Goal: Task Accomplishment & Management: Manage account settings

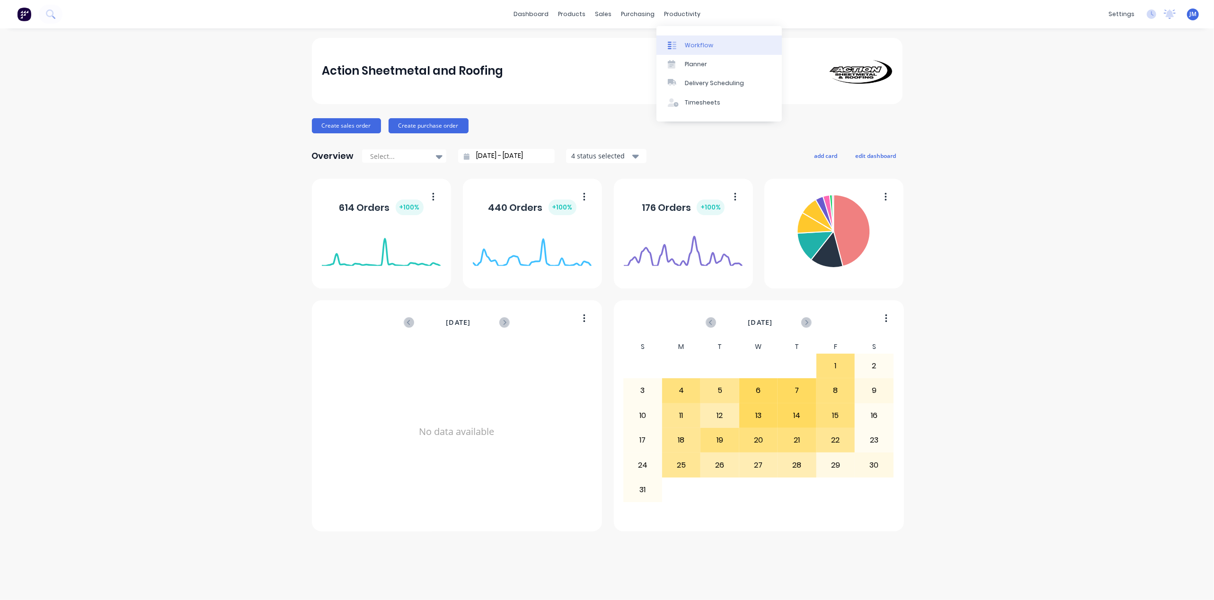
click at [678, 38] on link "Workflow" at bounding box center [718, 44] width 125 height 19
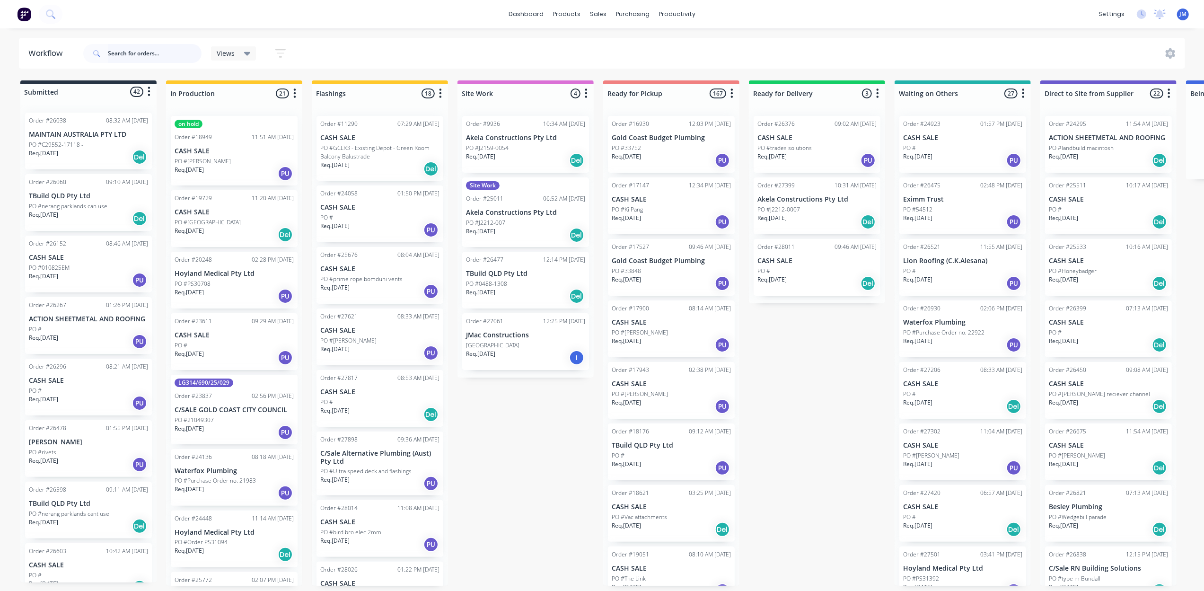
click at [148, 61] on input "text" at bounding box center [155, 53] width 94 height 19
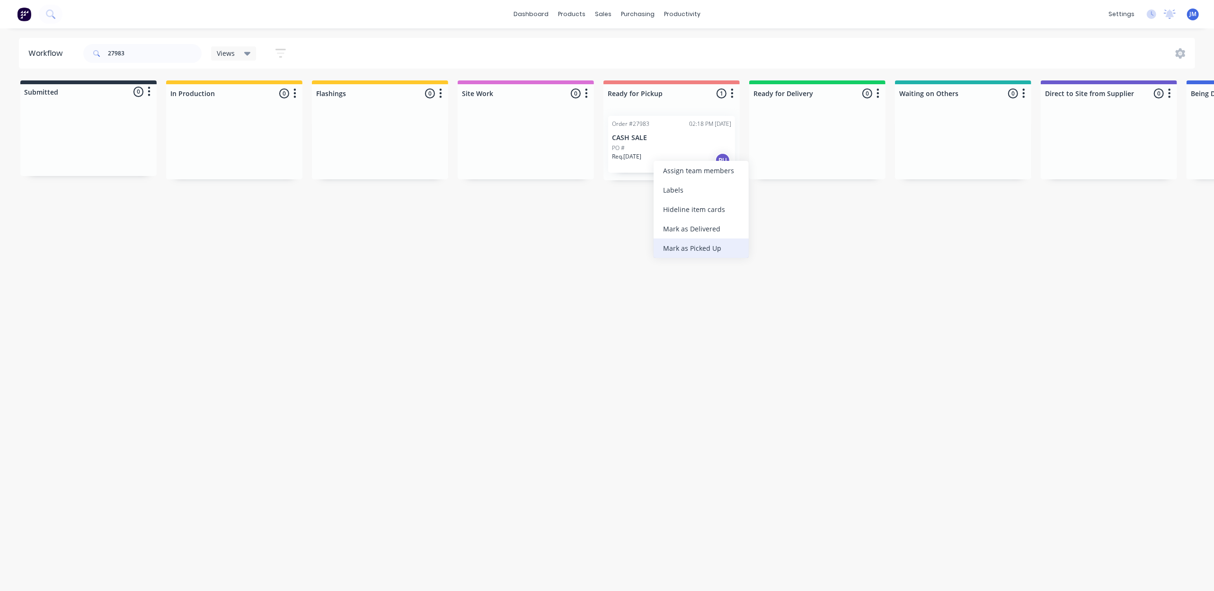
click at [709, 241] on div "Mark as Picked Up" at bounding box center [700, 247] width 95 height 19
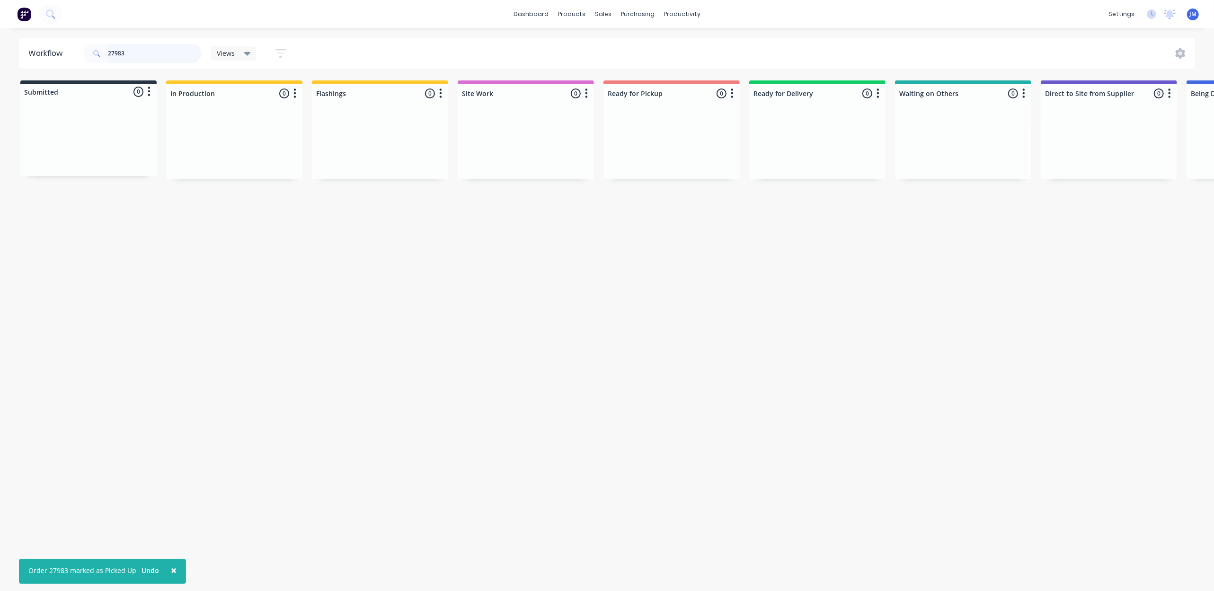
click at [147, 53] on input "27983" at bounding box center [155, 53] width 94 height 19
type input "2"
type input "28052"
click at [87, 571] on span "×" at bounding box center [90, 572] width 6 height 13
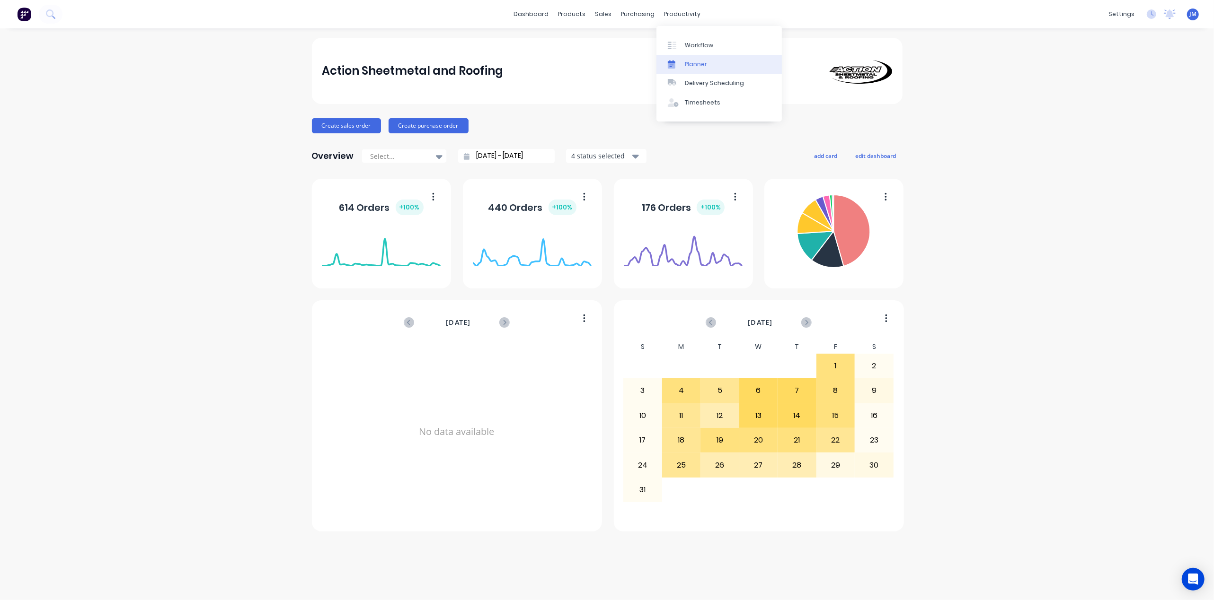
drag, startPoint x: 703, startPoint y: 40, endPoint x: 703, endPoint y: 55, distance: 15.1
click at [703, 41] on div "Workflow" at bounding box center [699, 45] width 28 height 9
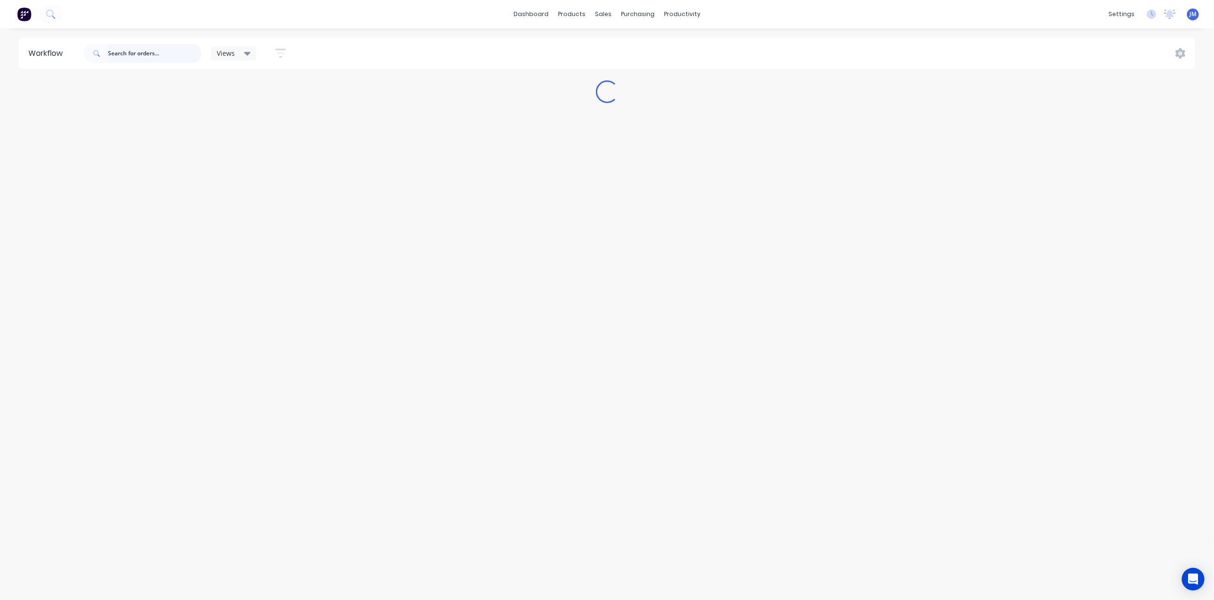
click at [132, 58] on input "text" at bounding box center [155, 53] width 94 height 19
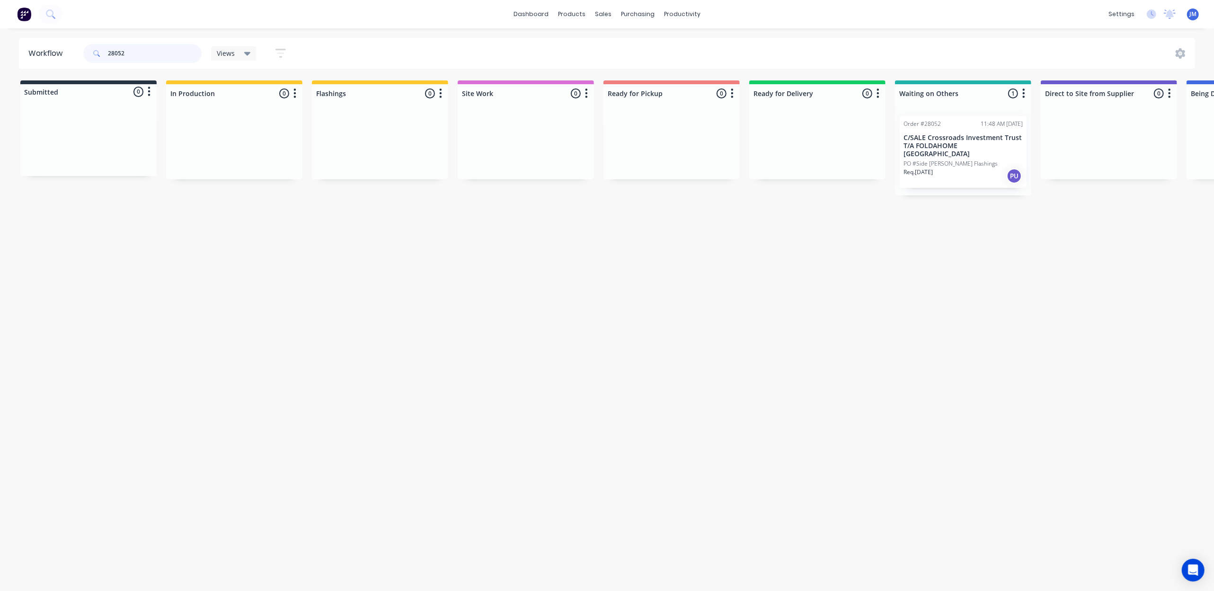
scroll to position [0, 4]
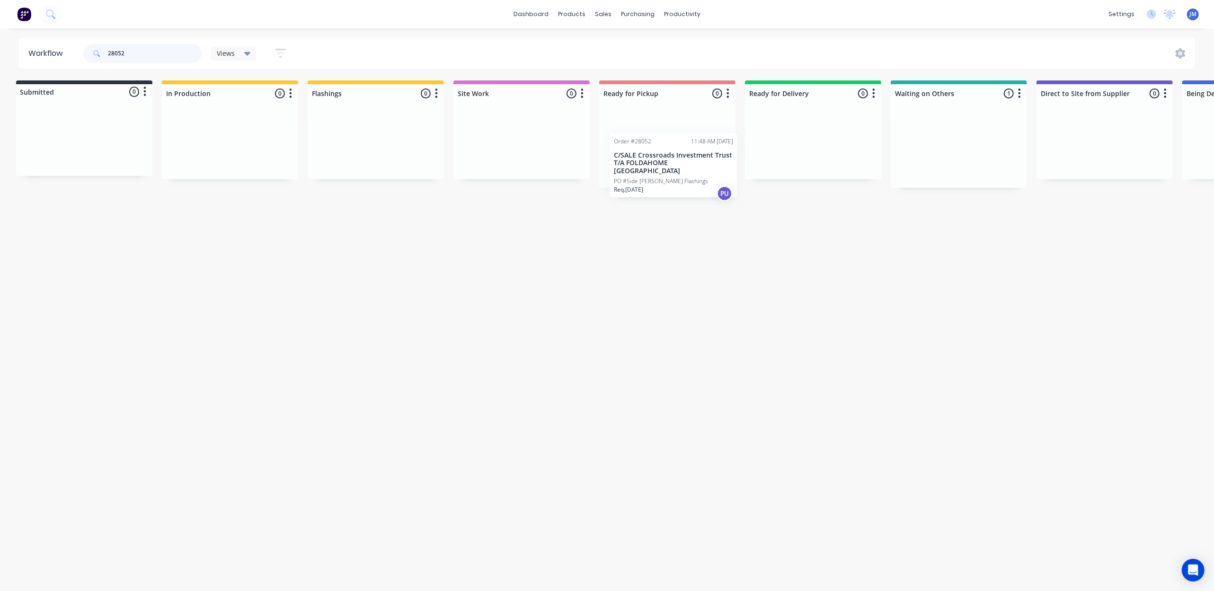
drag, startPoint x: 969, startPoint y: 154, endPoint x: 676, endPoint y: 171, distance: 293.8
click at [675, 172] on div "Submitted 0 Status colour #273444 hex #273444 Save Cancel Summaries Total order…" at bounding box center [846, 133] width 1715 height 107
drag, startPoint x: 932, startPoint y: 145, endPoint x: 642, endPoint y: 160, distance: 289.5
click at [642, 160] on div "Submitted 0 Status colour #273444 hex #273444 Save Cancel Summaries Total order…" at bounding box center [847, 130] width 1715 height 100
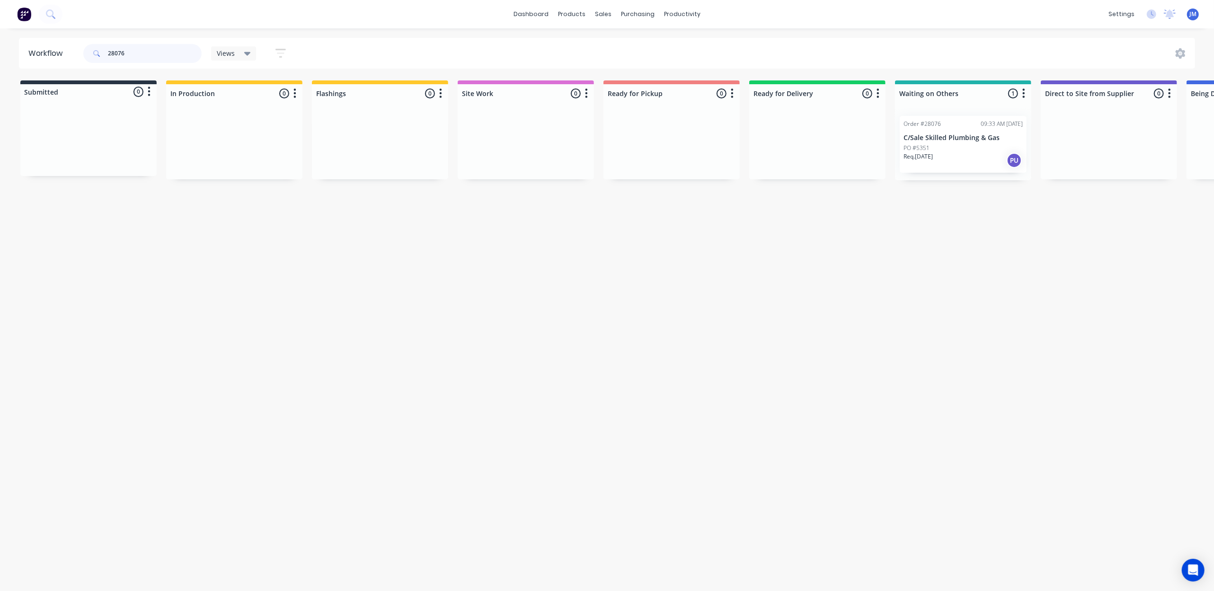
scroll to position [0, 2]
drag, startPoint x: 950, startPoint y: 165, endPoint x: 710, endPoint y: 183, distance: 240.5
click at [710, 183] on div "Workflow 28076 Views Save new view None (Default) edit Show/Hide statuses Show …" at bounding box center [605, 305] width 1214 height 534
type input "2"
drag, startPoint x: 972, startPoint y: 145, endPoint x: 642, endPoint y: 154, distance: 329.4
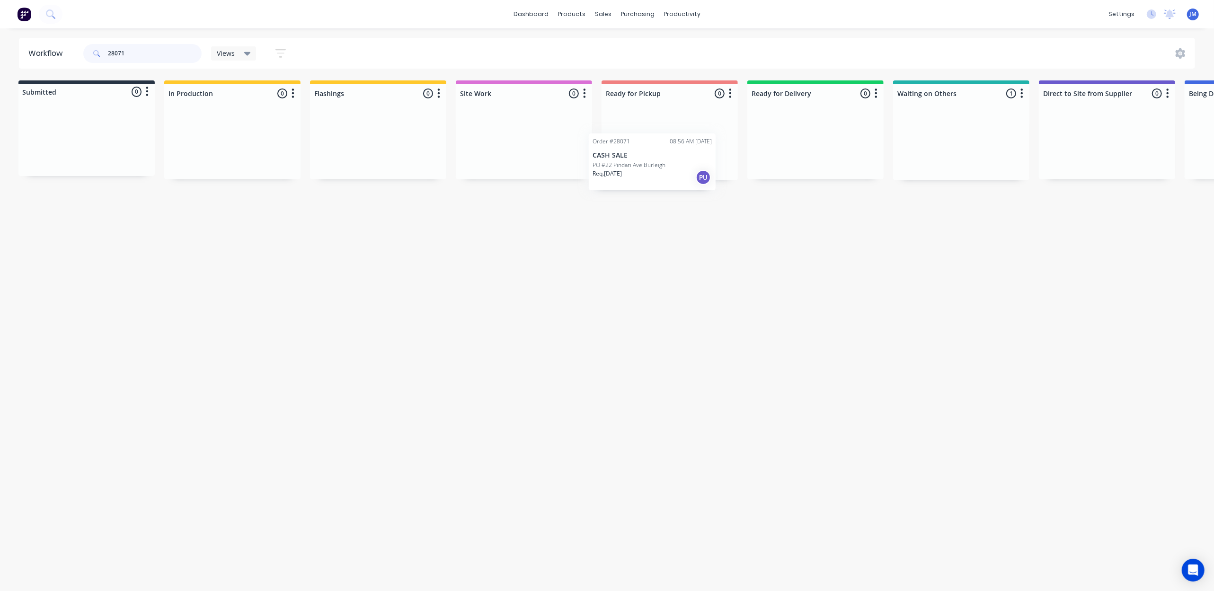
click at [698, 139] on div "Submitted 0 Status colour #273444 hex #273444 Save Cancel Summaries Total order…" at bounding box center [848, 130] width 1715 height 100
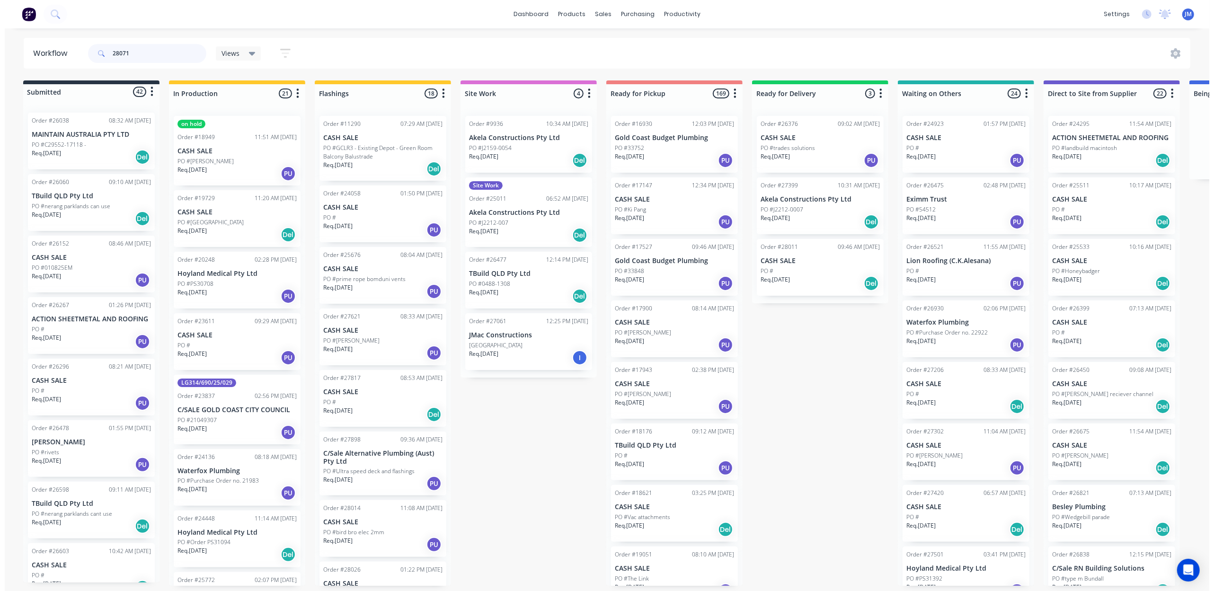
scroll to position [0, 0]
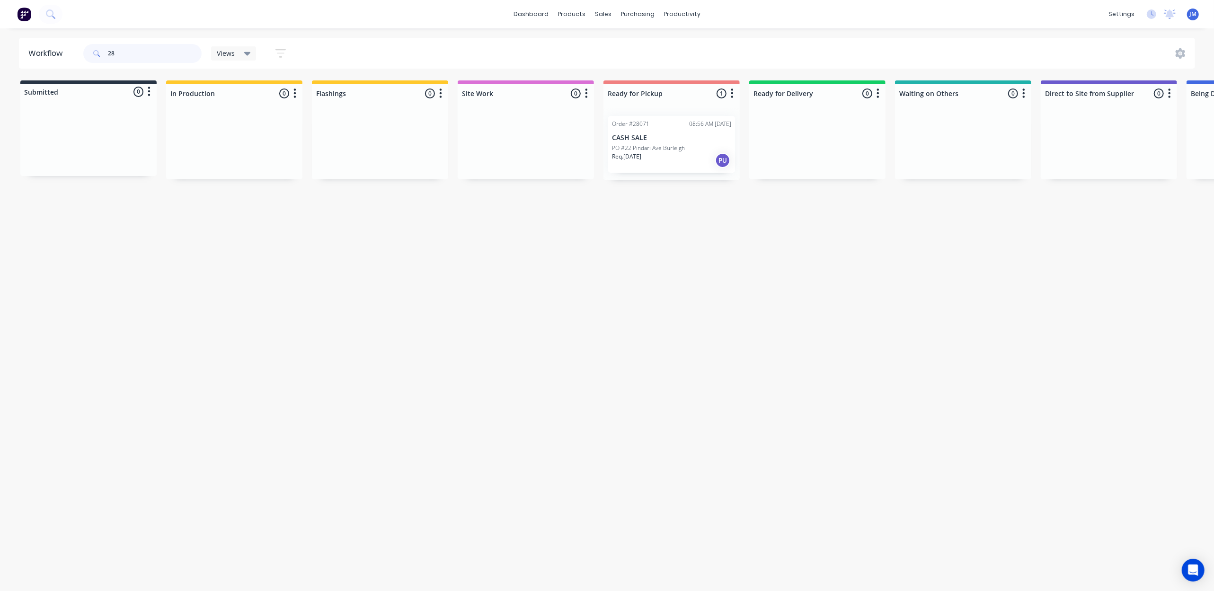
type input "2"
drag, startPoint x: 364, startPoint y: 143, endPoint x: 650, endPoint y: 123, distance: 286.0
click at [646, 108] on div "Submitted 0 Status colour #273444 hex #273444 Save Cancel Summaries Total order…" at bounding box center [850, 130] width 1715 height 100
type input "2"
type input "b"
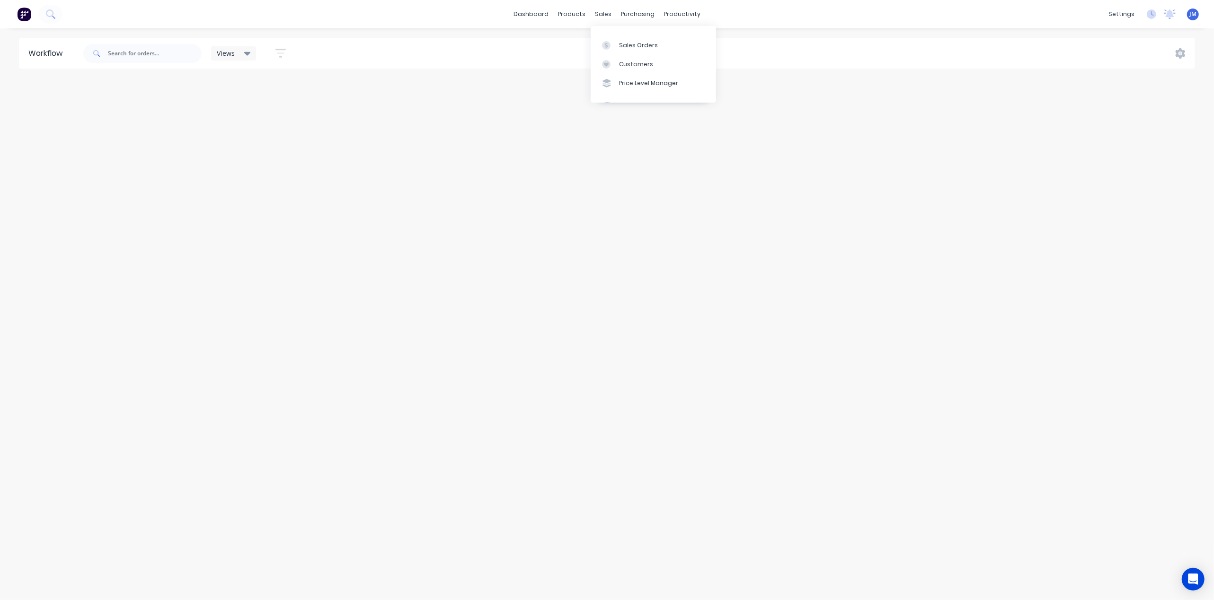
drag, startPoint x: 623, startPoint y: 42, endPoint x: 625, endPoint y: 34, distance: 7.9
click at [623, 41] on div "Sales Orders" at bounding box center [638, 45] width 39 height 9
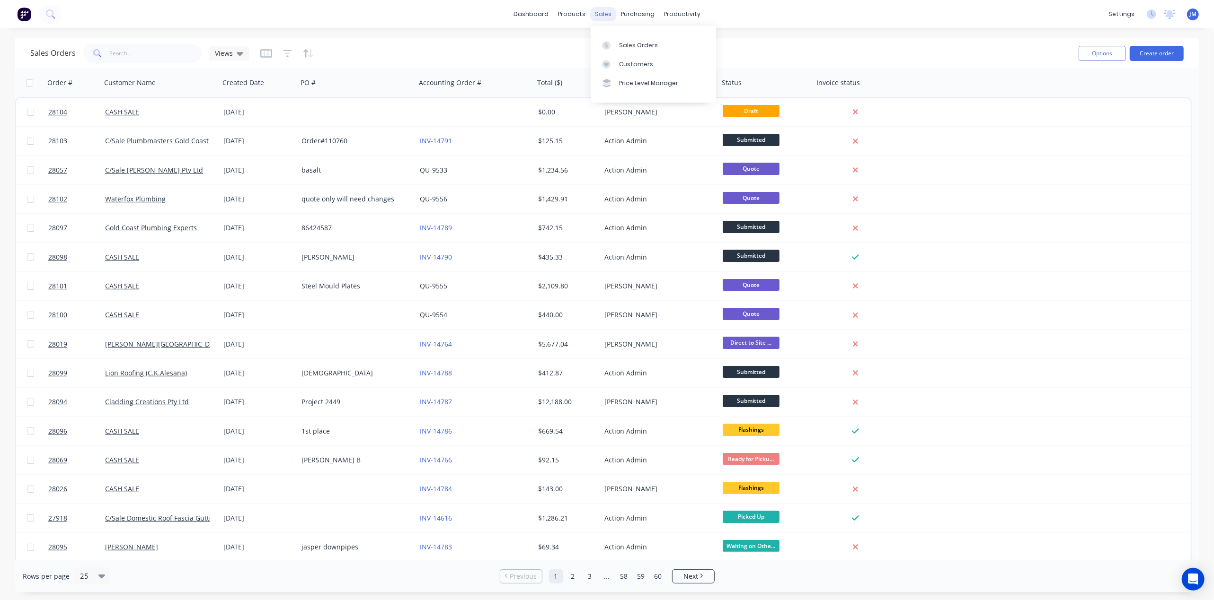
click at [595, 11] on div "sales" at bounding box center [603, 14] width 26 height 14
click at [116, 48] on input "text" at bounding box center [156, 53] width 92 height 19
type input "[PERSON_NAME]"
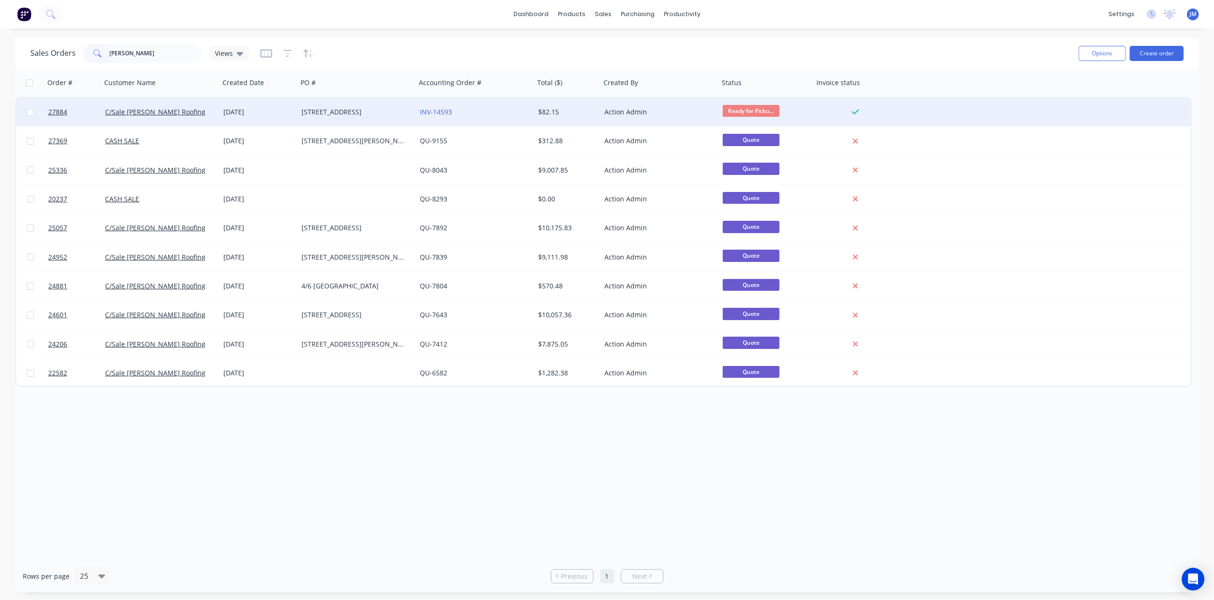
click at [282, 114] on div "[DATE]" at bounding box center [258, 111] width 70 height 9
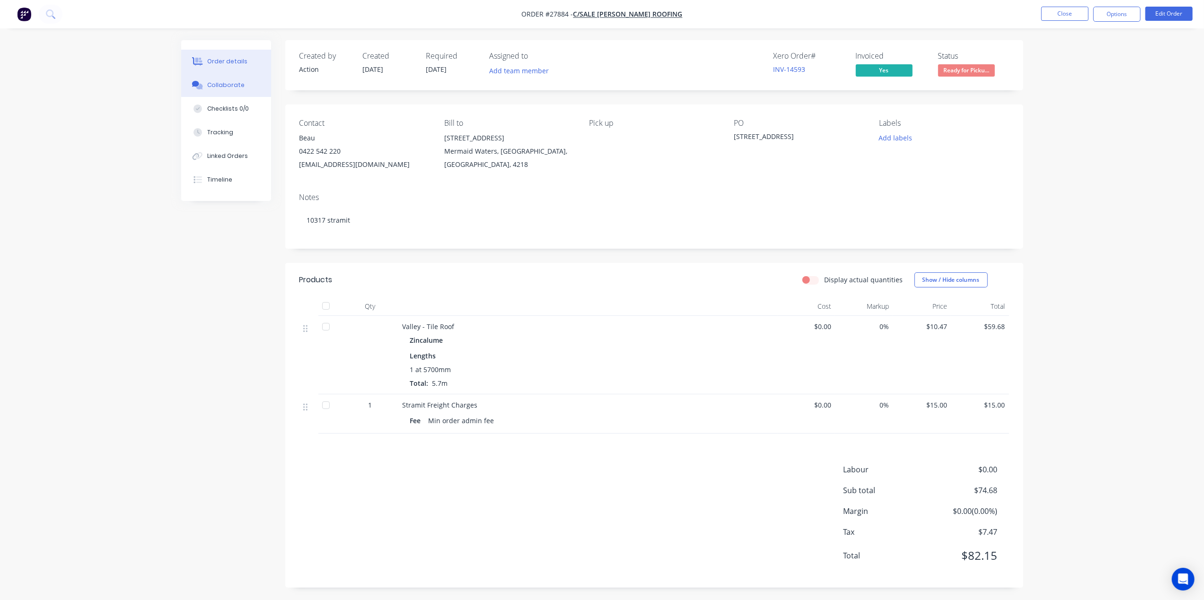
click at [232, 86] on div "Collaborate" at bounding box center [225, 85] width 37 height 9
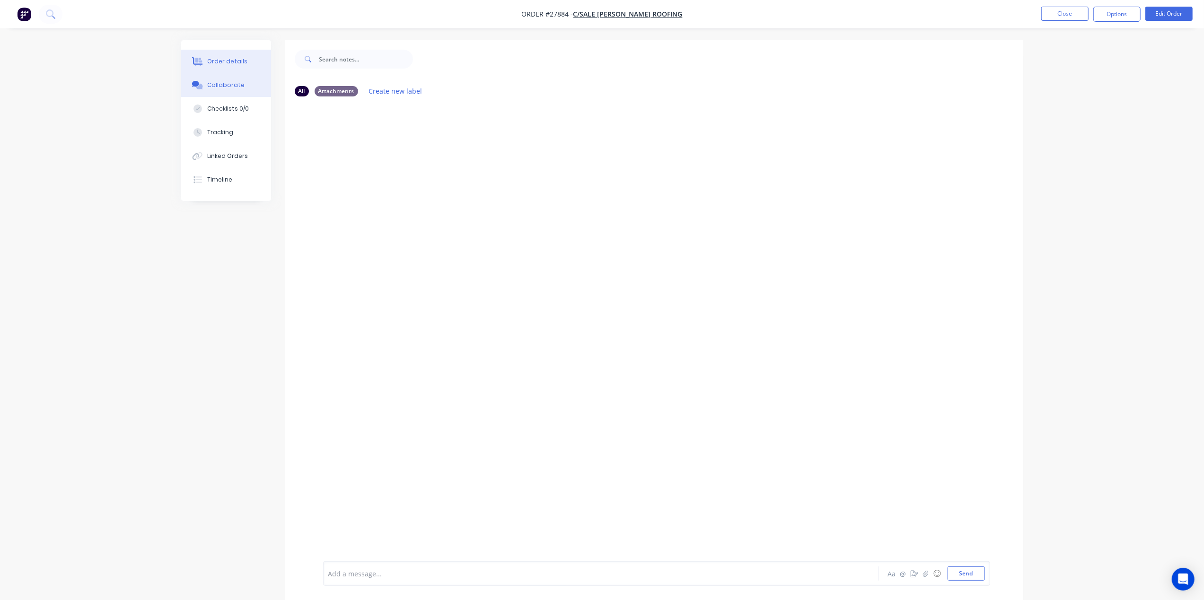
click at [241, 63] on div "Order details" at bounding box center [227, 61] width 40 height 9
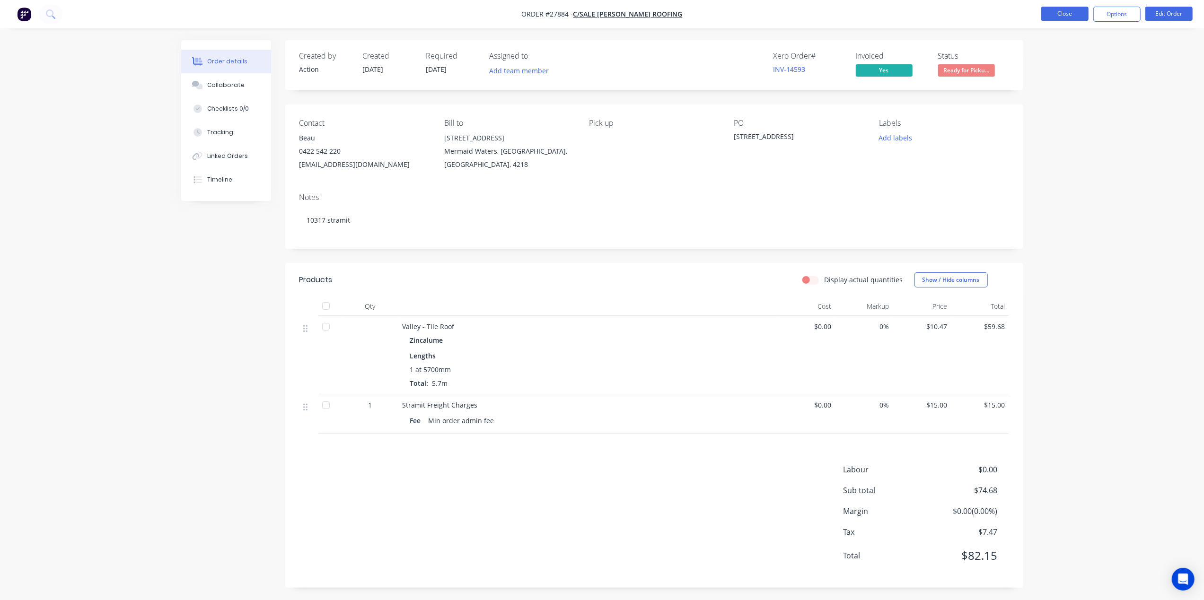
click at [1047, 11] on button "Close" at bounding box center [1064, 14] width 47 height 14
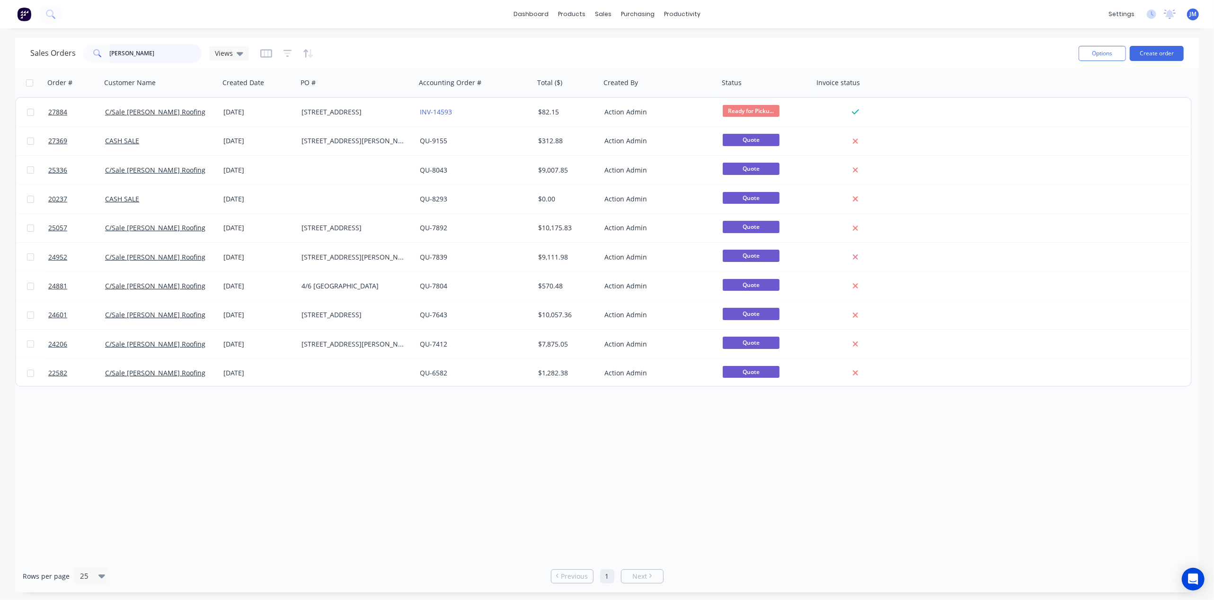
click at [171, 54] on input "[PERSON_NAME]" at bounding box center [156, 53] width 92 height 19
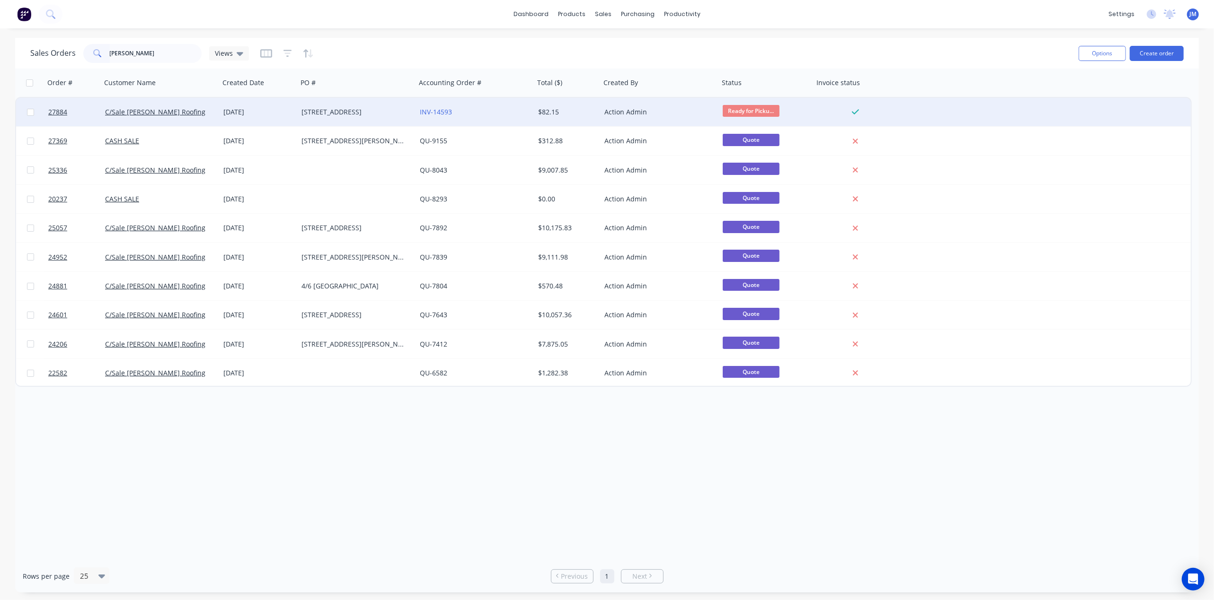
click at [193, 122] on div "C/Sale [PERSON_NAME] Roofing" at bounding box center [160, 112] width 118 height 28
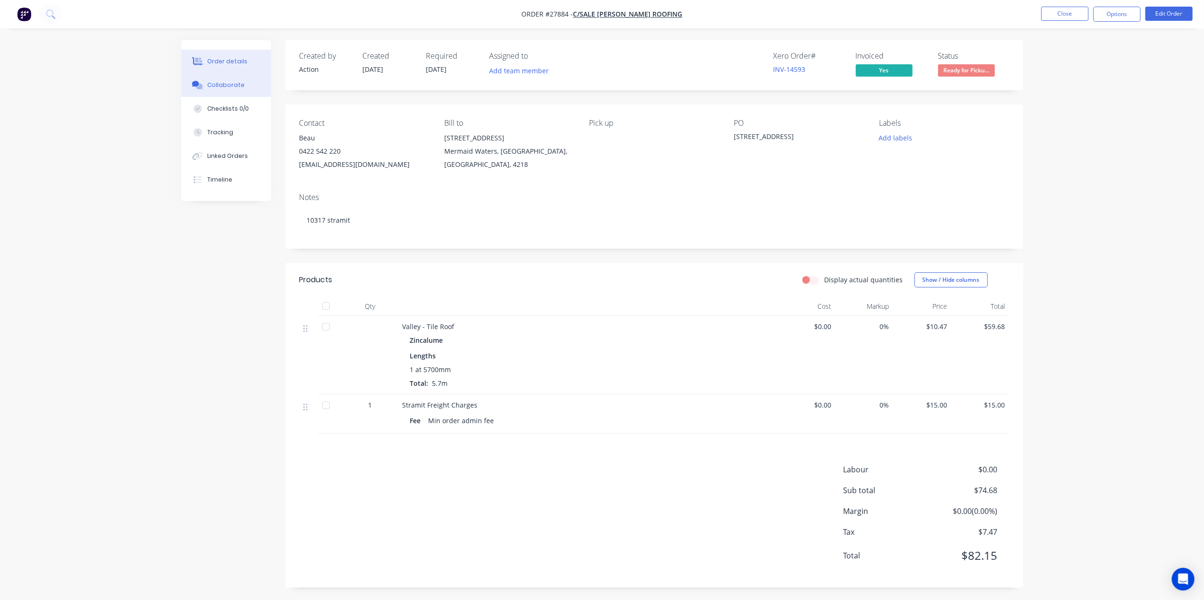
click at [196, 84] on icon at bounding box center [195, 84] width 7 height 6
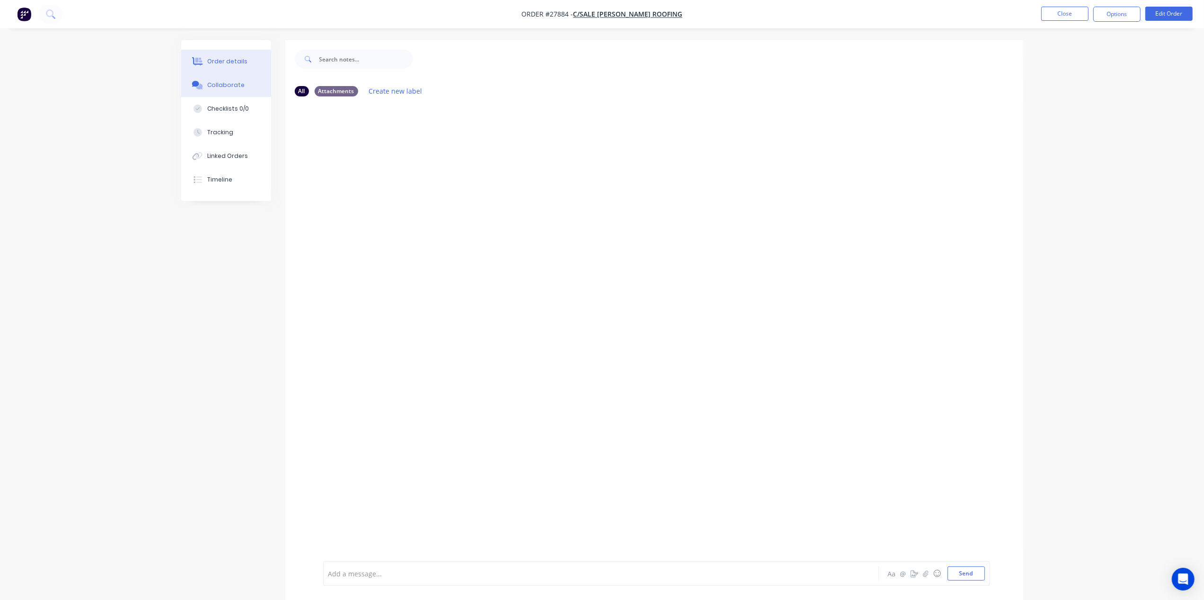
click at [216, 63] on div "Order details" at bounding box center [227, 61] width 40 height 9
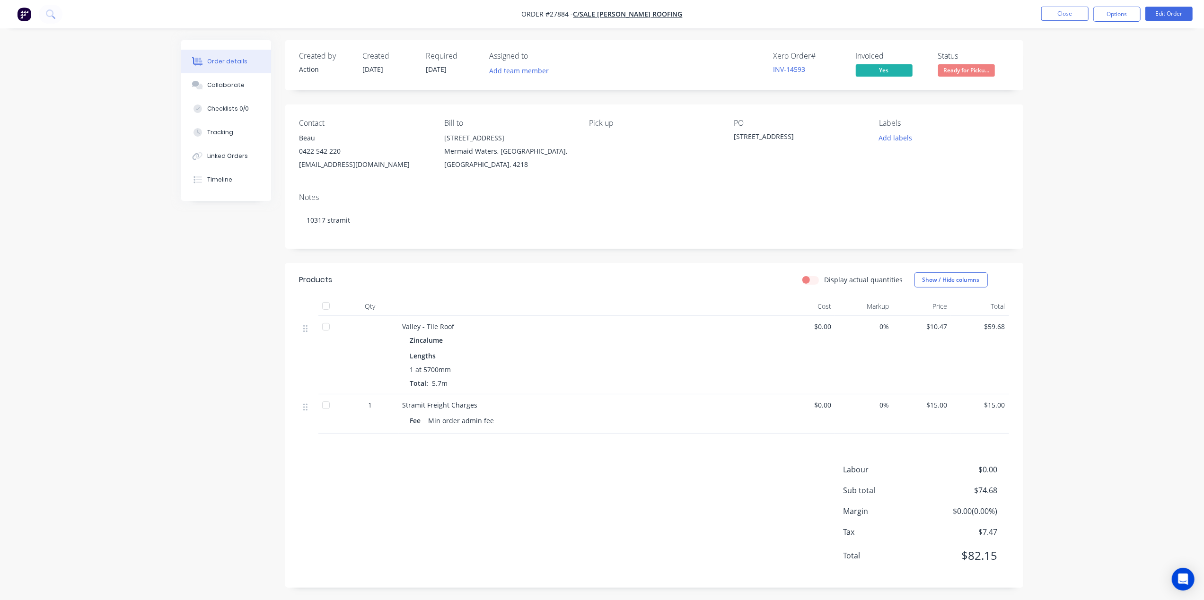
click at [977, 71] on span "Ready for Picku..." at bounding box center [966, 70] width 57 height 12
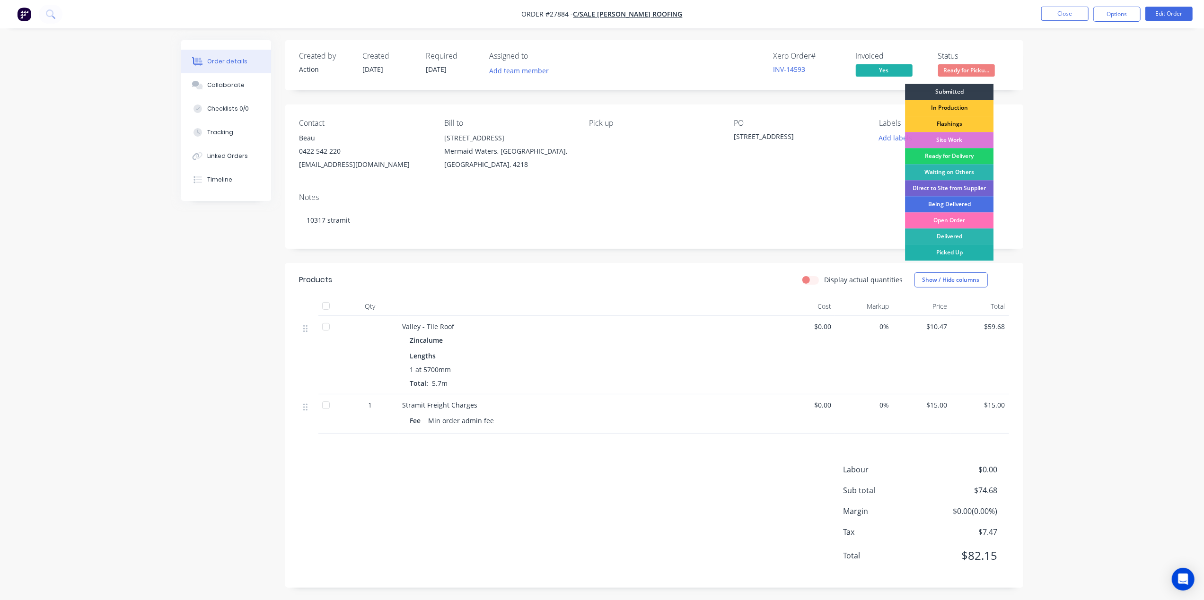
click at [964, 252] on div "Picked Up" at bounding box center [949, 253] width 88 height 16
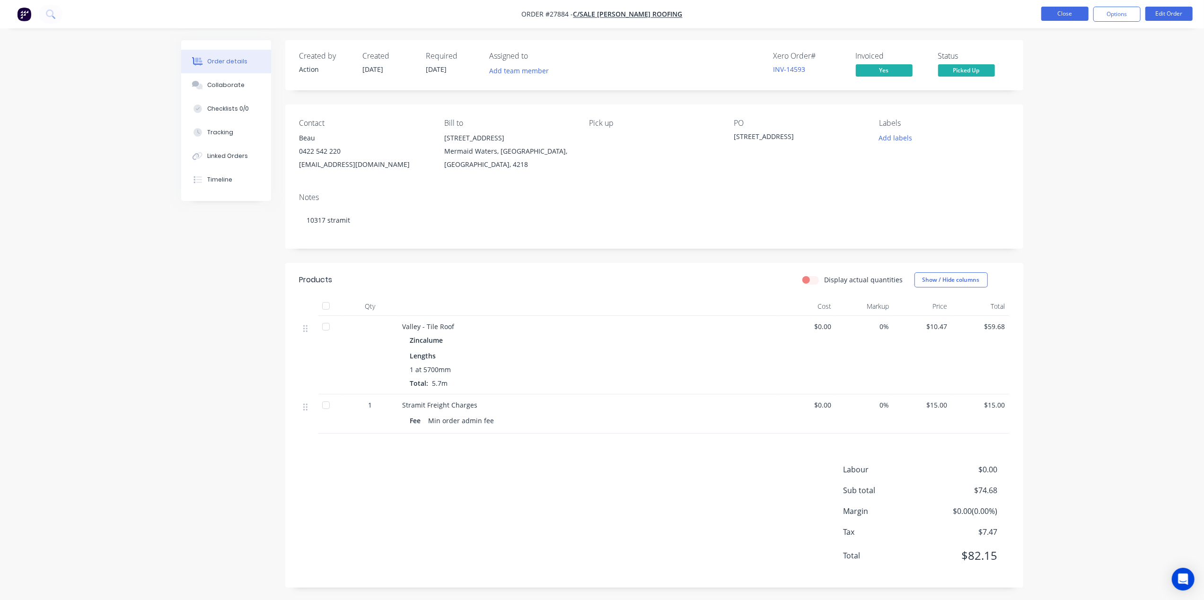
click at [1062, 10] on button "Close" at bounding box center [1064, 14] width 47 height 14
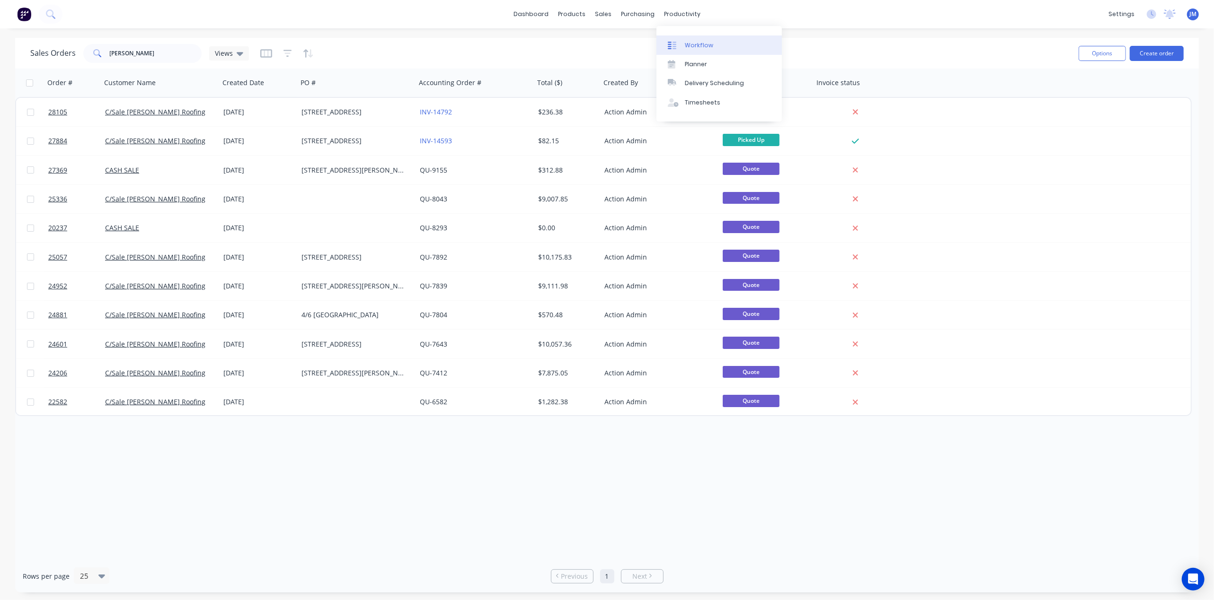
click at [681, 50] on link "Workflow" at bounding box center [718, 44] width 125 height 19
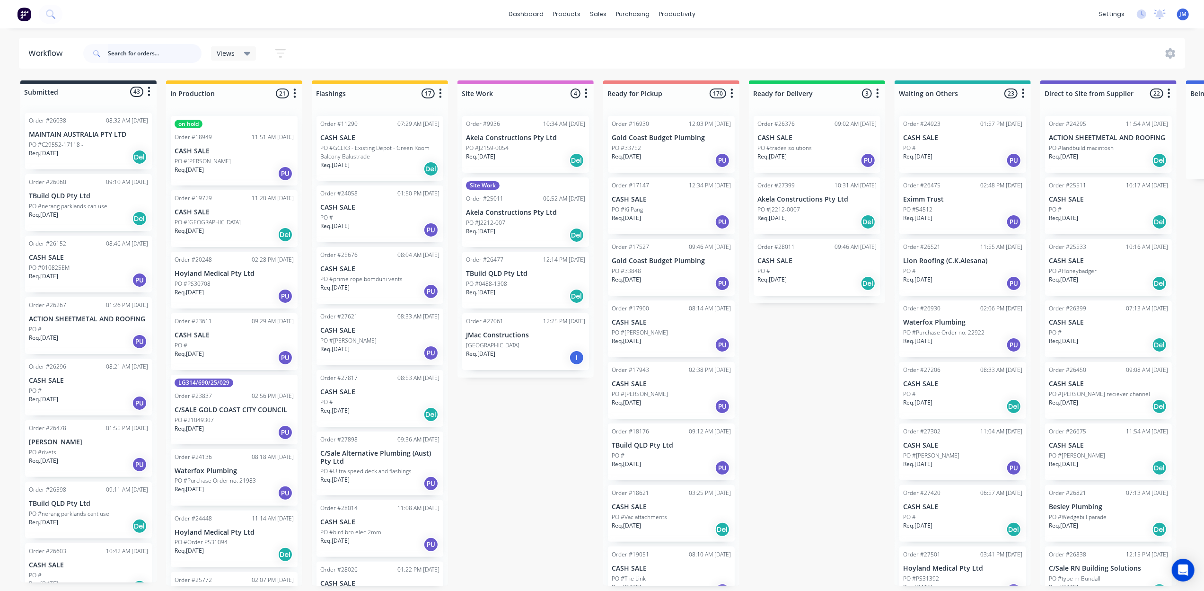
click at [144, 48] on input "text" at bounding box center [155, 53] width 94 height 19
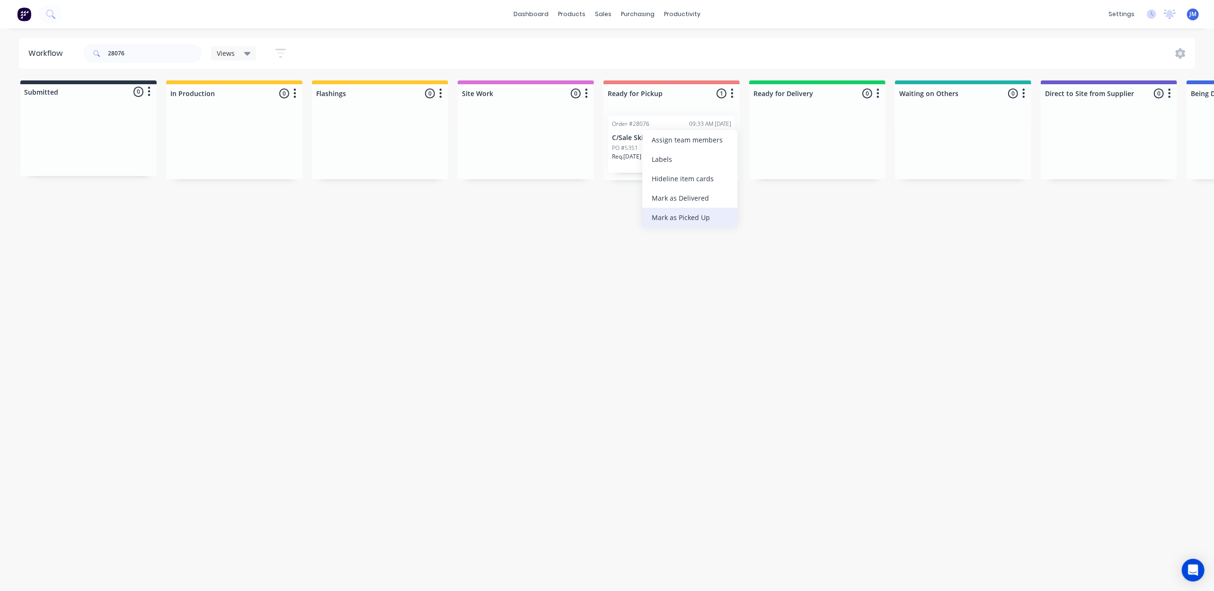
click at [680, 215] on div "Mark as Picked Up" at bounding box center [689, 217] width 95 height 19
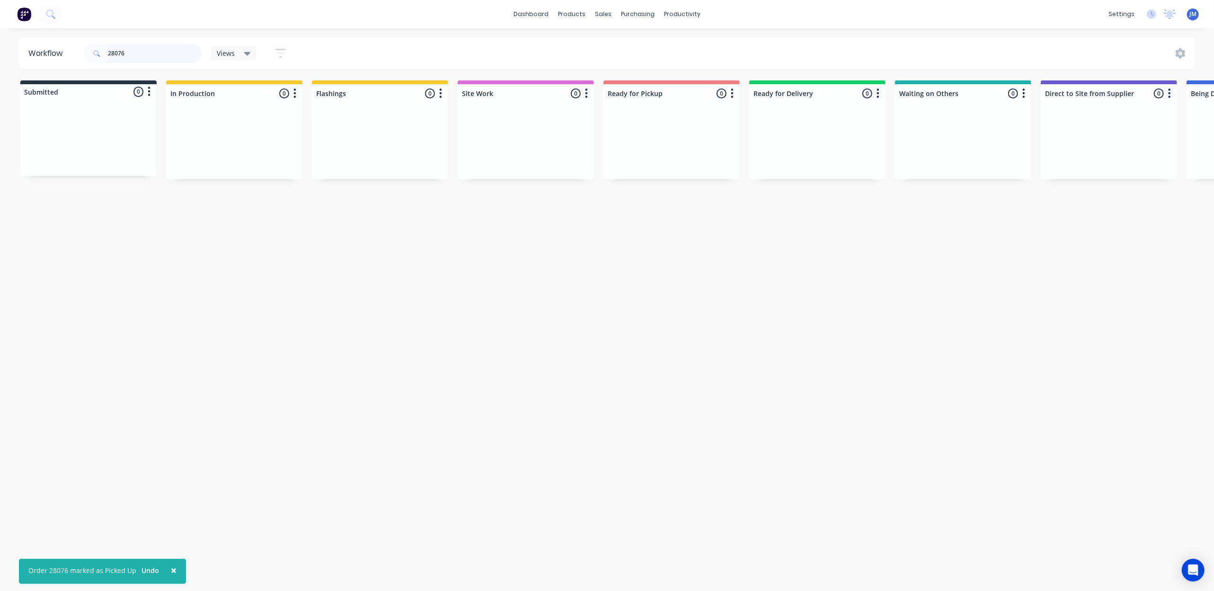
click at [163, 59] on input "28076" at bounding box center [155, 53] width 94 height 19
type input "2"
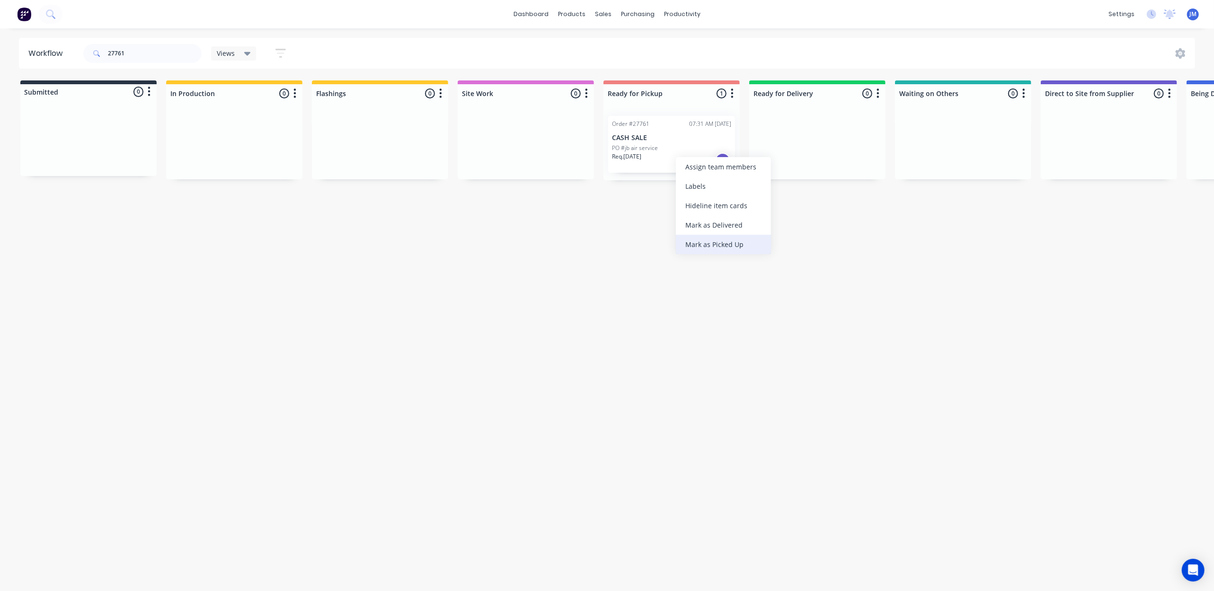
click at [710, 238] on div "Mark as Picked Up" at bounding box center [723, 244] width 95 height 19
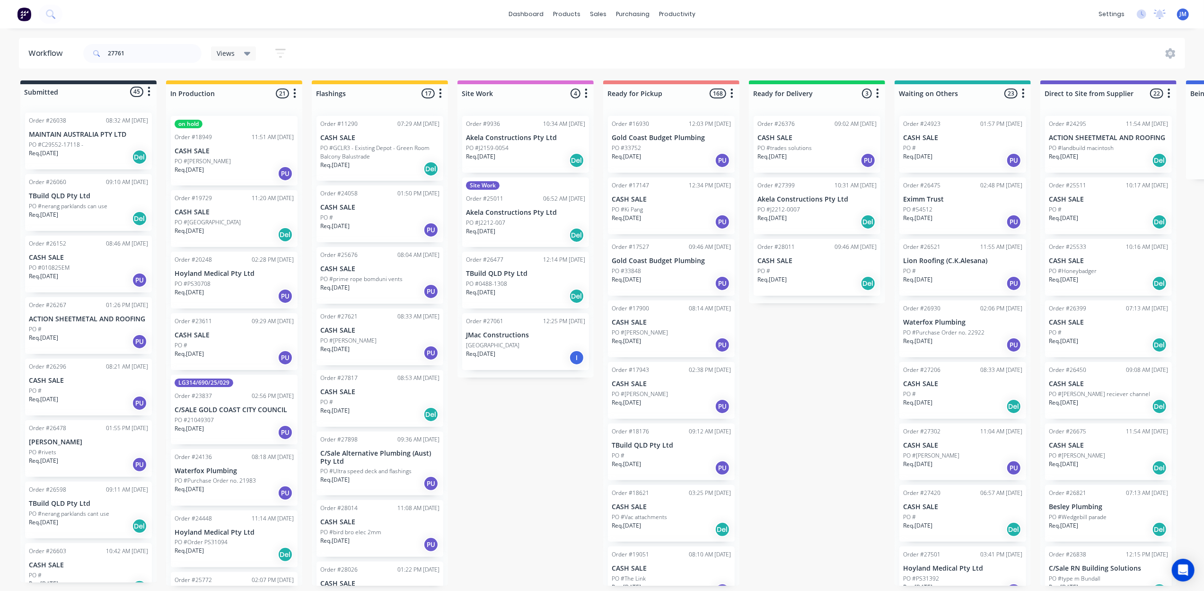
click at [135, 42] on div "27761" at bounding box center [142, 53] width 118 height 28
click at [144, 48] on input "27761" at bounding box center [155, 53] width 94 height 19
type input "2"
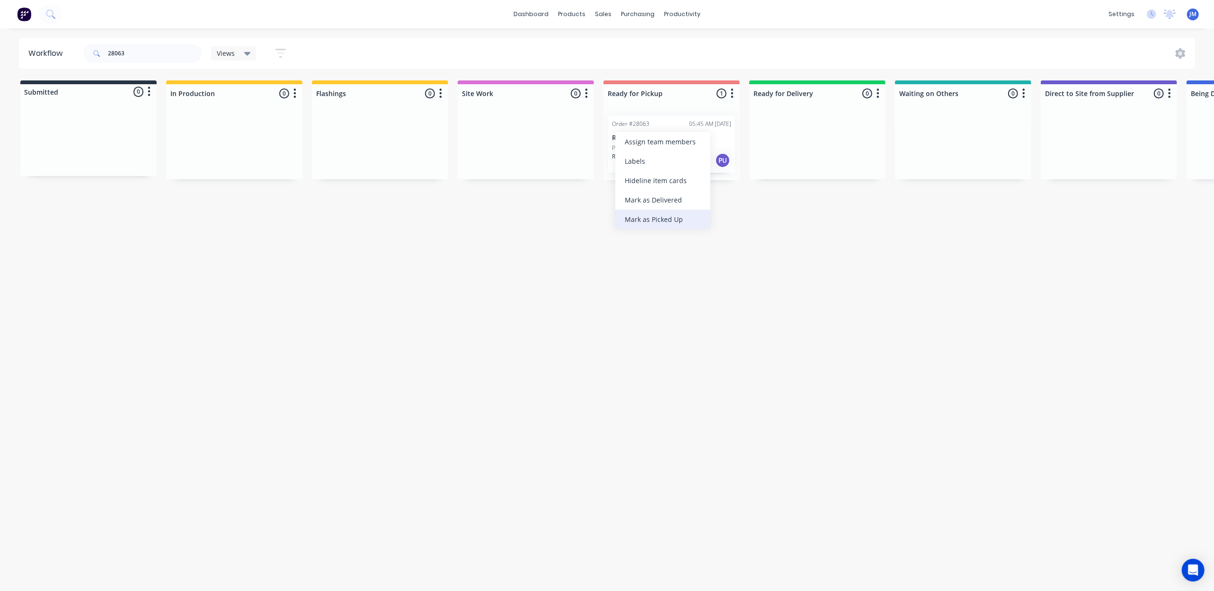
click at [669, 220] on div "Mark as Picked Up" at bounding box center [662, 219] width 95 height 19
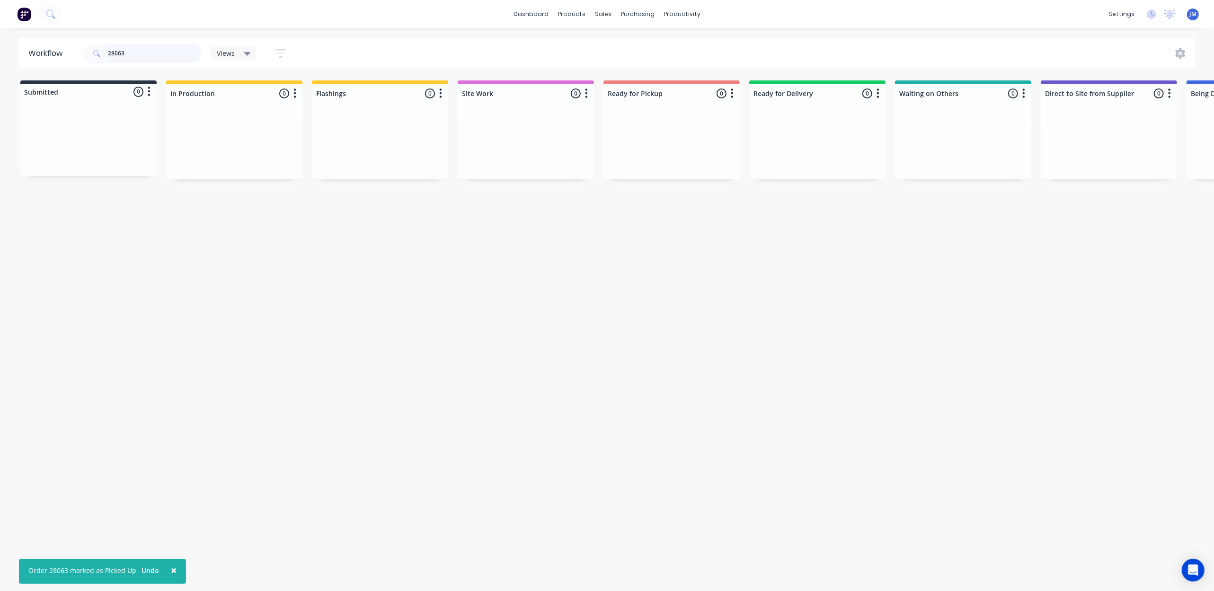
drag, startPoint x: 132, startPoint y: 49, endPoint x: 136, endPoint y: 74, distance: 25.5
click at [132, 50] on input "28063" at bounding box center [155, 53] width 94 height 19
type input "2"
drag, startPoint x: 949, startPoint y: 153, endPoint x: 901, endPoint y: 169, distance: 50.4
click at [896, 163] on body "dashboard products sales purchasing productivity dashboard products Product Cat…" at bounding box center [607, 267] width 1214 height 534
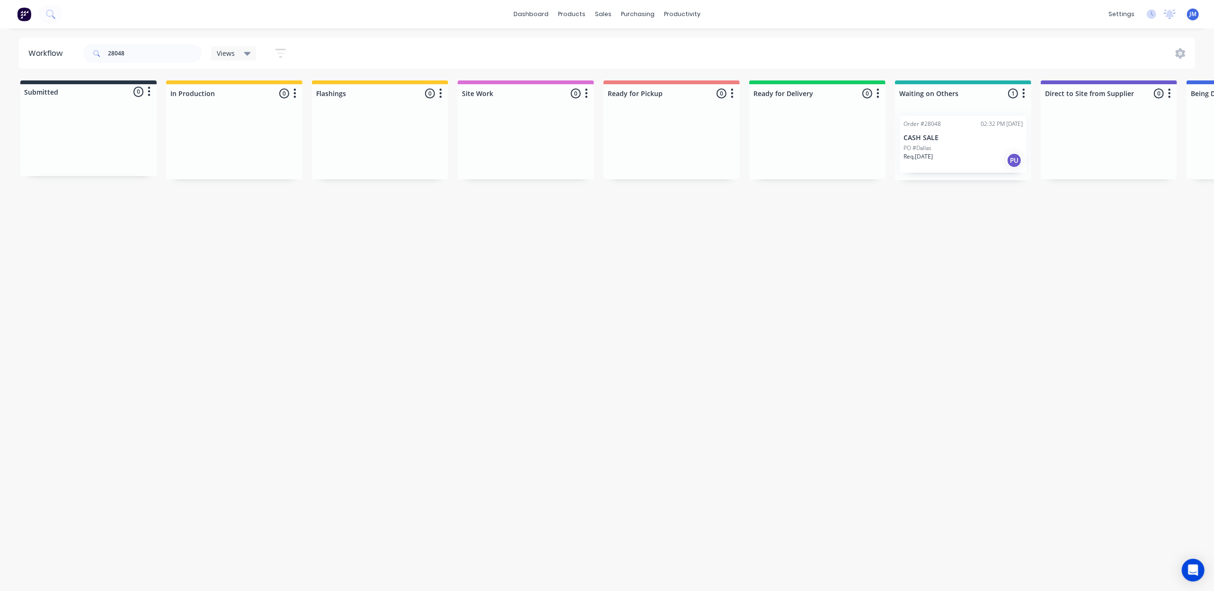
click at [939, 328] on div "Workflow 28048 Views Save new view None (Default) edit Show/Hide statuses Show …" at bounding box center [607, 305] width 1214 height 534
drag, startPoint x: 949, startPoint y: 142, endPoint x: 666, endPoint y: 150, distance: 282.6
click at [666, 150] on div "Submitted 0 Status colour #273444 hex #273444 Save Cancel Summaries Total order…" at bounding box center [847, 130] width 1715 height 100
click at [166, 55] on input "28048" at bounding box center [155, 53] width 94 height 19
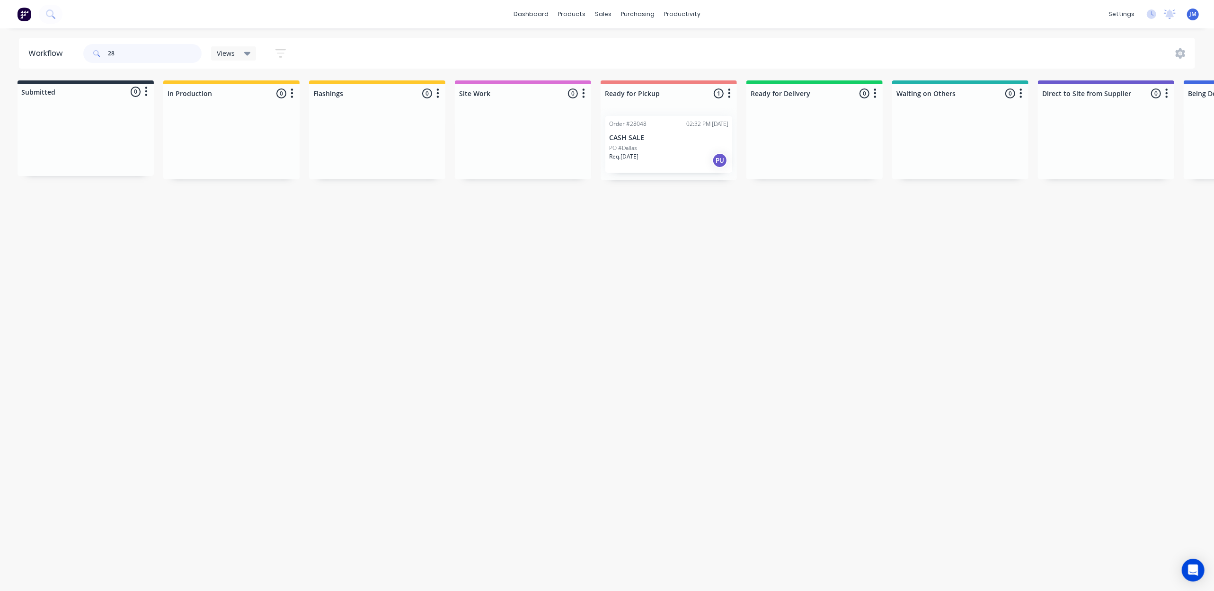
type input "2"
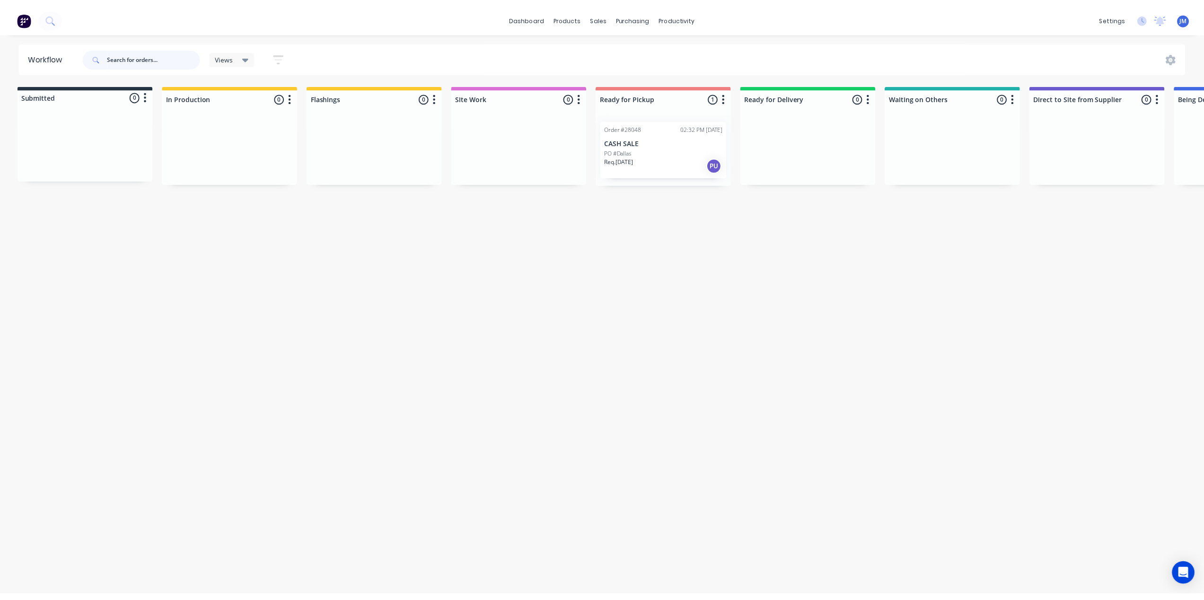
scroll to position [0, 0]
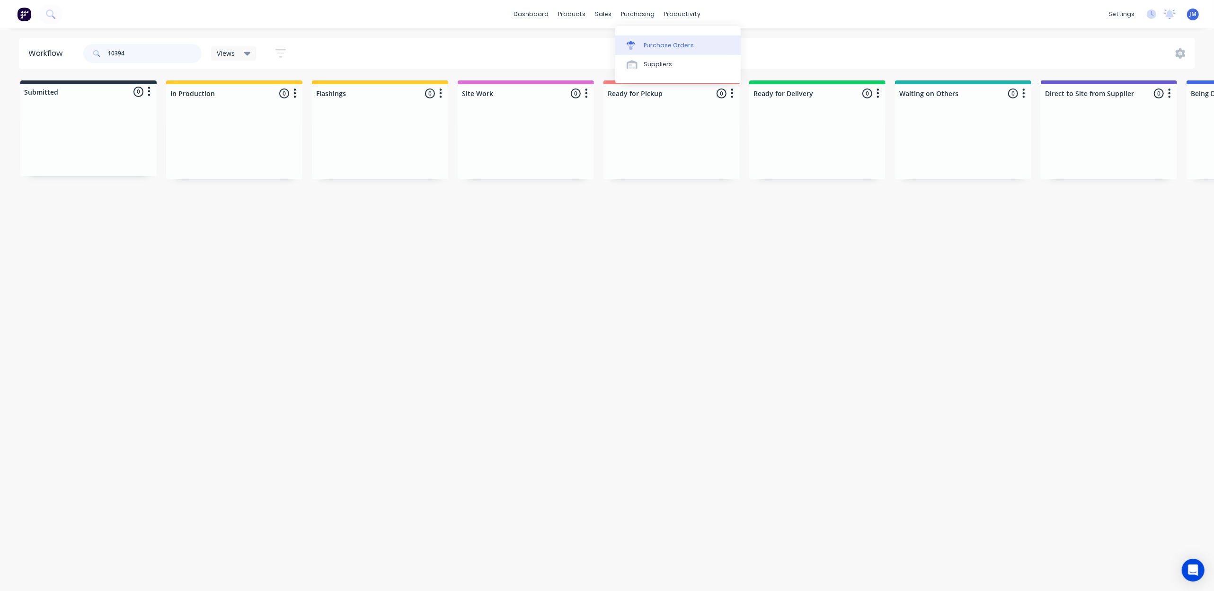
type input "10394"
click at [645, 42] on div "Purchase Orders" at bounding box center [668, 45] width 50 height 9
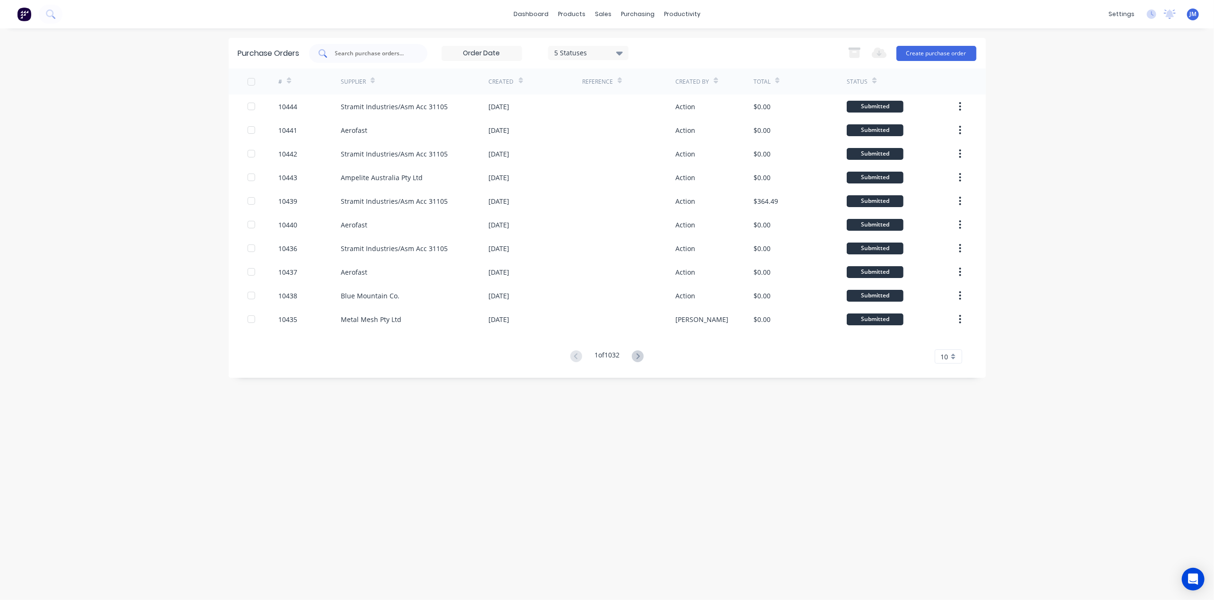
click at [381, 54] on input "text" at bounding box center [373, 53] width 79 height 9
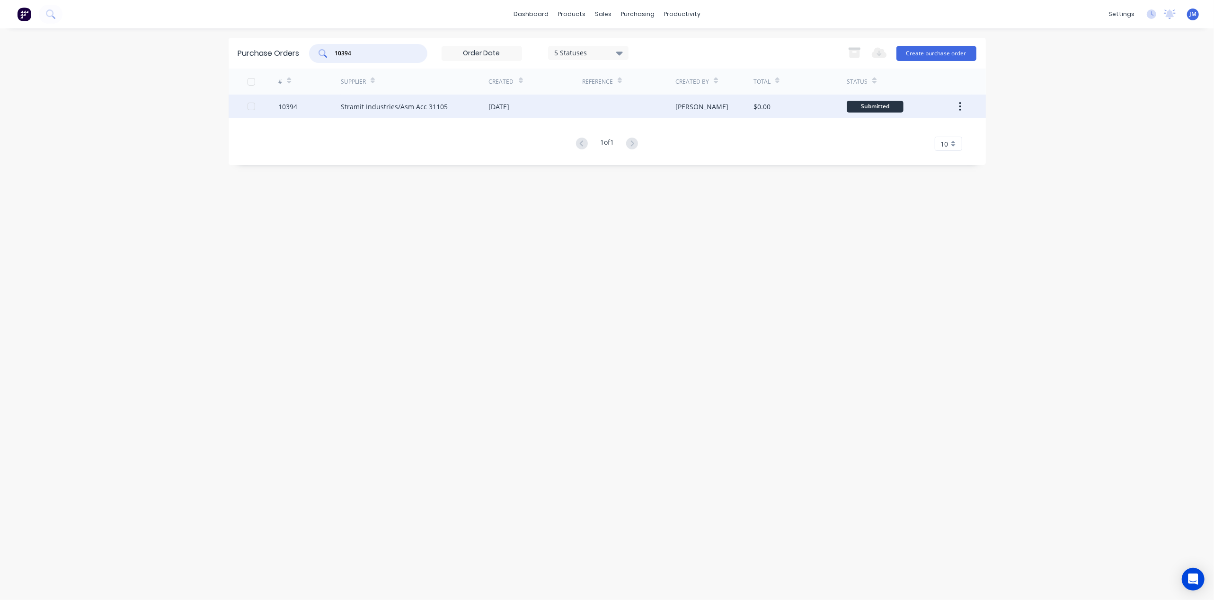
type input "10394"
click at [549, 111] on div "[DATE]" at bounding box center [535, 107] width 93 height 24
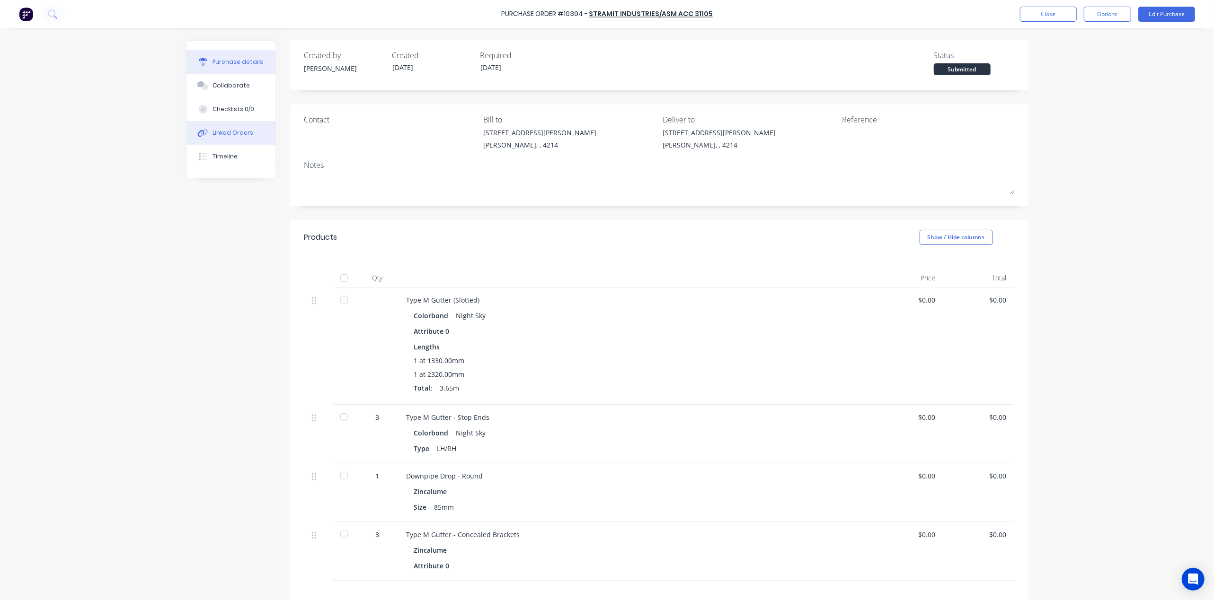
click at [218, 132] on div "Linked Orders" at bounding box center [232, 133] width 41 height 9
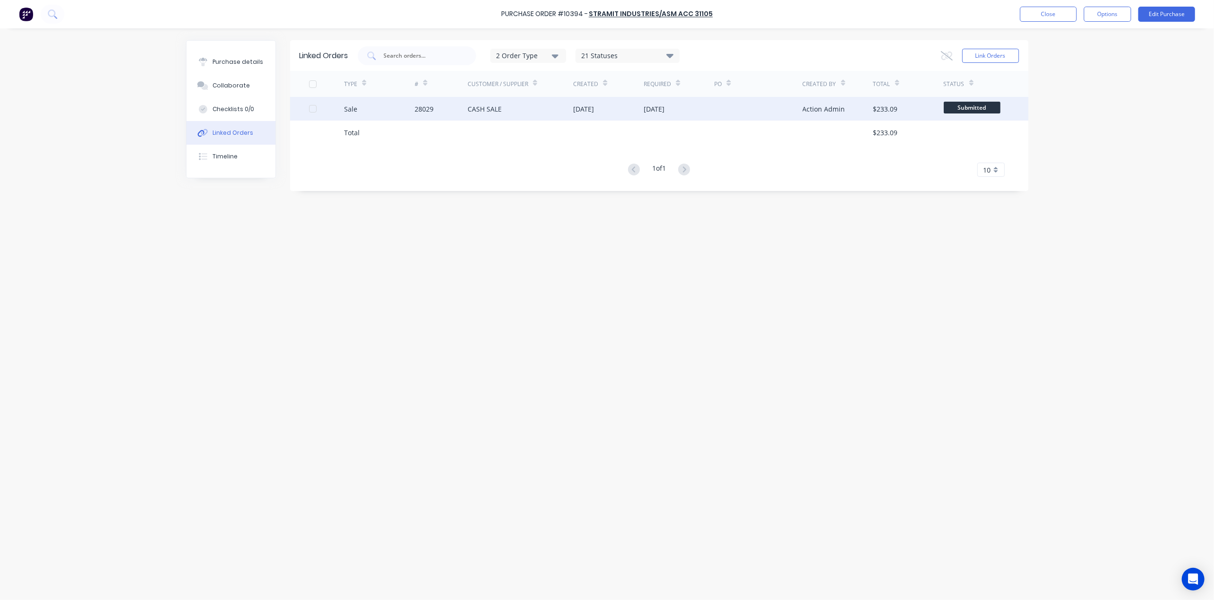
click at [535, 109] on div "CASH SALE" at bounding box center [520, 109] width 106 height 24
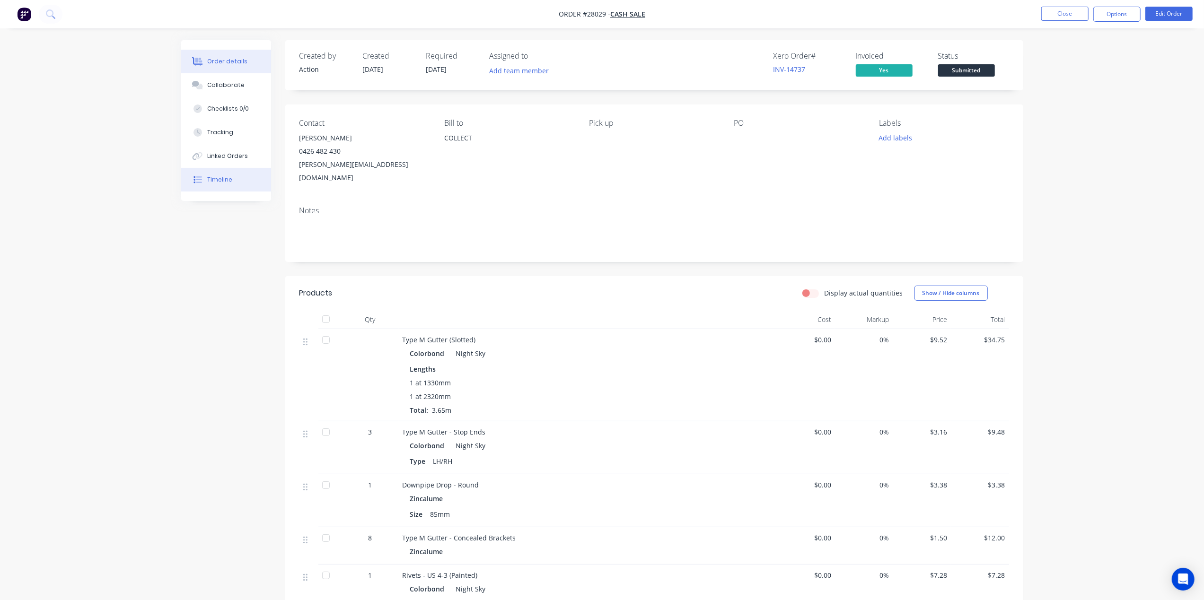
click at [232, 177] on button "Timeline" at bounding box center [226, 180] width 90 height 24
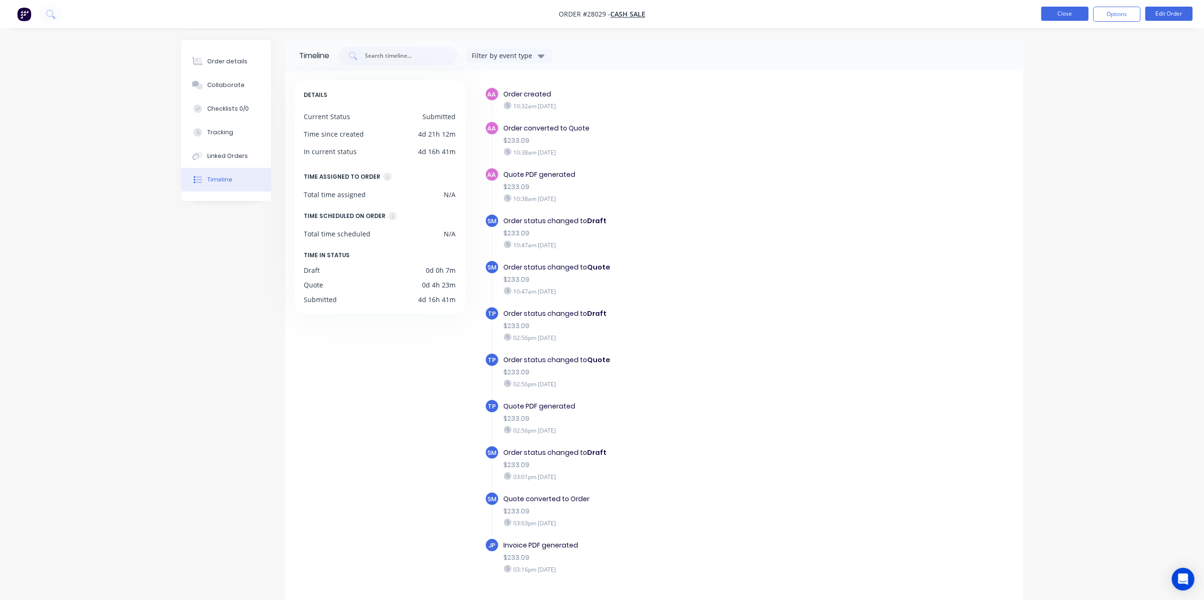
click at [1060, 15] on button "Close" at bounding box center [1064, 14] width 47 height 14
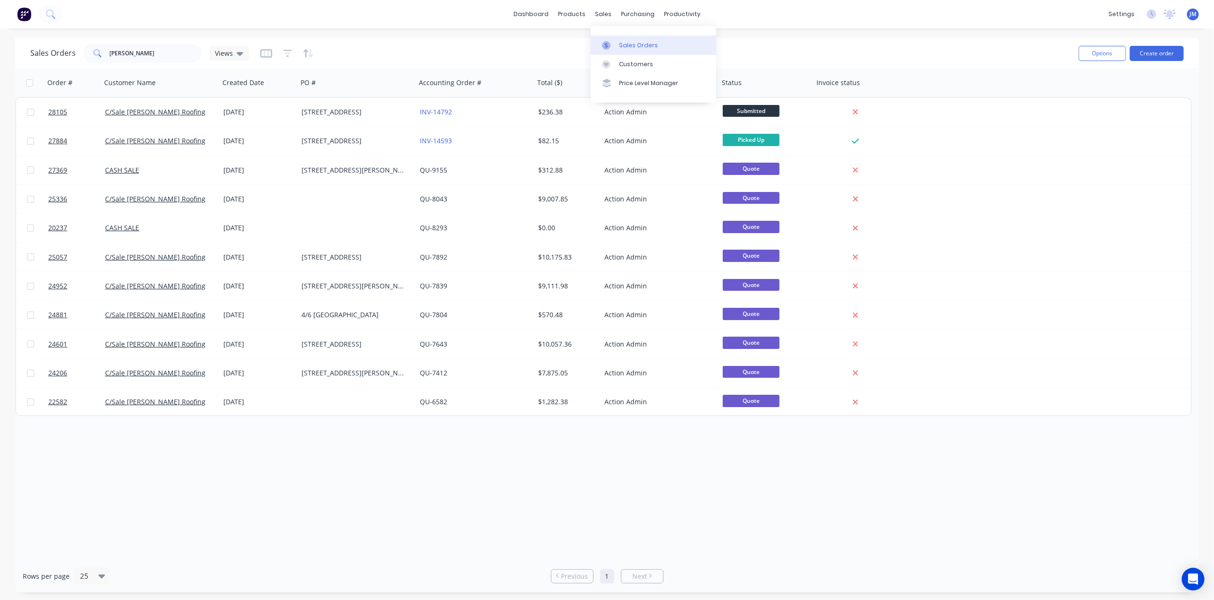
click at [623, 46] on div "Sales Orders" at bounding box center [638, 45] width 39 height 9
click at [653, 48] on div "Purchase Orders" at bounding box center [668, 45] width 50 height 9
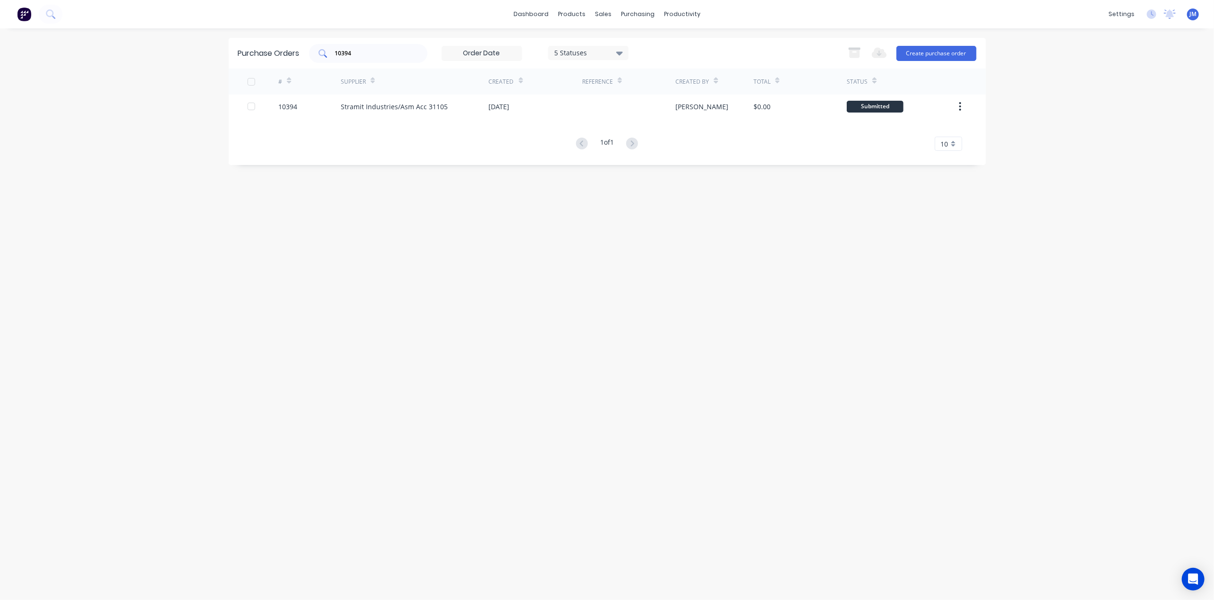
click at [377, 52] on input "10394" at bounding box center [373, 53] width 79 height 9
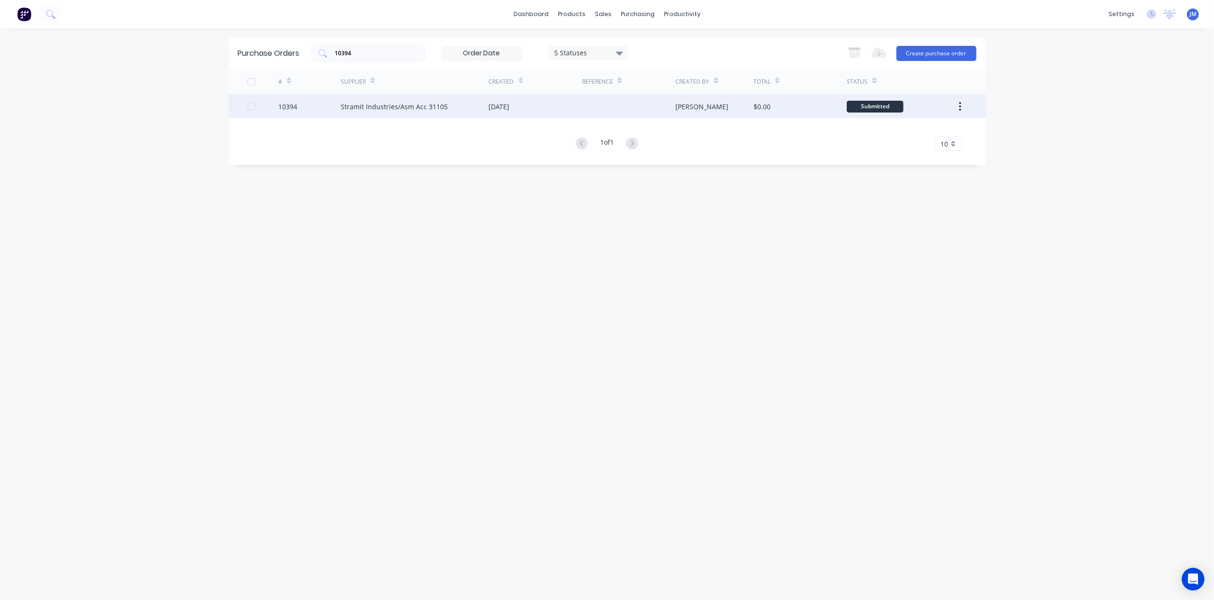
click at [415, 109] on div "Stramit Industries/Asm Acc 31105" at bounding box center [394, 107] width 107 height 10
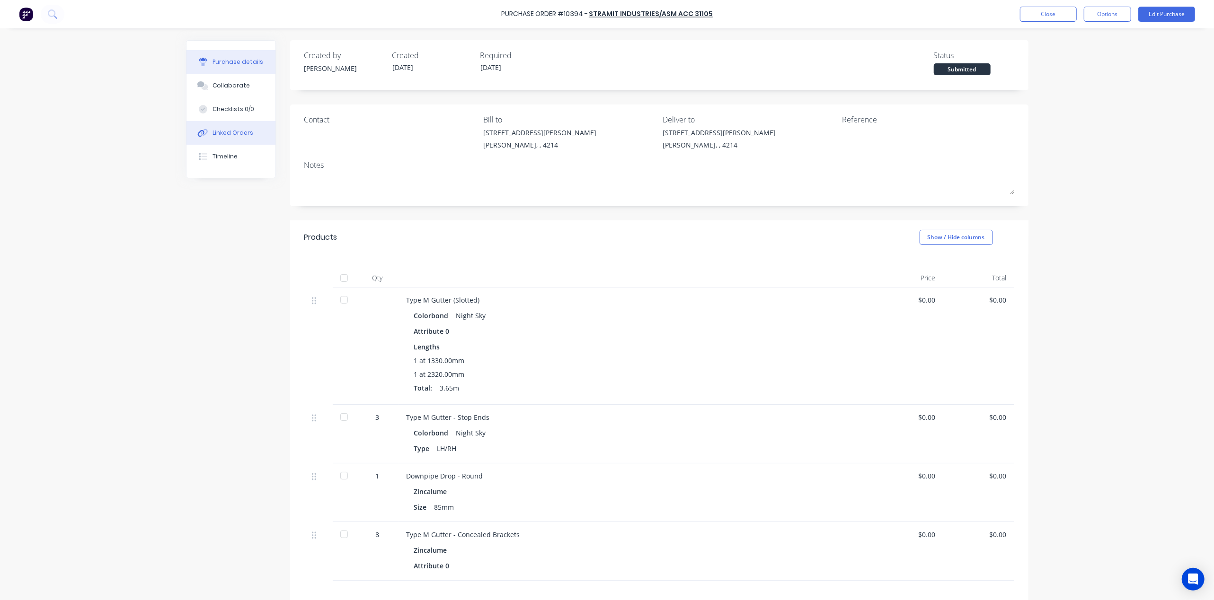
drag, startPoint x: 254, startPoint y: 136, endPoint x: 270, endPoint y: 133, distance: 15.9
click at [254, 135] on button "Linked Orders" at bounding box center [230, 133] width 89 height 24
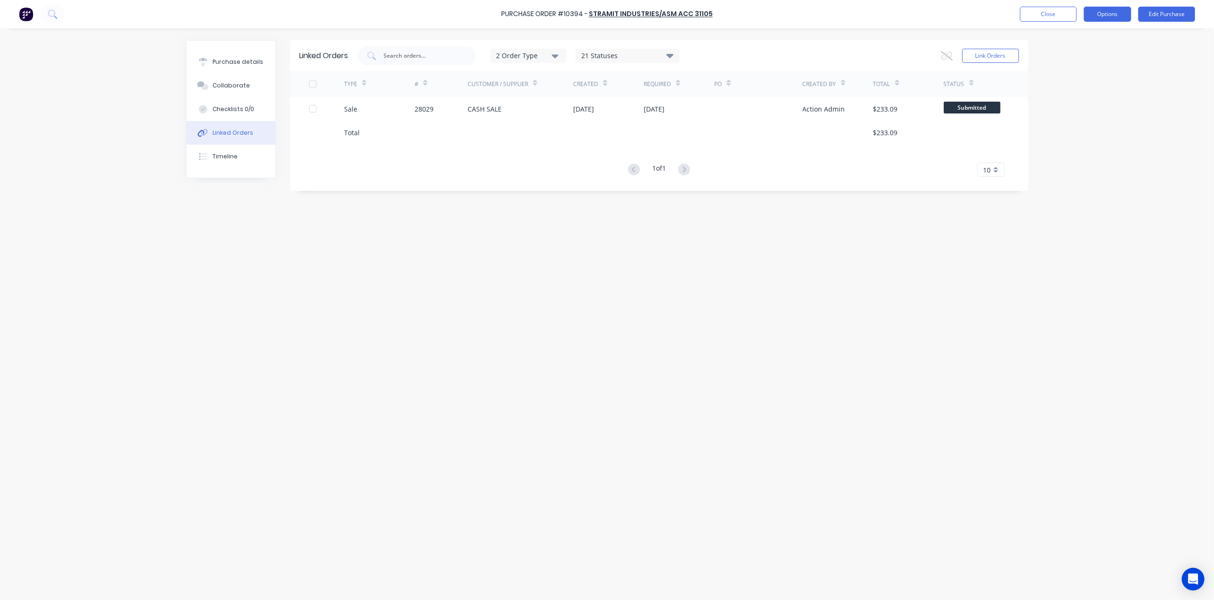
click at [1090, 18] on button "Options" at bounding box center [1106, 14] width 47 height 15
click at [1049, 179] on div "Purchase Order #10394 - Stramit Industries/Asm Acc 31105 Close Options Print / …" at bounding box center [607, 300] width 1214 height 600
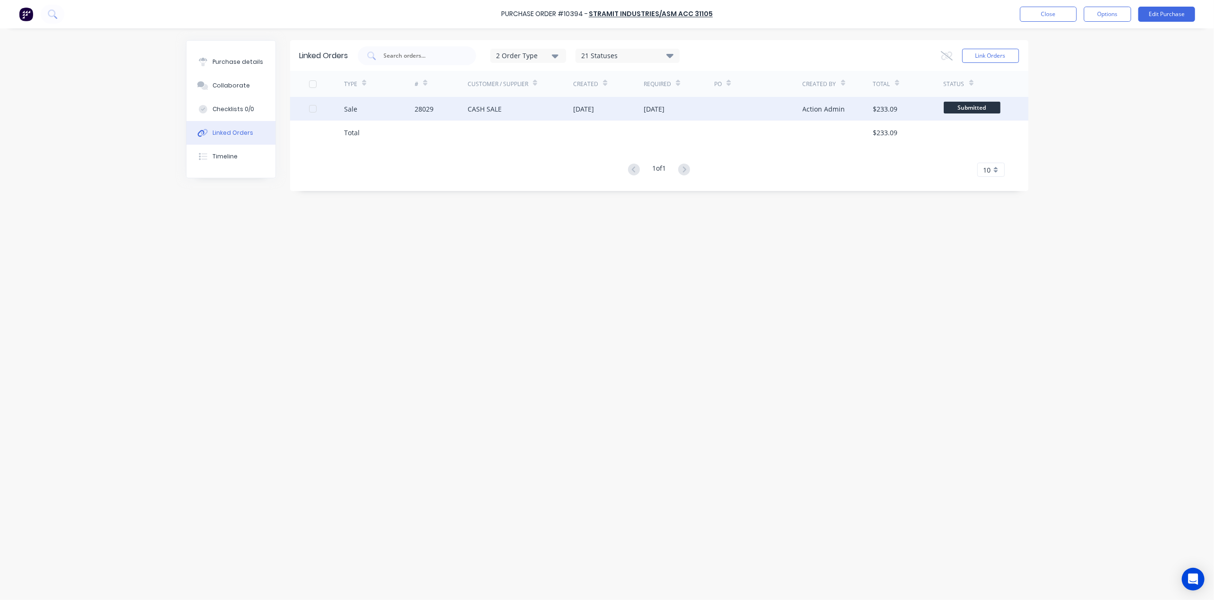
click at [757, 113] on div at bounding box center [758, 109] width 88 height 24
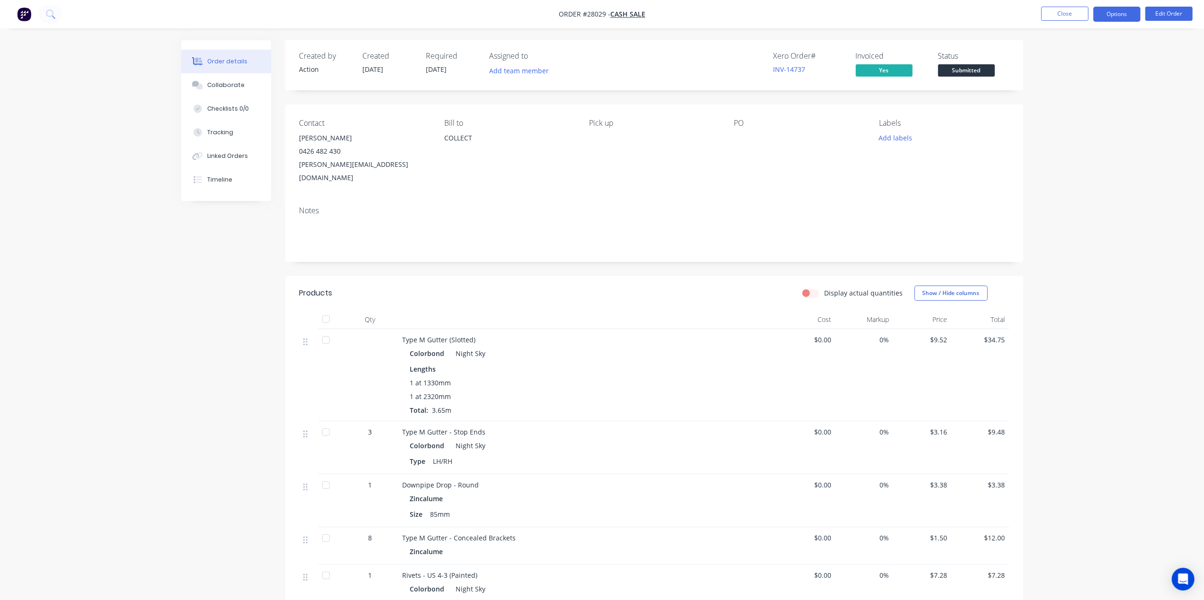
click at [1118, 18] on button "Options" at bounding box center [1116, 14] width 47 height 15
click at [956, 77] on button "Submitted" at bounding box center [966, 71] width 57 height 14
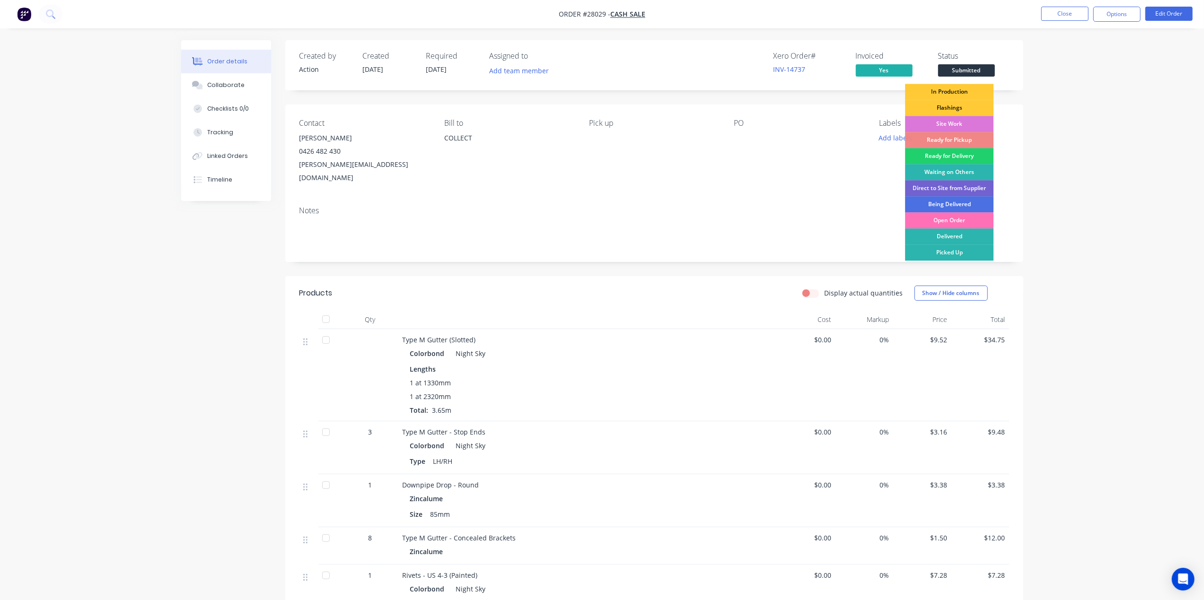
click at [1109, 132] on div "Order details Collaborate Checklists 0/0 Tracking Linked Orders Timeline Order …" at bounding box center [602, 439] width 1204 height 879
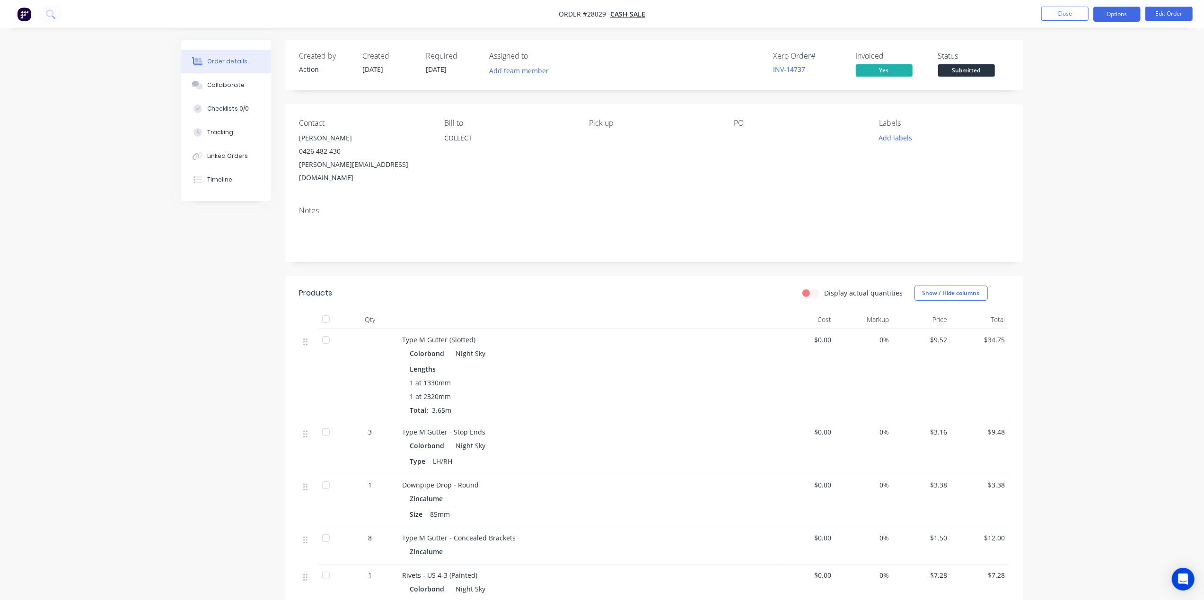
click at [1105, 14] on button "Options" at bounding box center [1116, 14] width 47 height 15
click at [1087, 117] on div "Work Order" at bounding box center [1088, 114] width 87 height 14
drag, startPoint x: 1064, startPoint y: 97, endPoint x: 1064, endPoint y: 89, distance: 8.1
click at [1064, 97] on div "Without pricing" at bounding box center [1088, 95] width 87 height 14
drag, startPoint x: 241, startPoint y: 154, endPoint x: 258, endPoint y: 160, distance: 17.7
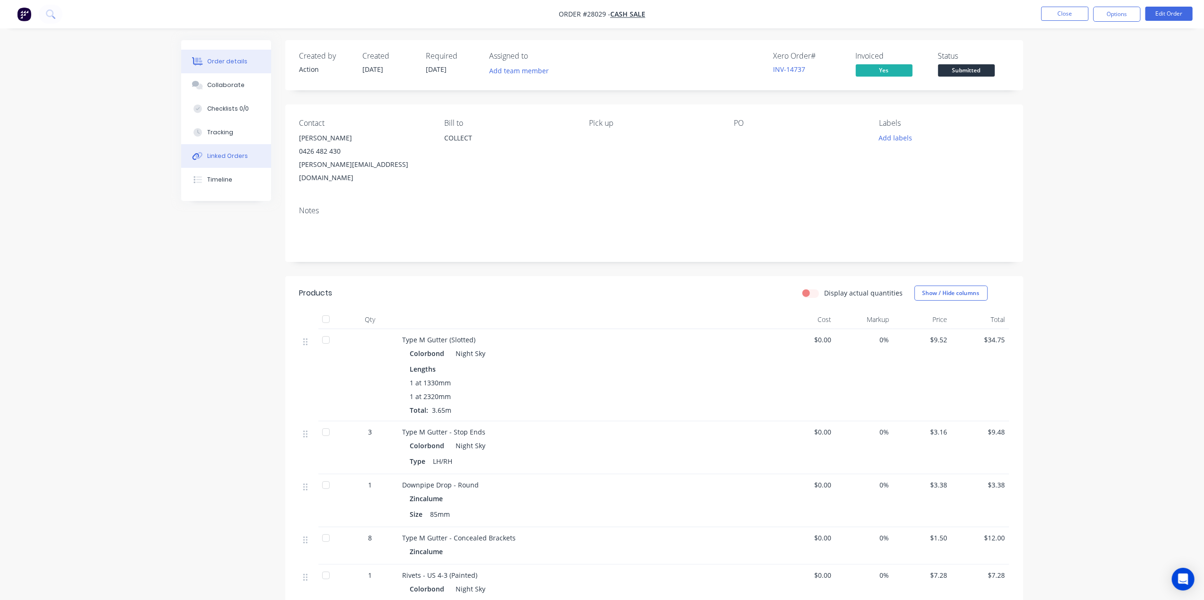
click at [241, 154] on div "Linked Orders" at bounding box center [227, 156] width 41 height 9
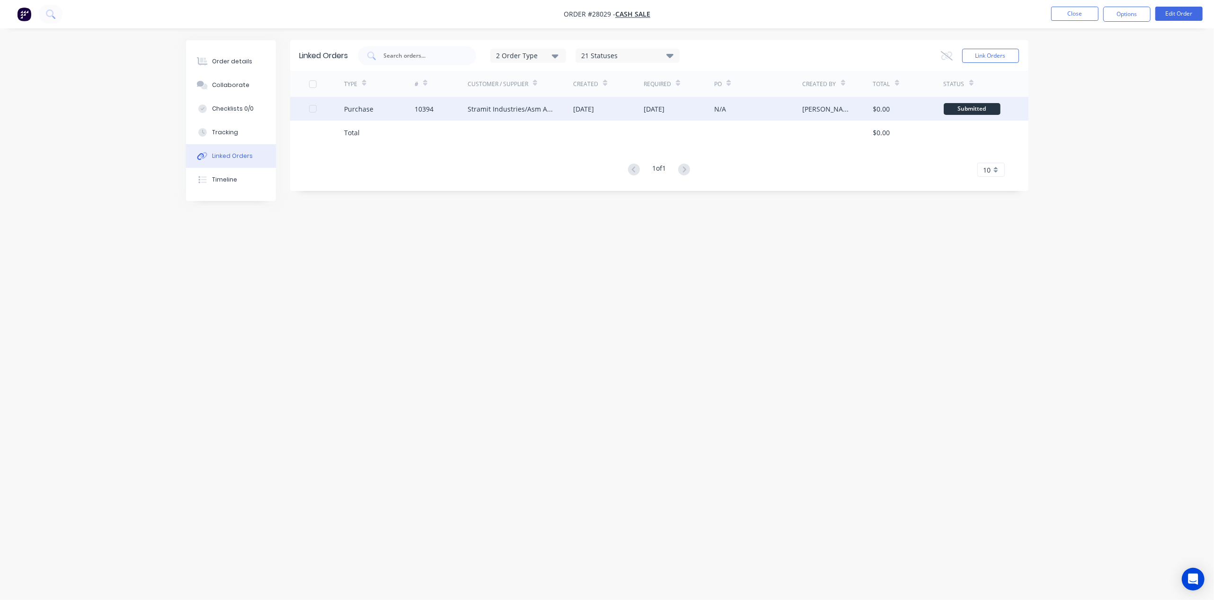
click at [449, 112] on div "10394" at bounding box center [440, 109] width 53 height 24
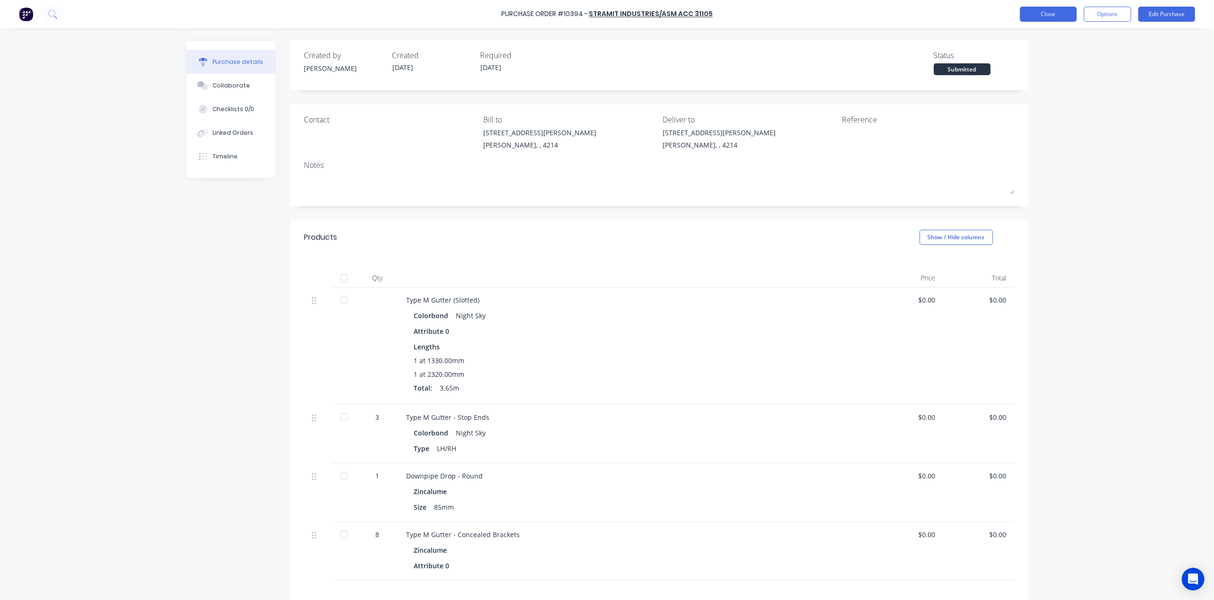
click at [1041, 13] on button "Close" at bounding box center [1048, 14] width 57 height 15
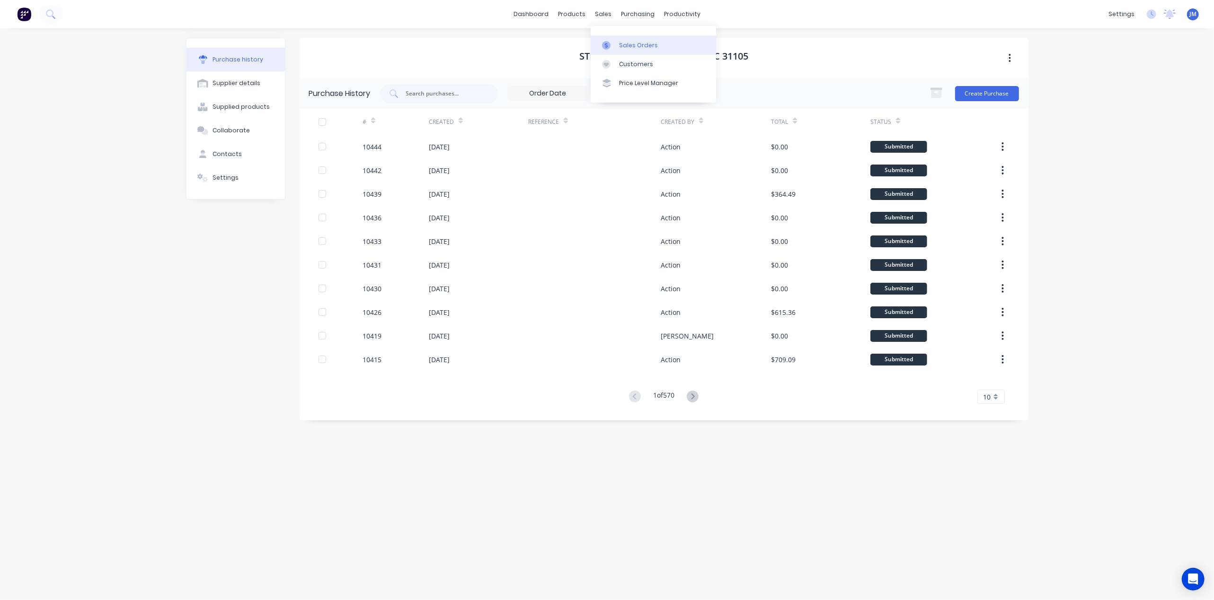
click at [617, 49] on link "Sales Orders" at bounding box center [652, 44] width 125 height 19
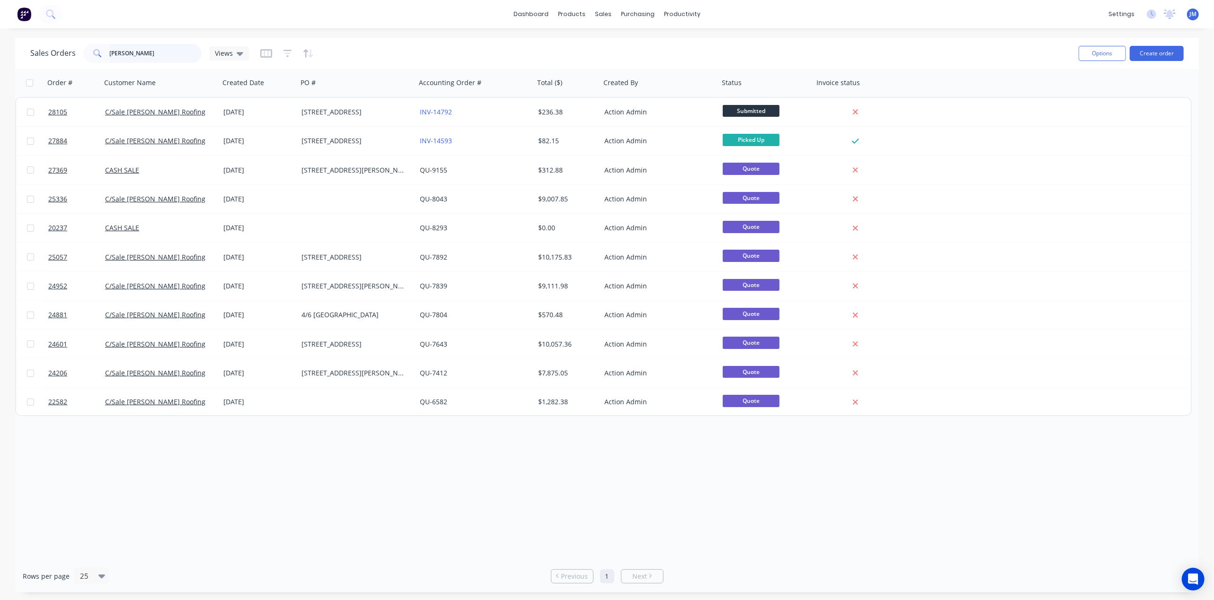
click at [153, 52] on input "[PERSON_NAME]" at bounding box center [156, 53] width 92 height 19
type input "b"
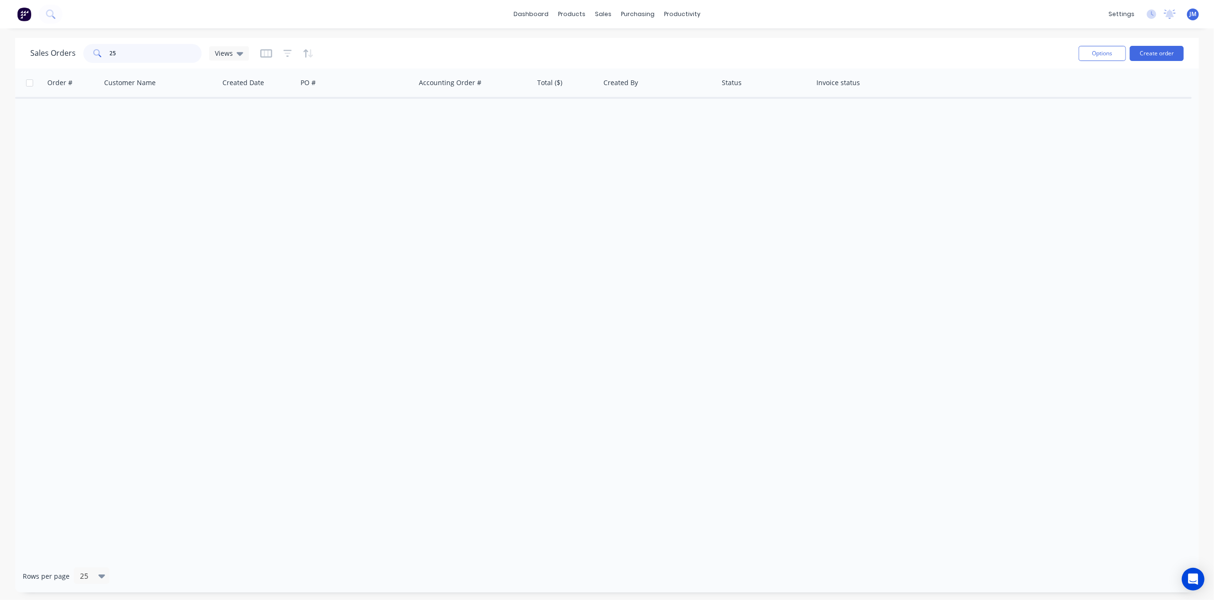
type input "2"
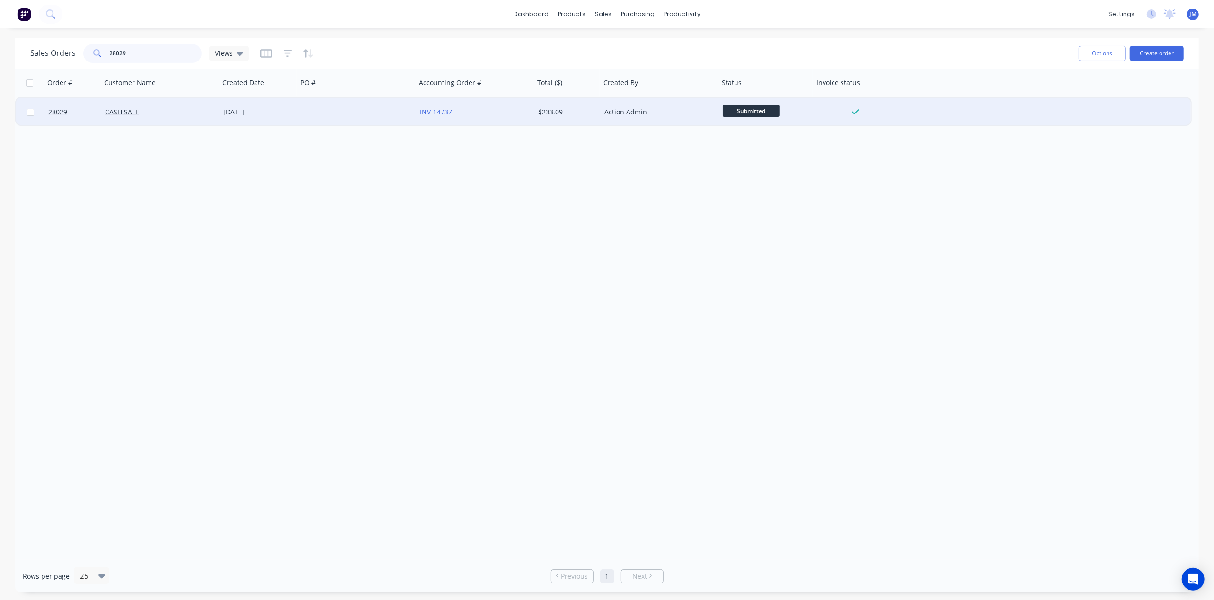
type input "28029"
click at [271, 115] on div "[DATE]" at bounding box center [258, 111] width 70 height 9
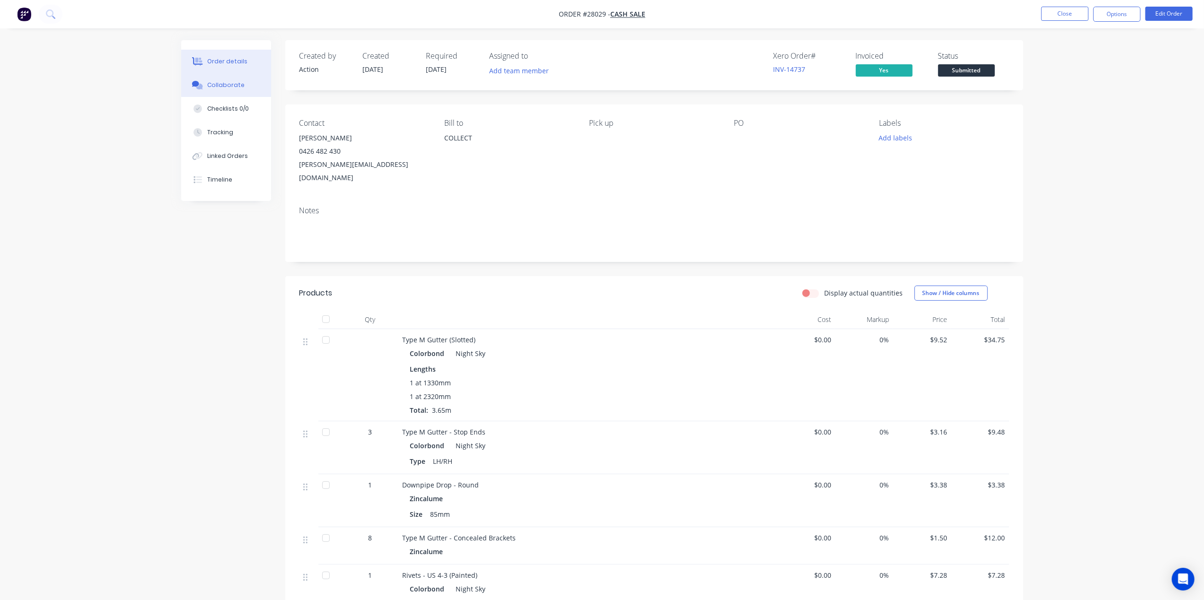
click at [240, 86] on div "Collaborate" at bounding box center [225, 85] width 37 height 9
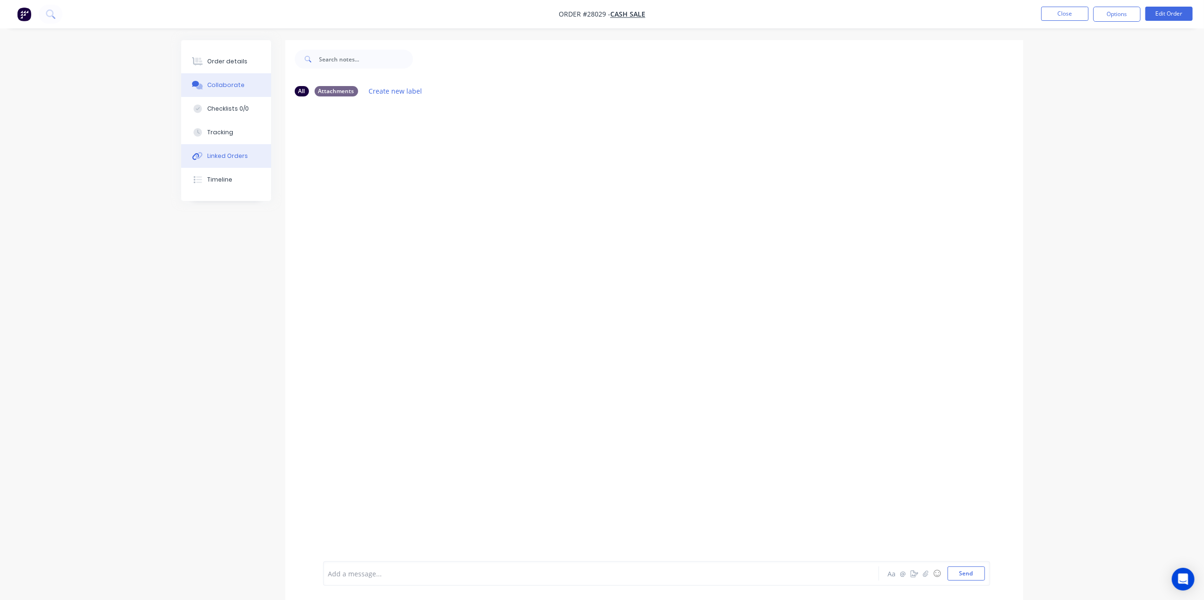
click at [220, 152] on div "Linked Orders" at bounding box center [227, 156] width 41 height 9
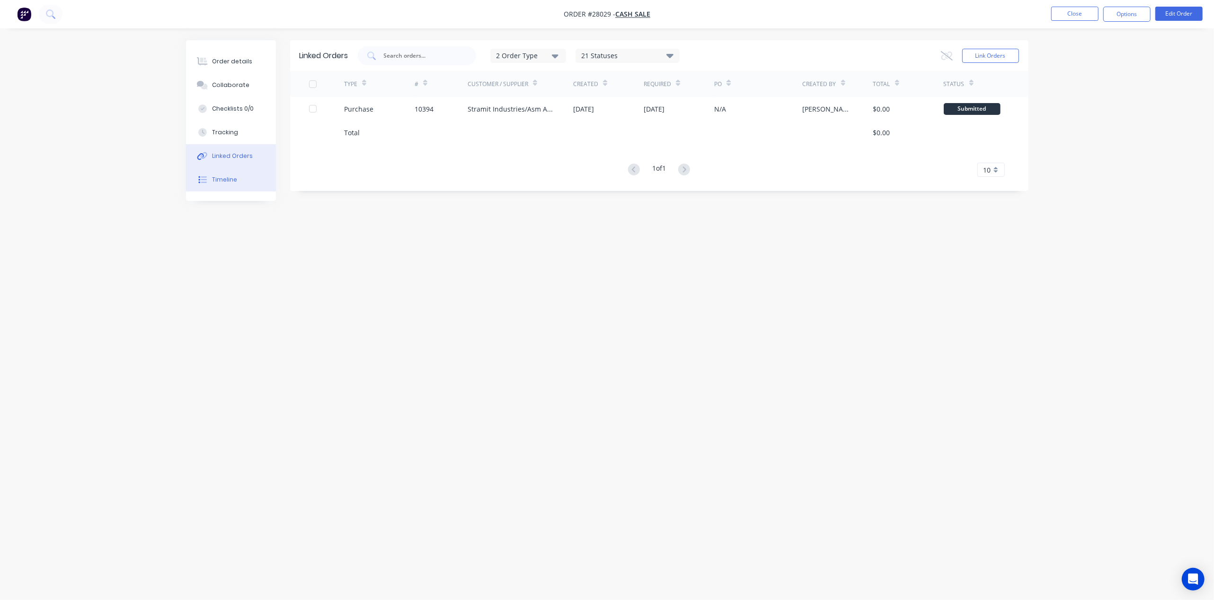
click at [229, 175] on button "Timeline" at bounding box center [231, 180] width 90 height 24
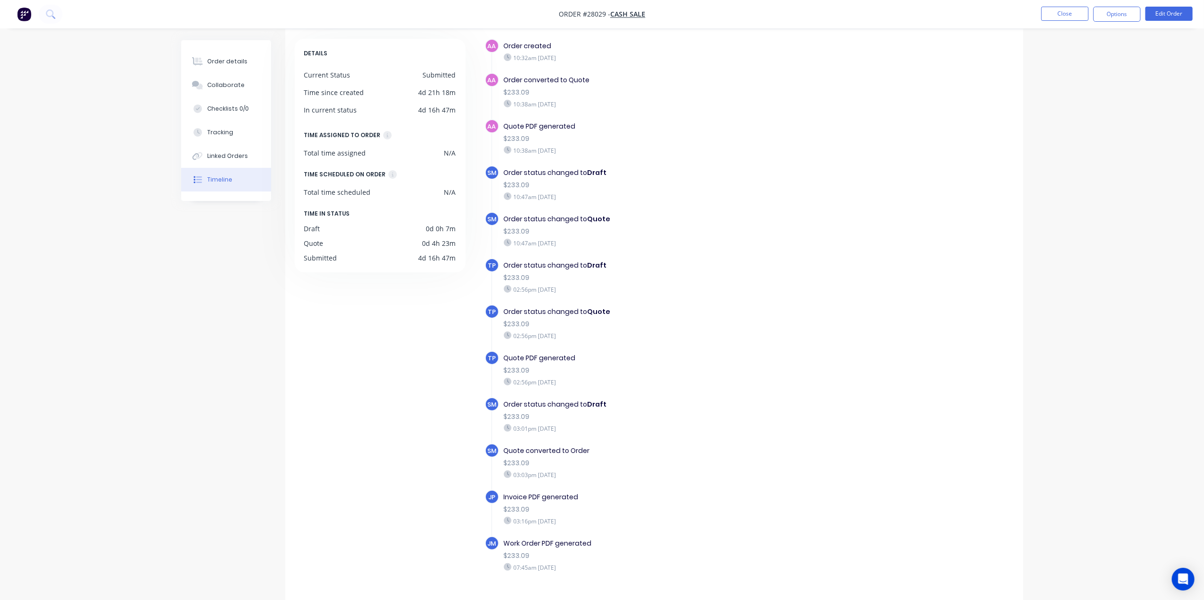
scroll to position [63, 0]
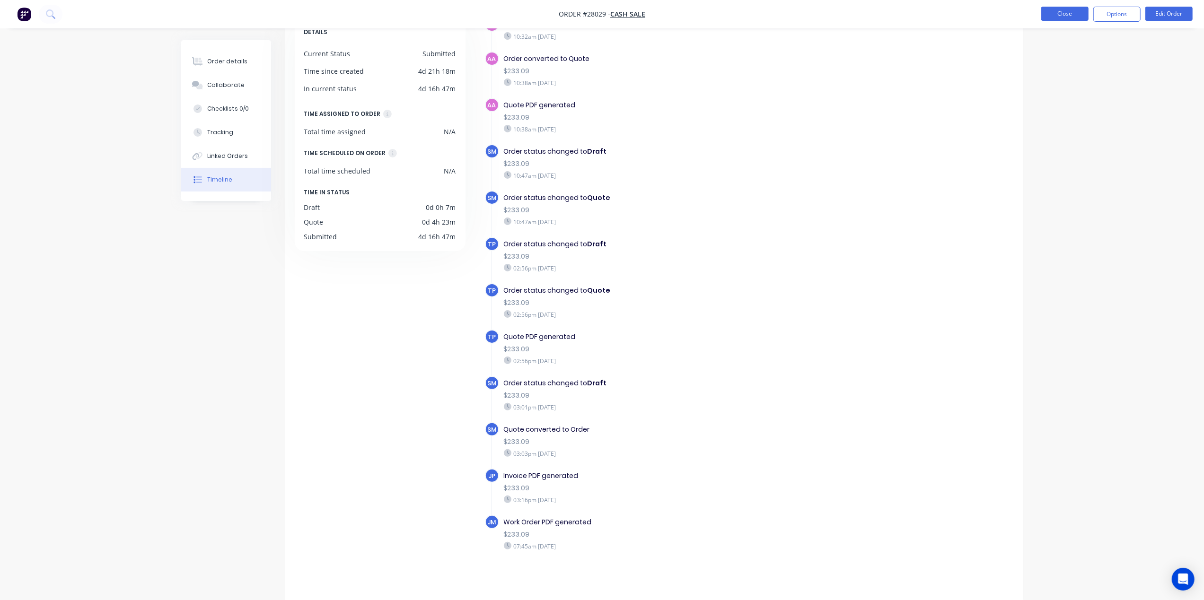
click at [1072, 11] on button "Close" at bounding box center [1064, 14] width 47 height 14
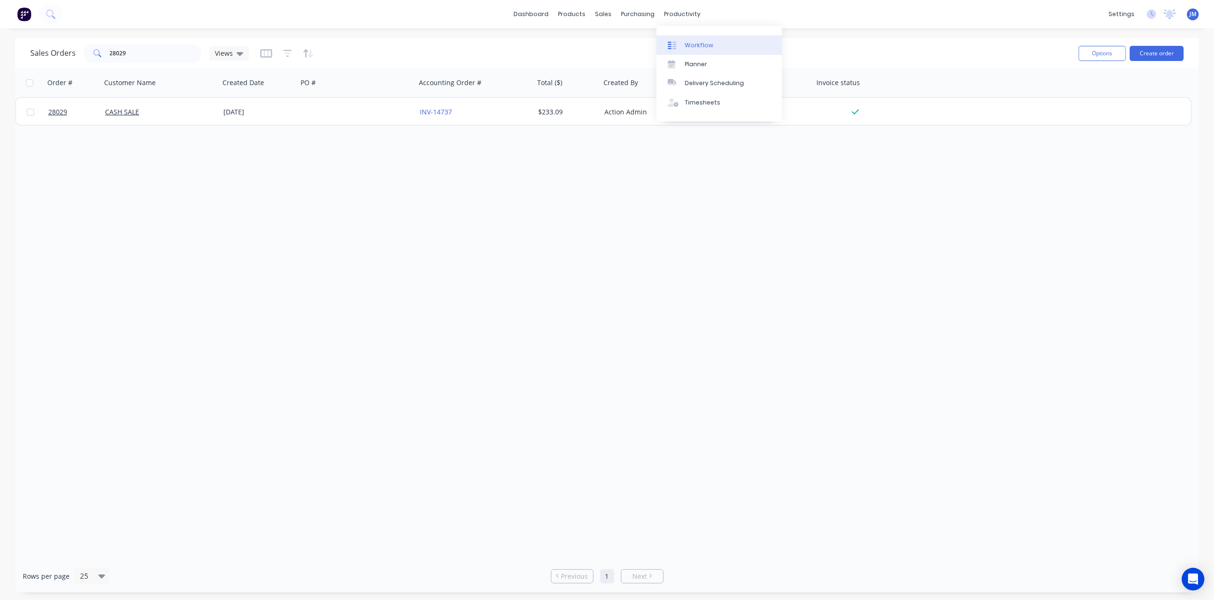
click at [695, 42] on div "Workflow" at bounding box center [699, 45] width 28 height 9
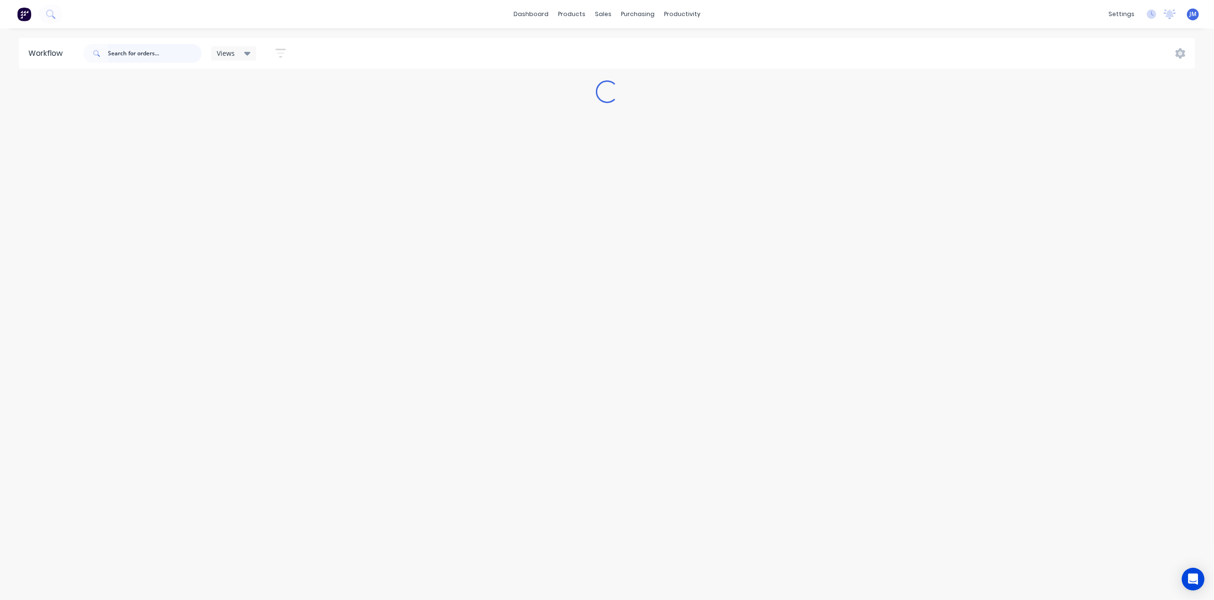
drag, startPoint x: 132, startPoint y: 51, endPoint x: 139, endPoint y: 56, distance: 8.9
click at [138, 57] on input "text" at bounding box center [155, 53] width 94 height 19
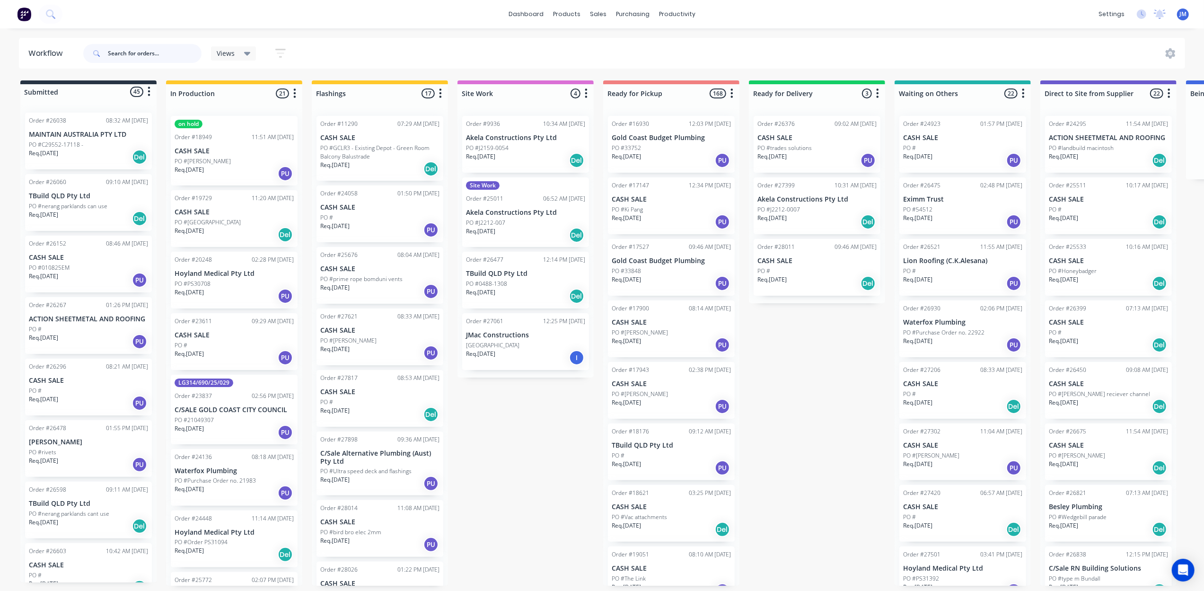
click at [175, 56] on input "text" at bounding box center [155, 53] width 94 height 19
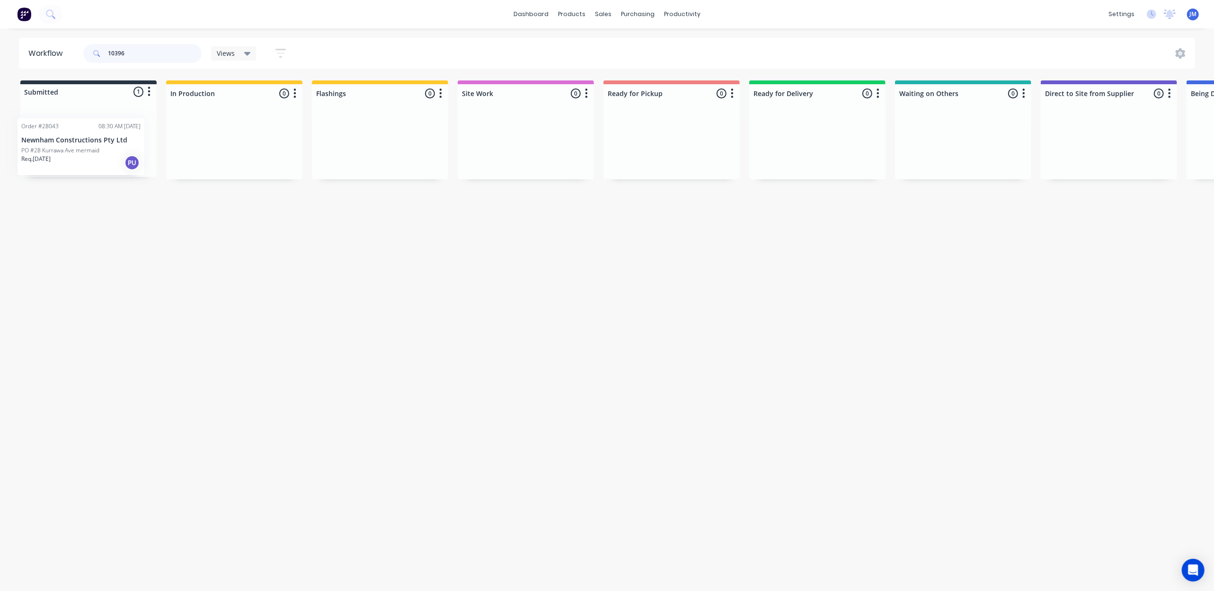
drag, startPoint x: 93, startPoint y: 162, endPoint x: 54, endPoint y: 160, distance: 39.3
click at [54, 161] on div "Order #28043 08:30 AM [DATE] Newnham Constructions Pty Ltd [GEOGRAPHIC_DATA] me…" at bounding box center [88, 141] width 136 height 72
type input "10396"
click at [54, 160] on div "Order #28043 08:30 AM [DATE] Newnham Constructions Pty Ltd [GEOGRAPHIC_DATA] me…" at bounding box center [88, 141] width 136 height 72
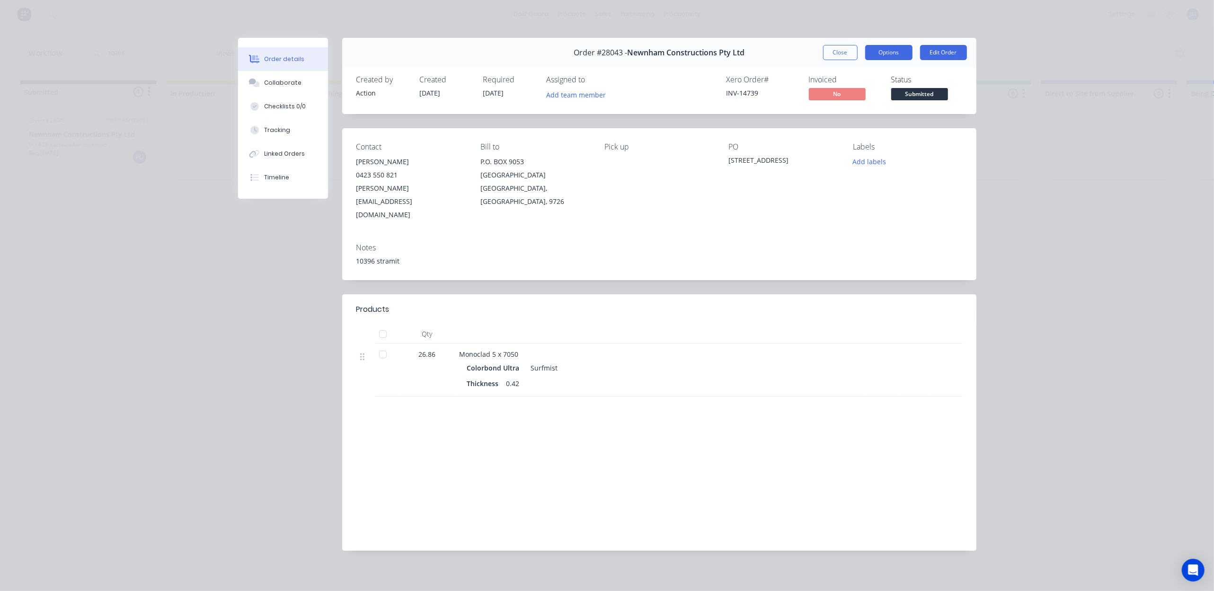
click at [884, 53] on button "Options" at bounding box center [888, 52] width 47 height 15
click at [998, 78] on div "Order details Collaborate Checklists 0/0 Tracking Linked Orders Timeline Order …" at bounding box center [607, 295] width 1214 height 591
click at [290, 178] on button "Timeline" at bounding box center [283, 178] width 90 height 24
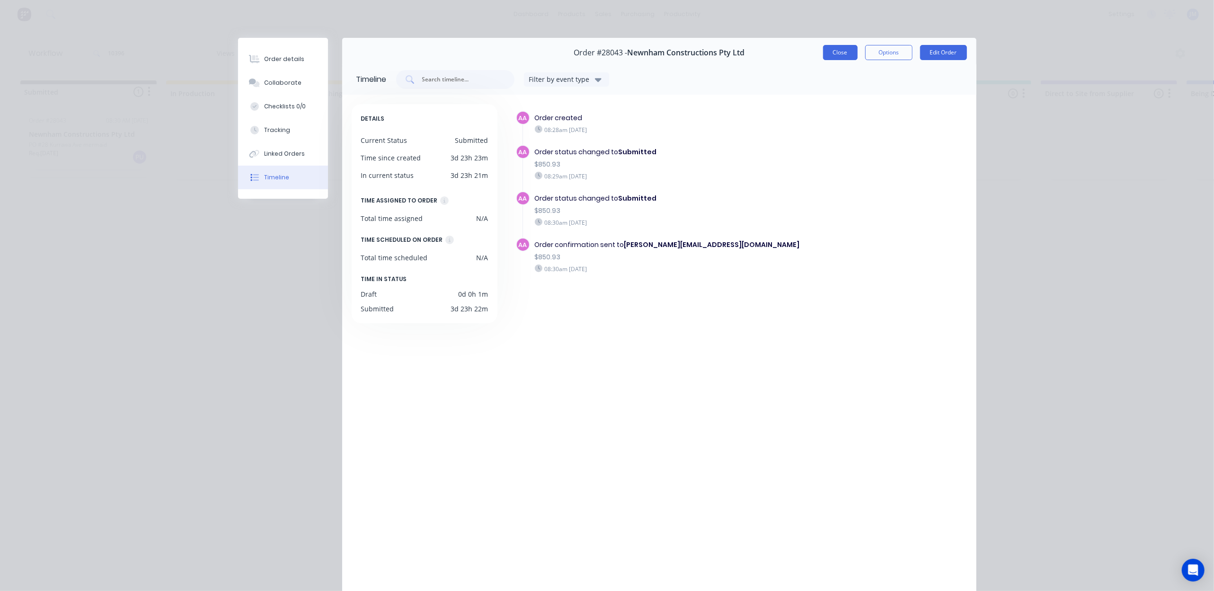
click at [829, 50] on button "Close" at bounding box center [840, 52] width 35 height 15
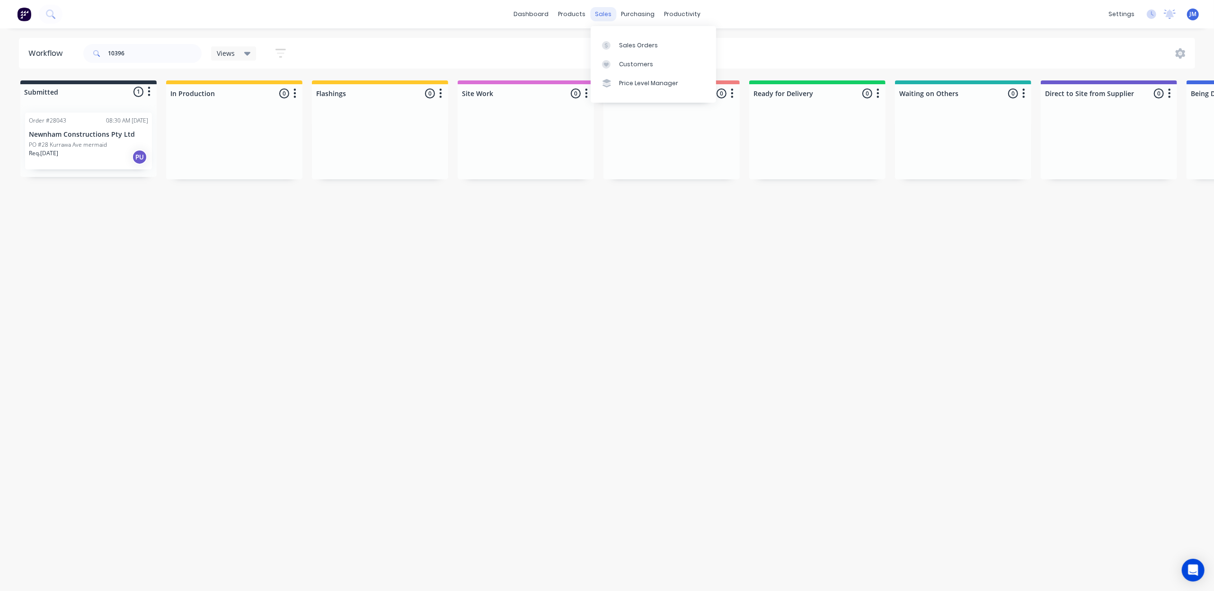
click at [613, 15] on div "sales" at bounding box center [603, 14] width 26 height 14
click at [603, 12] on div "sales" at bounding box center [603, 14] width 26 height 14
click at [618, 36] on link "Sales Orders" at bounding box center [652, 44] width 125 height 19
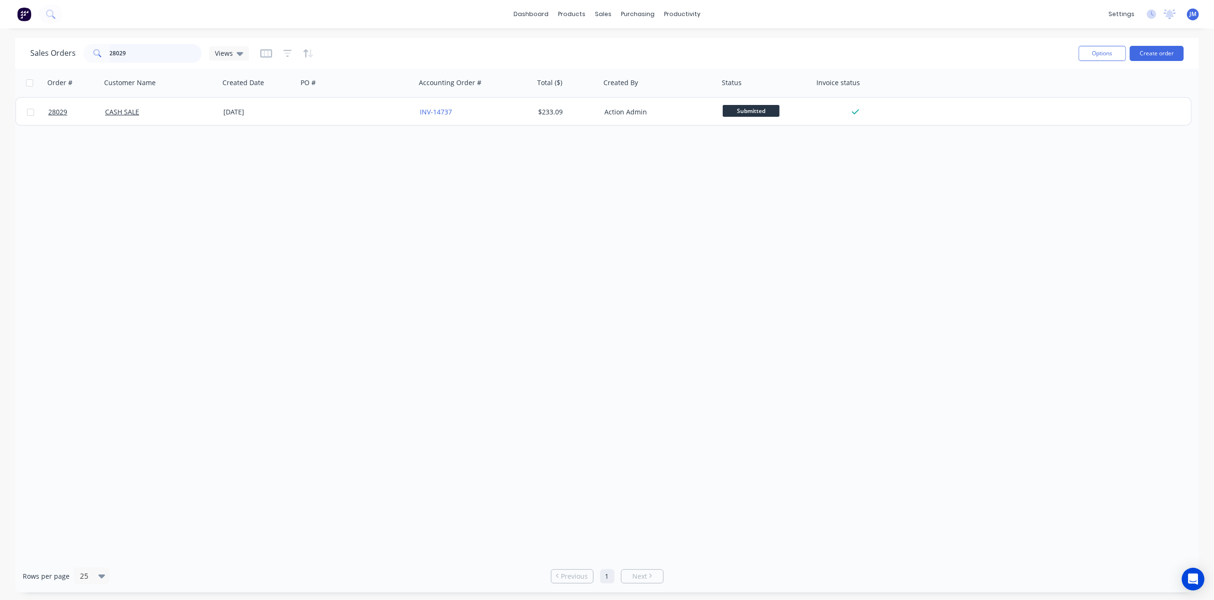
click at [147, 54] on input "28029" at bounding box center [156, 53] width 92 height 19
type input "28043"
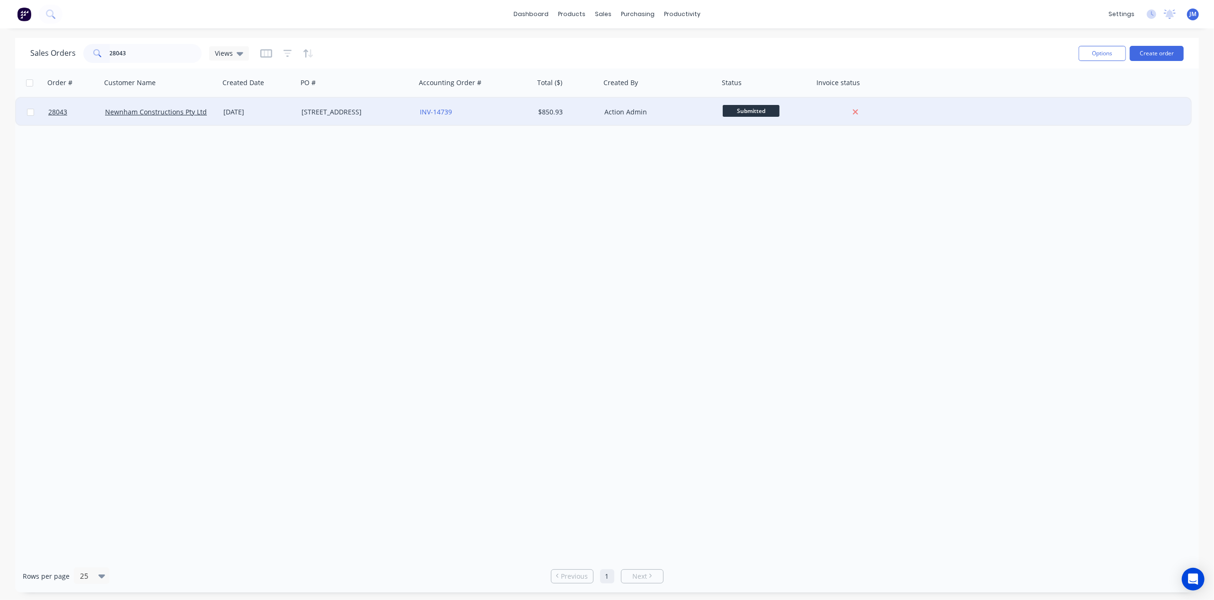
click at [231, 116] on div "[DATE]" at bounding box center [258, 111] width 70 height 9
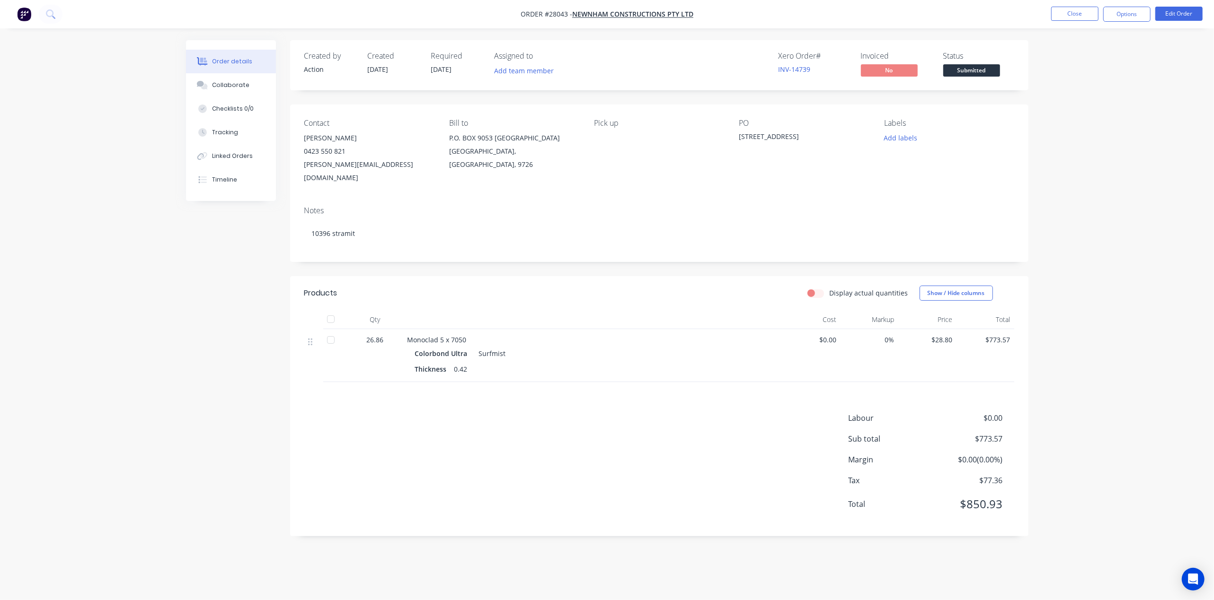
click at [980, 74] on span "Submitted" at bounding box center [971, 70] width 57 height 12
click at [1124, 19] on button "Options" at bounding box center [1126, 14] width 47 height 15
click at [1091, 117] on div "Work Order" at bounding box center [1098, 114] width 87 height 14
click at [1075, 96] on div "Without pricing" at bounding box center [1098, 95] width 87 height 14
click at [1079, 13] on button "Close" at bounding box center [1074, 14] width 47 height 14
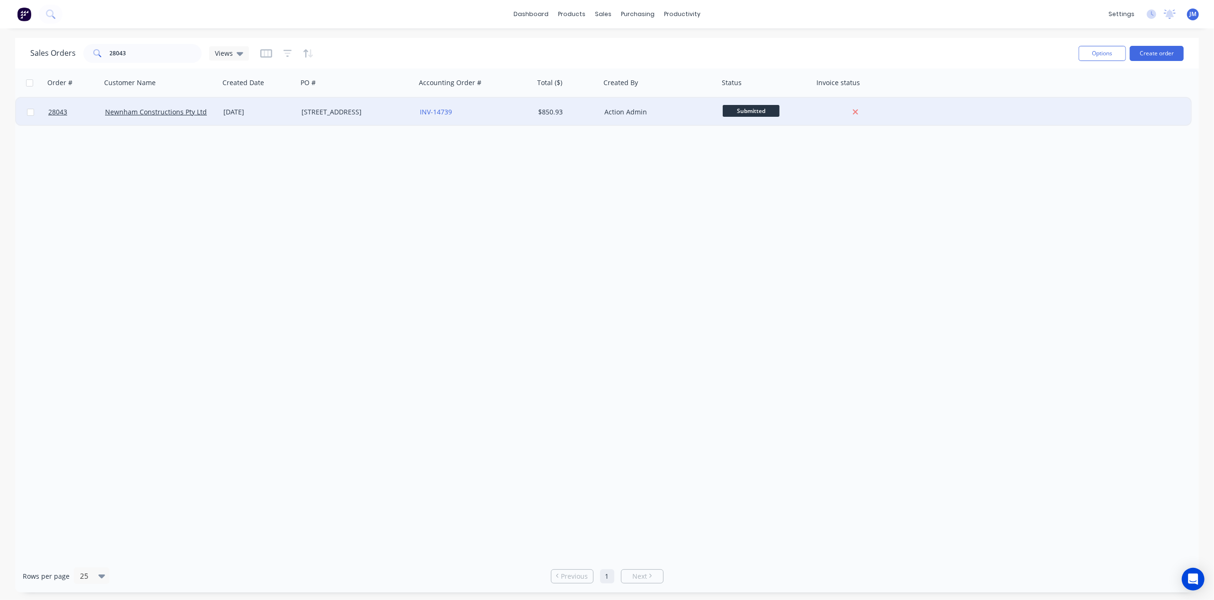
click at [748, 106] on span "Submitted" at bounding box center [750, 111] width 57 height 12
click at [770, 212] on span "Ready for Pickup" at bounding box center [752, 211] width 53 height 9
click at [344, 114] on div "[STREET_ADDRESS]" at bounding box center [353, 111] width 105 height 9
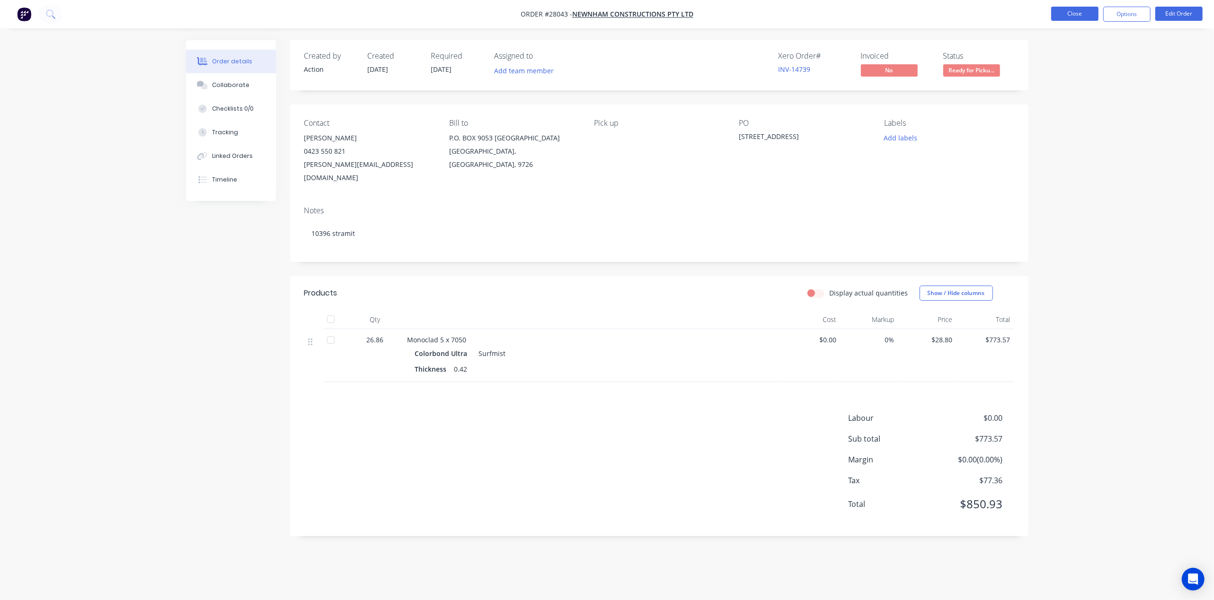
click at [1072, 16] on button "Close" at bounding box center [1074, 14] width 47 height 14
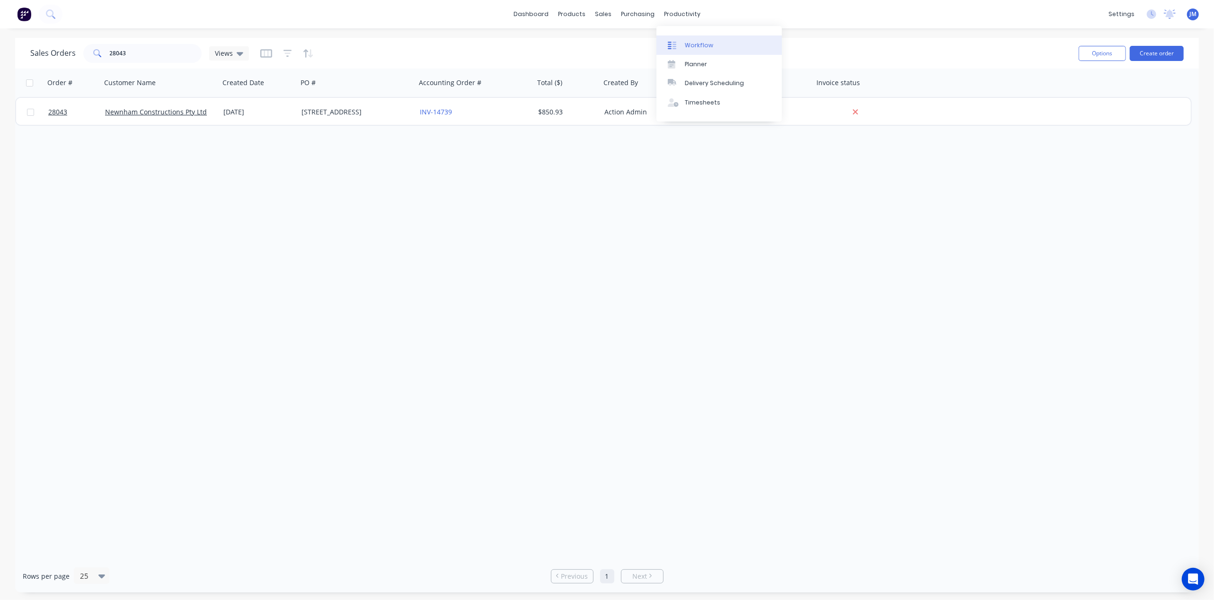
click at [697, 47] on div "Workflow" at bounding box center [699, 45] width 28 height 9
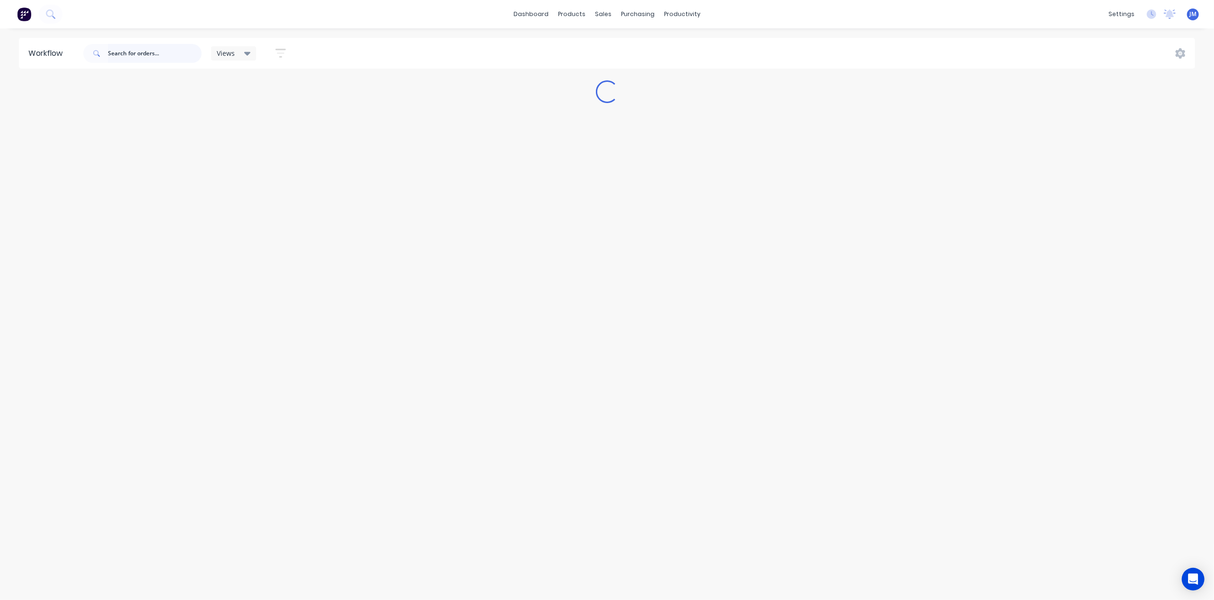
drag, startPoint x: 143, startPoint y: 48, endPoint x: 190, endPoint y: 59, distance: 48.1
click at [144, 48] on input "text" at bounding box center [155, 53] width 94 height 19
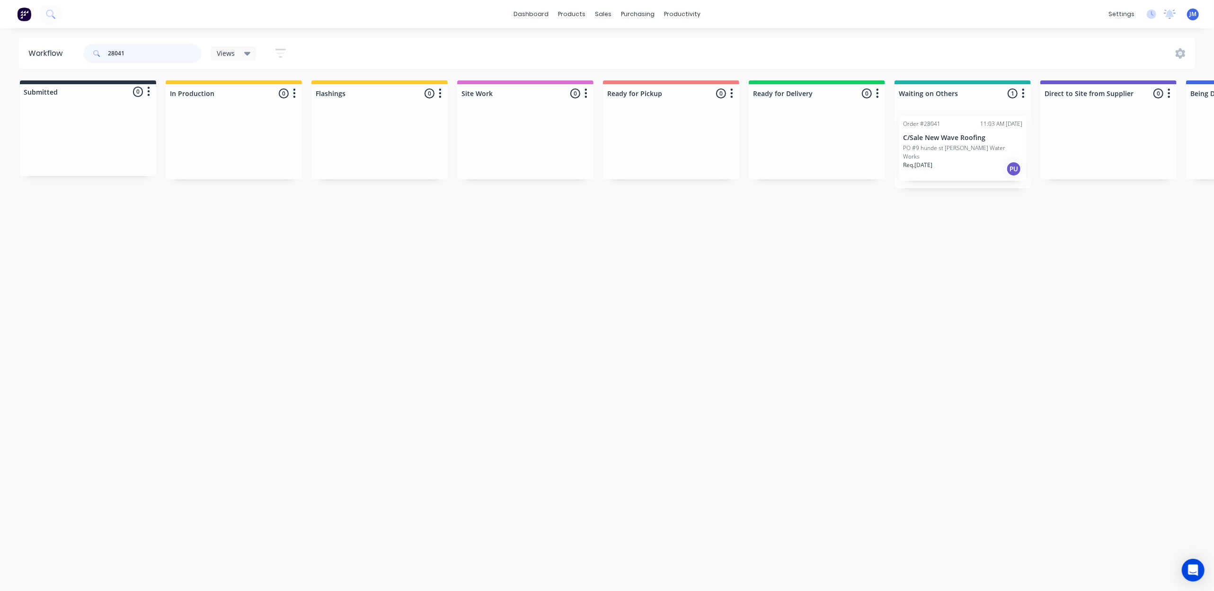
scroll to position [0, 2]
drag, startPoint x: 894, startPoint y: 141, endPoint x: 591, endPoint y: 132, distance: 302.9
click at [591, 132] on div "Submitted 0 Status colour #273444 hex #273444 Save Cancel Summaries Total order…" at bounding box center [848, 130] width 1715 height 100
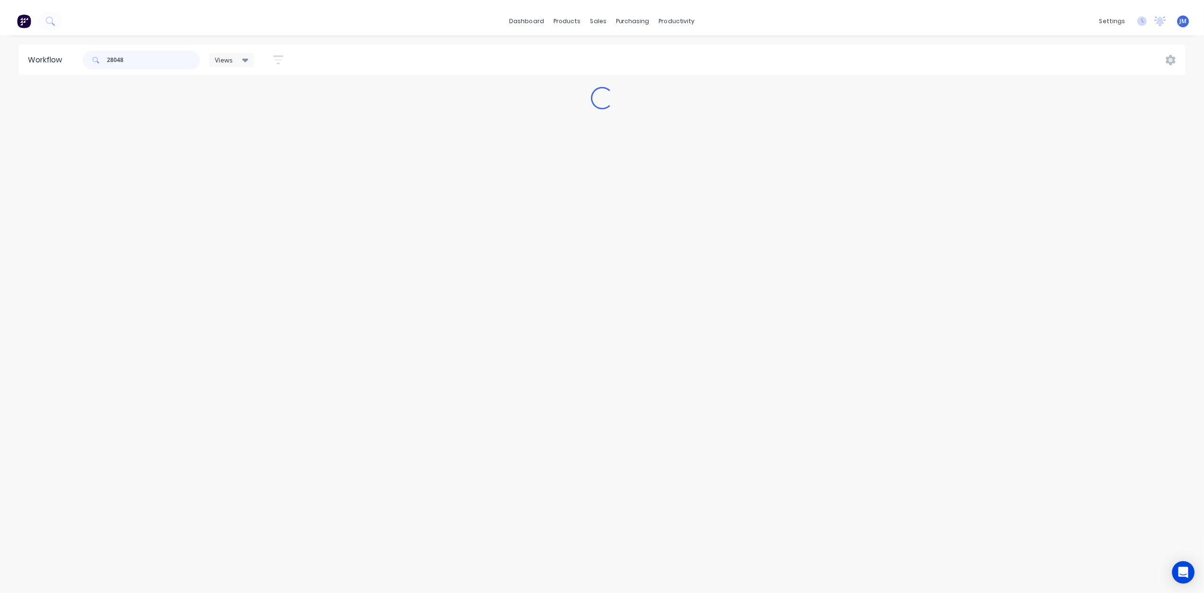
scroll to position [0, 0]
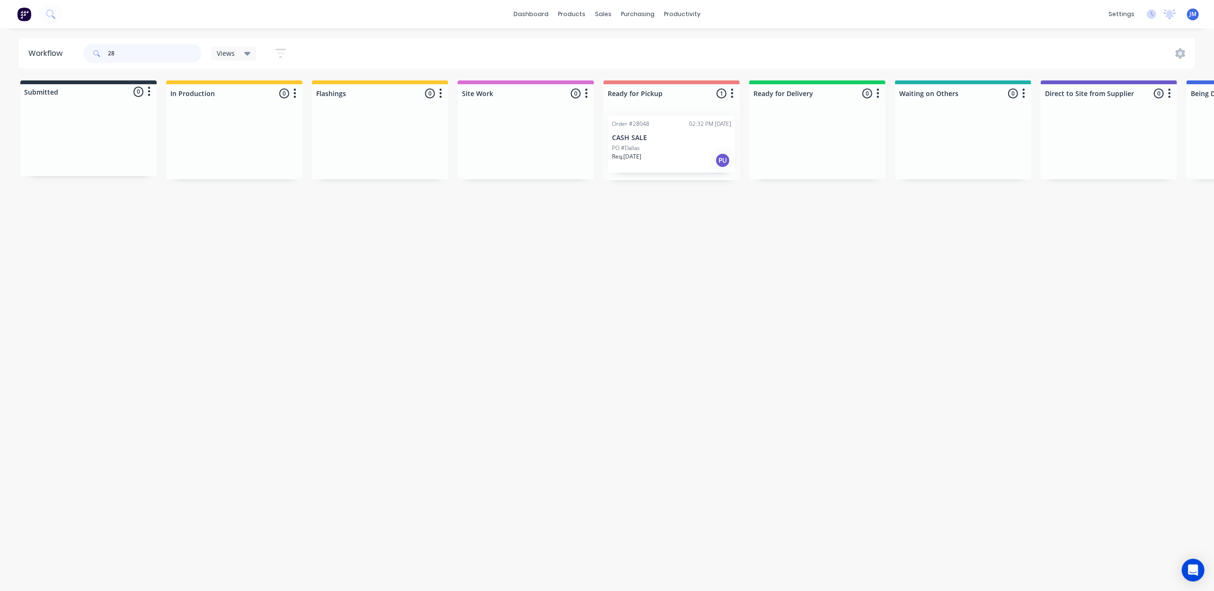
type input "2"
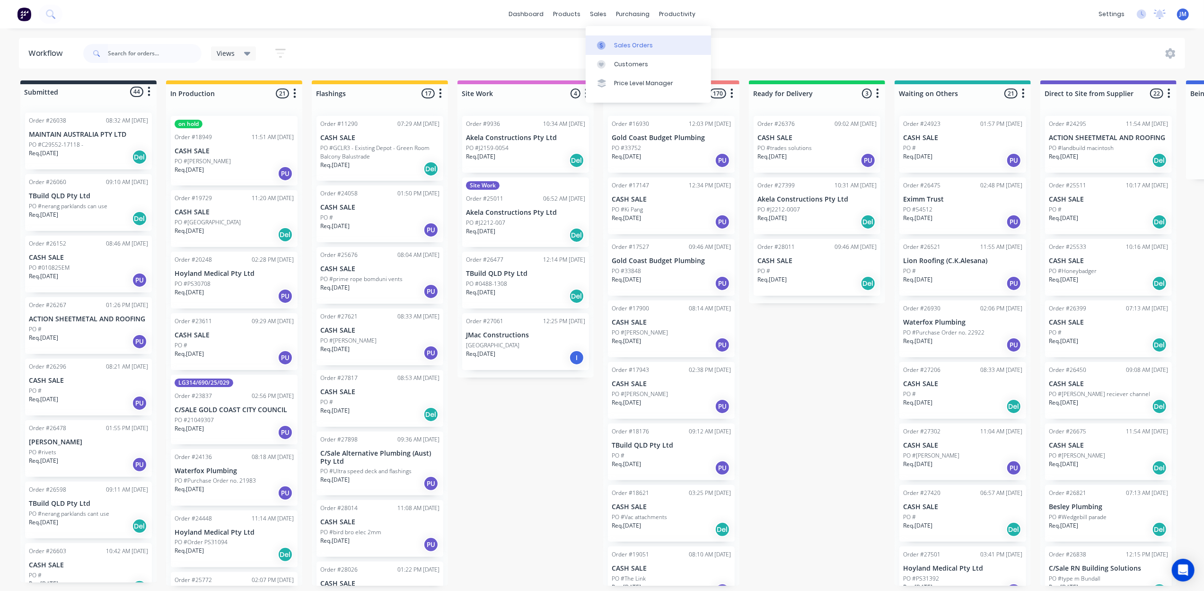
click at [614, 37] on link "Sales Orders" at bounding box center [648, 44] width 125 height 19
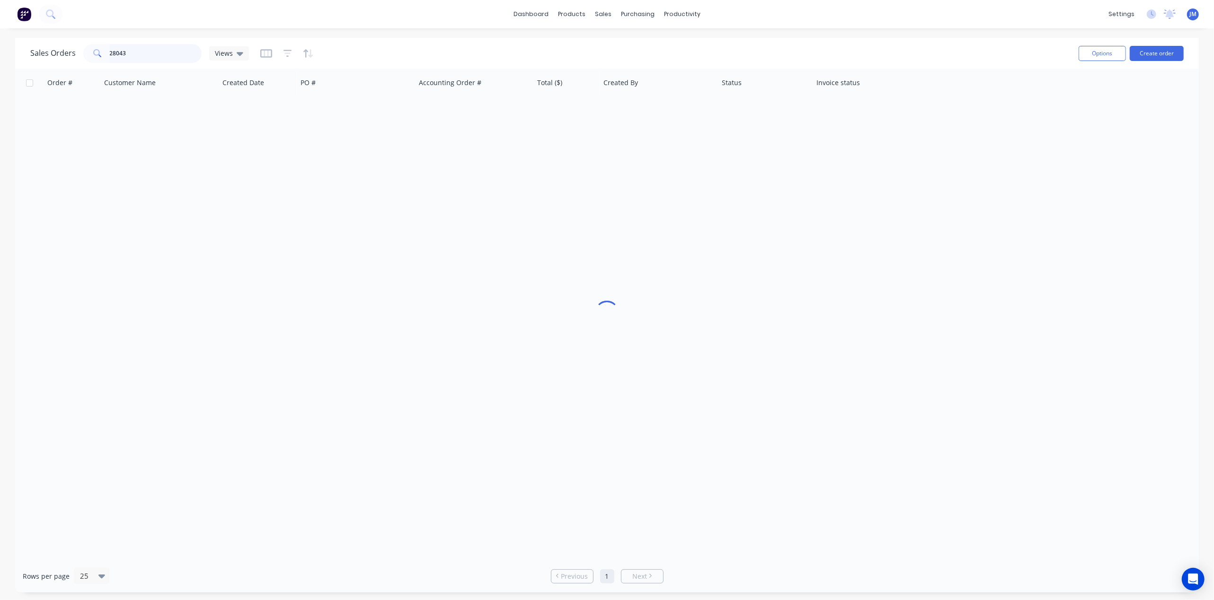
click at [165, 56] on input "28043" at bounding box center [156, 53] width 92 height 19
type input "2"
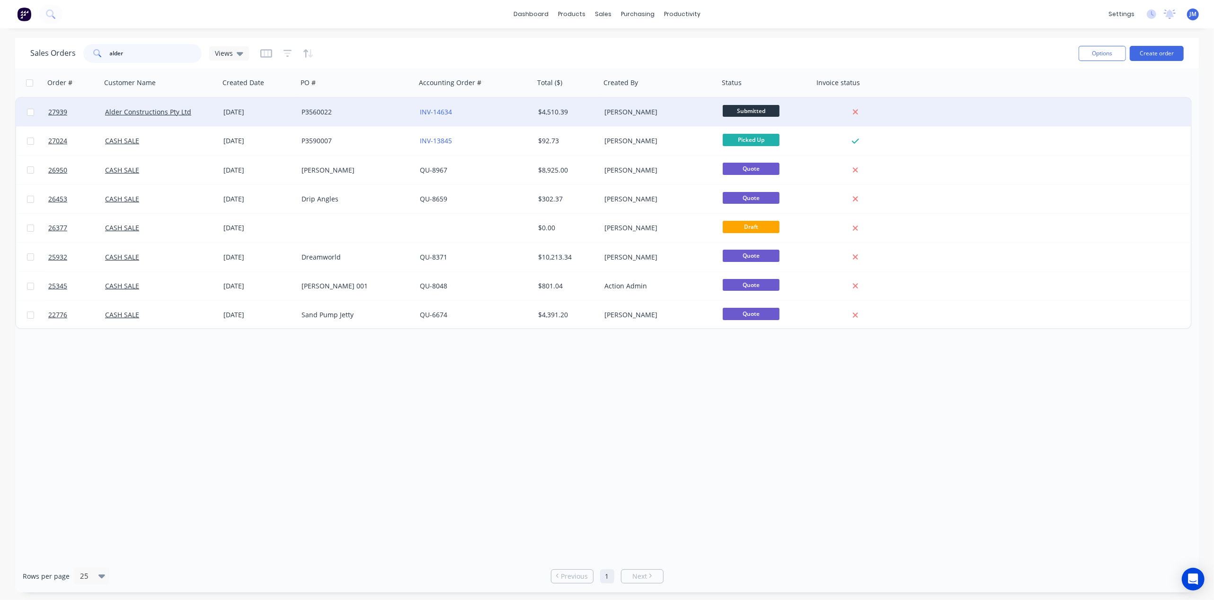
type input "alder"
click at [261, 114] on div "[DATE]" at bounding box center [258, 111] width 70 height 9
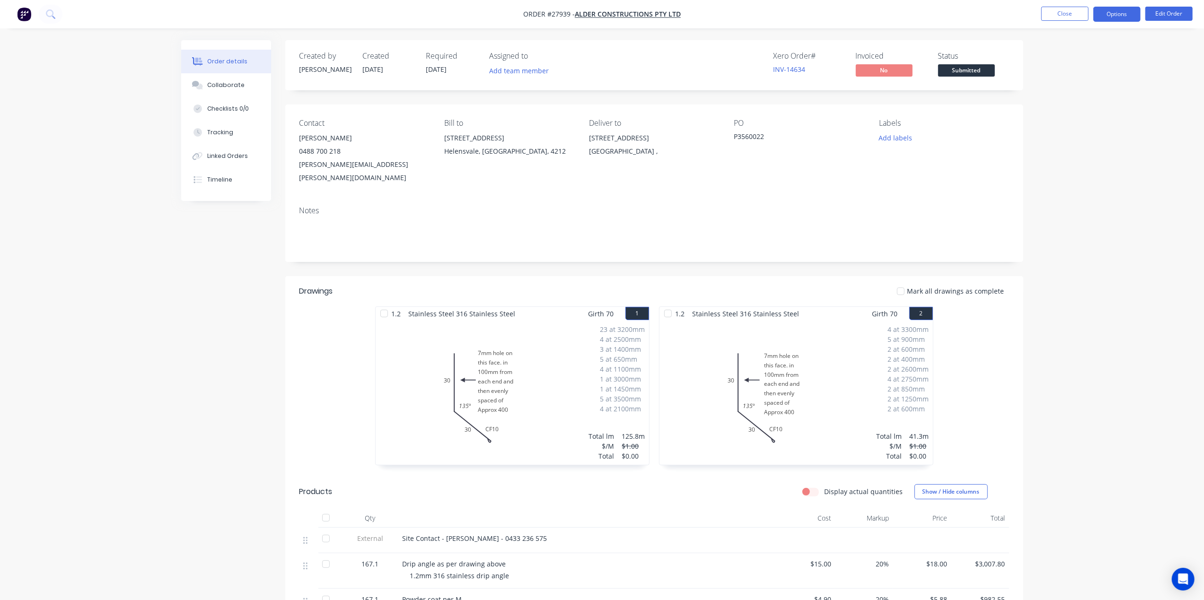
click at [1107, 14] on button "Options" at bounding box center [1116, 14] width 47 height 15
click at [1092, 112] on div "Work Order" at bounding box center [1088, 114] width 87 height 14
click at [1082, 96] on div "Without pricing" at bounding box center [1088, 95] width 87 height 14
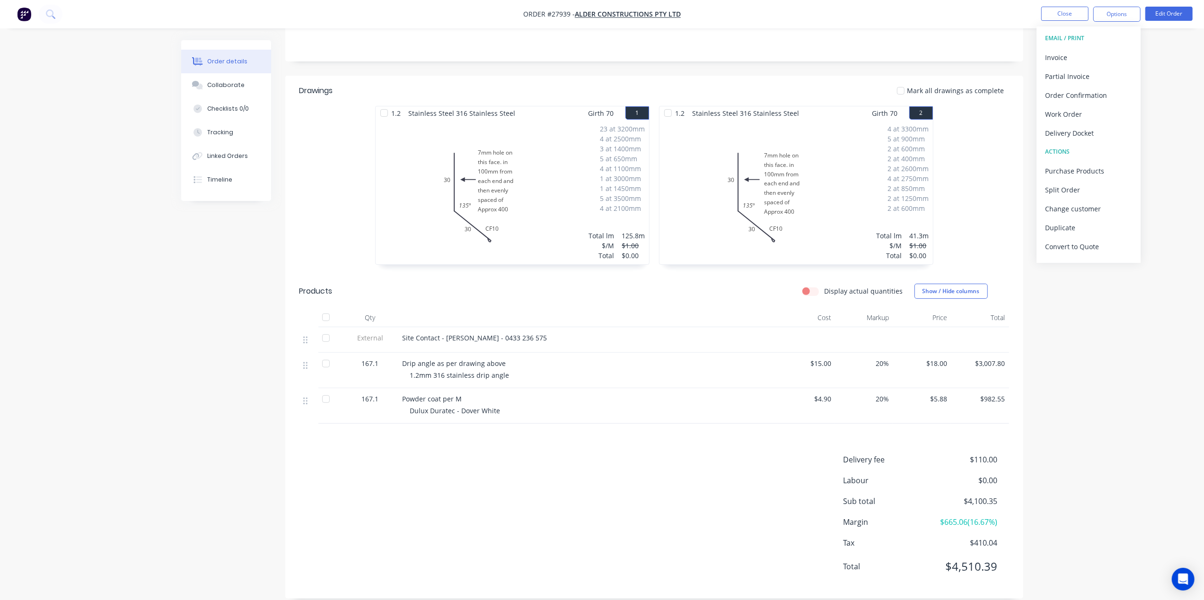
scroll to position [201, 0]
click at [1069, 12] on button "Close" at bounding box center [1064, 14] width 47 height 14
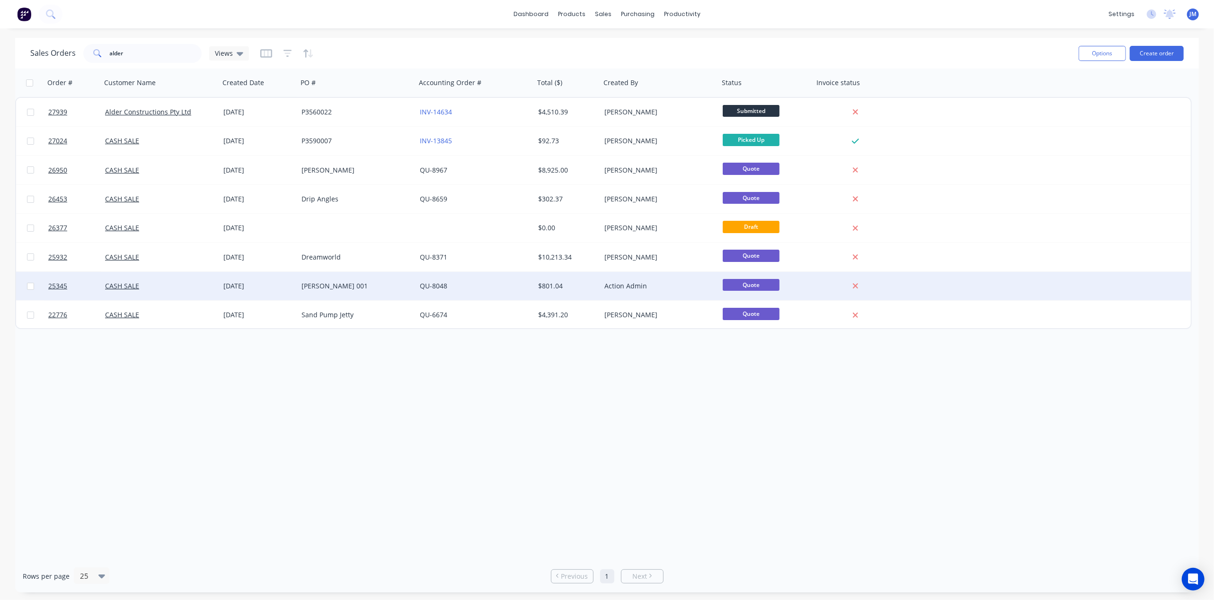
drag, startPoint x: 969, startPoint y: 446, endPoint x: 877, endPoint y: 272, distance: 197.0
click at [967, 444] on div "Order # Customer Name Created Date PO # Accounting Order # Total ($) Created By…" at bounding box center [606, 315] width 1183 height 492
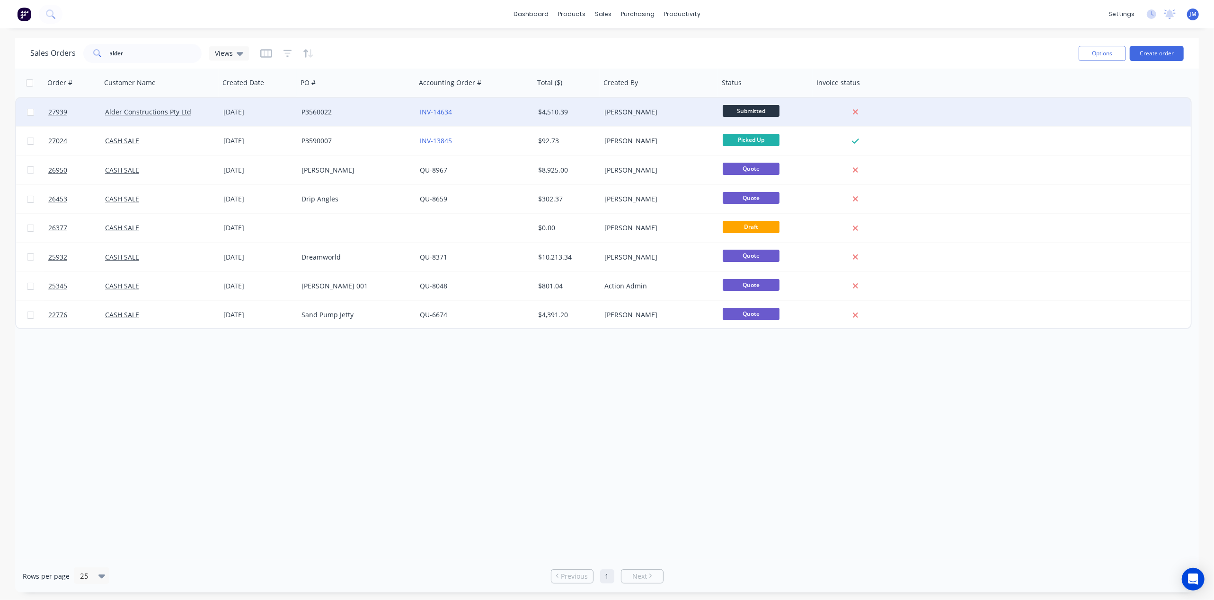
click at [728, 109] on span "Submitted" at bounding box center [750, 111] width 57 height 12
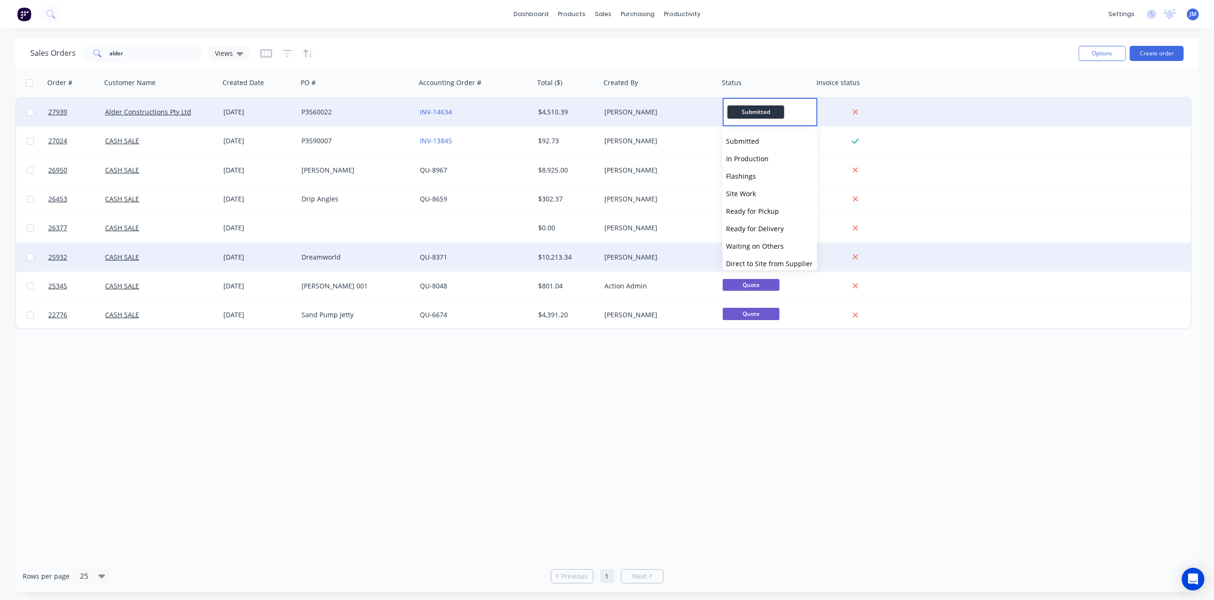
click at [763, 248] on span "Waiting on Others" at bounding box center [755, 246] width 58 height 9
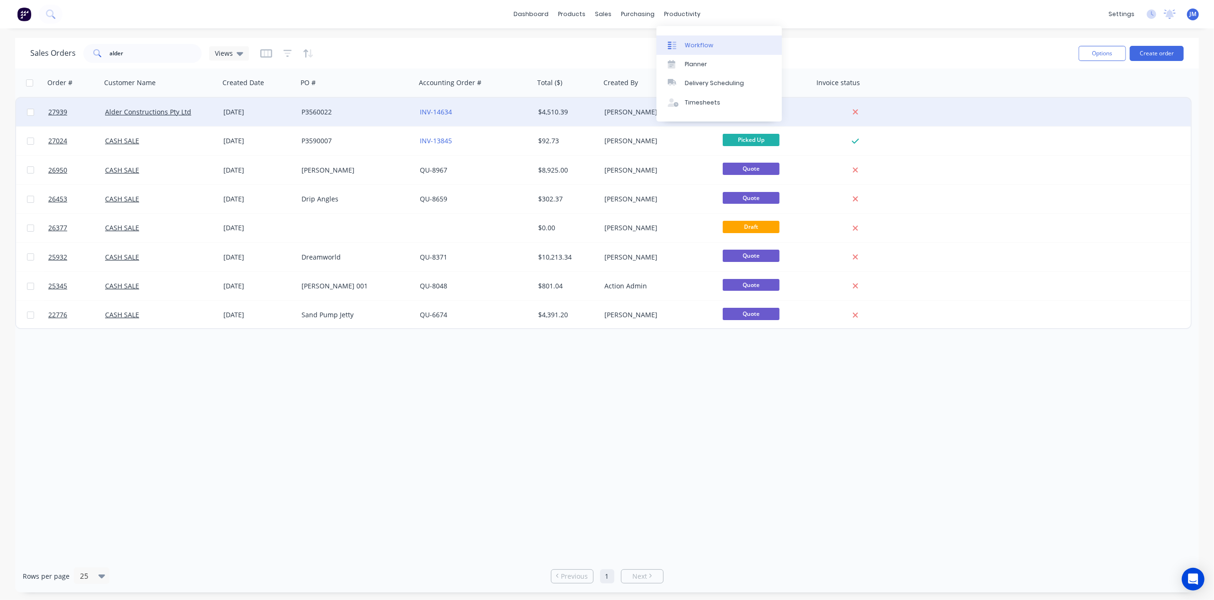
click at [685, 44] on div "Workflow" at bounding box center [699, 45] width 28 height 9
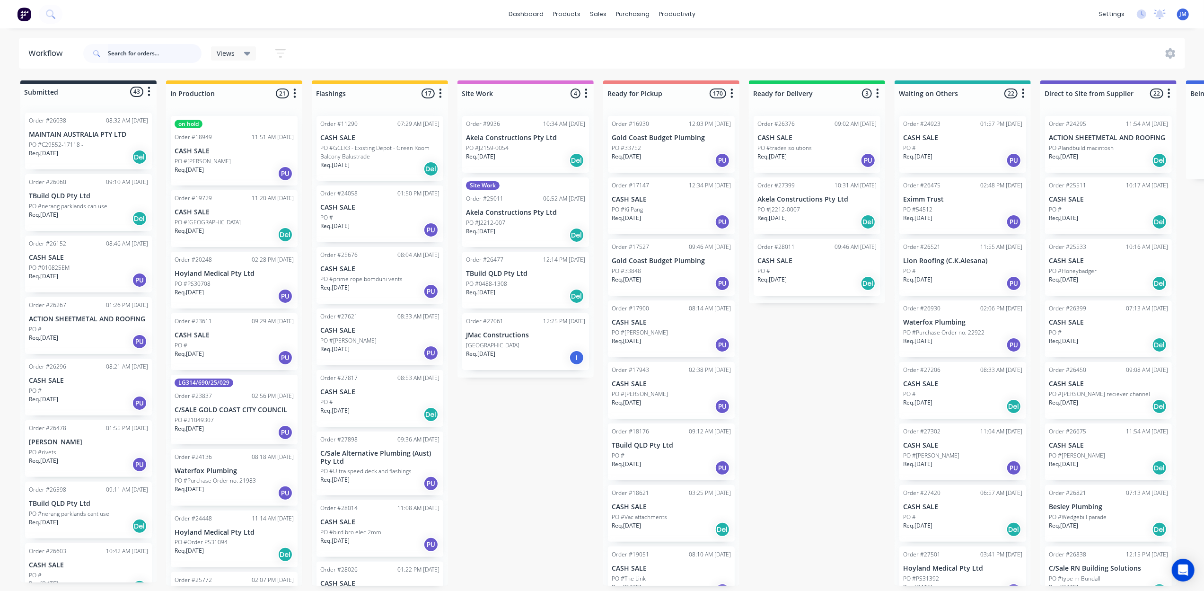
click at [125, 50] on input "text" at bounding box center [155, 53] width 94 height 19
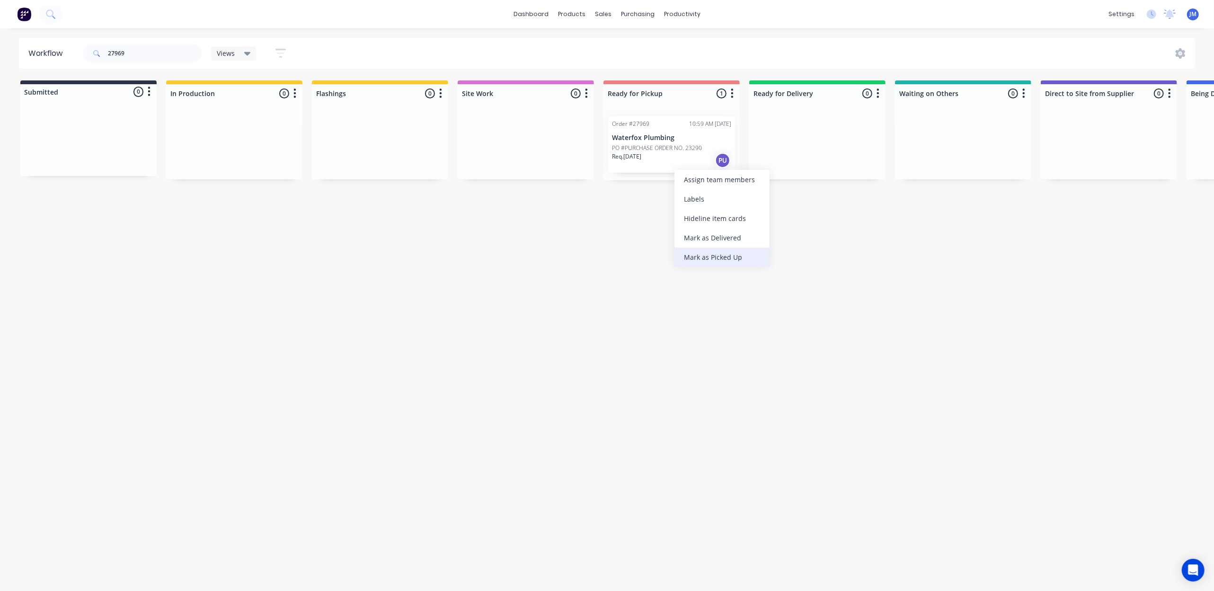
click at [714, 255] on div "Mark as Picked Up" at bounding box center [721, 256] width 95 height 19
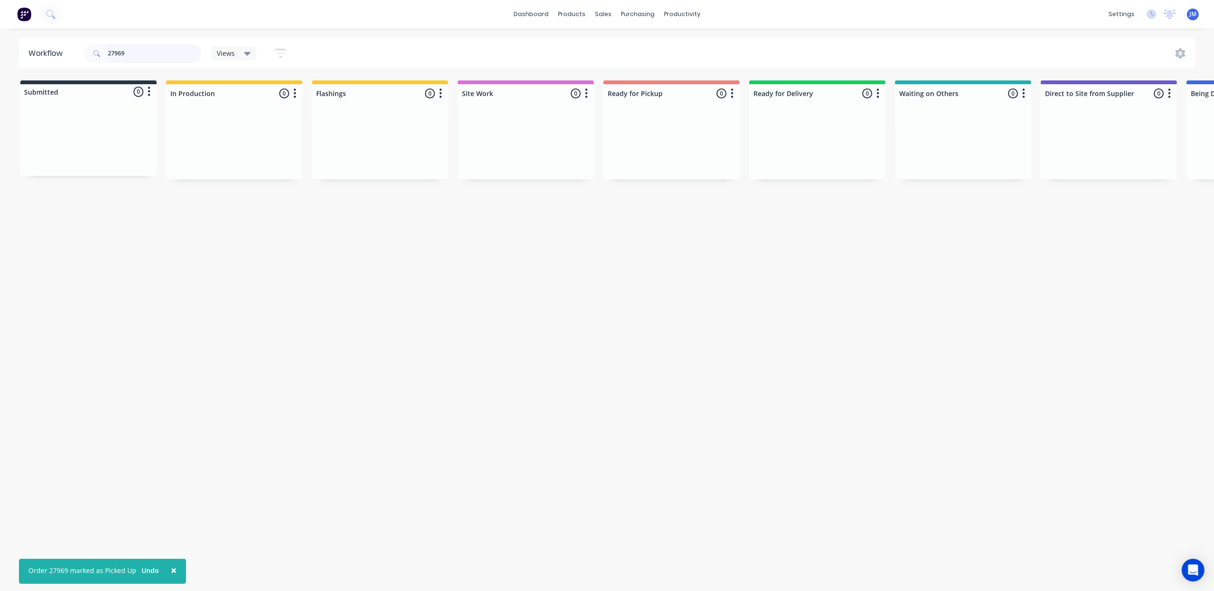
click at [160, 53] on input "27969" at bounding box center [155, 53] width 94 height 19
type input "2"
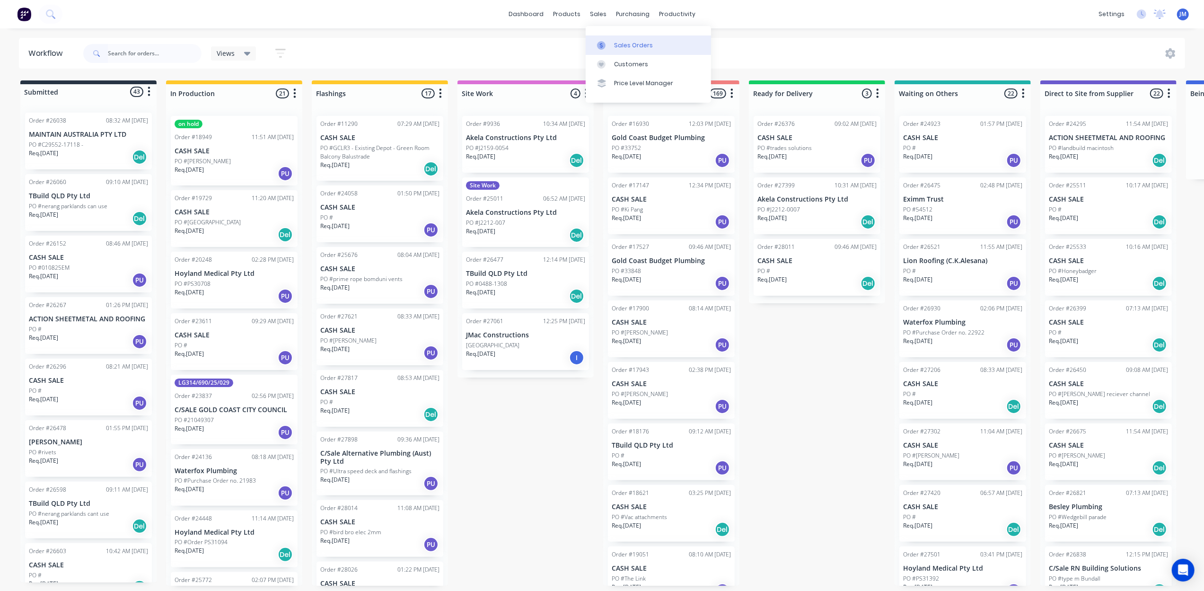
click at [619, 49] on div "Sales Orders" at bounding box center [633, 45] width 39 height 9
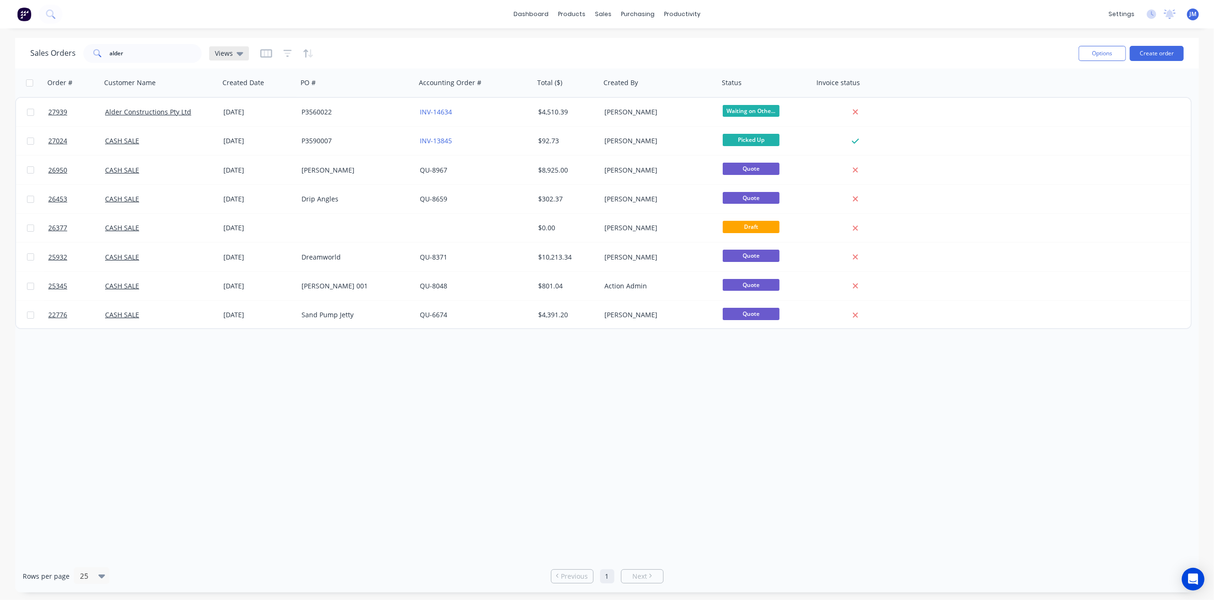
click at [237, 55] on icon at bounding box center [240, 53] width 7 height 10
click at [235, 152] on button "Archived" at bounding box center [266, 152] width 108 height 11
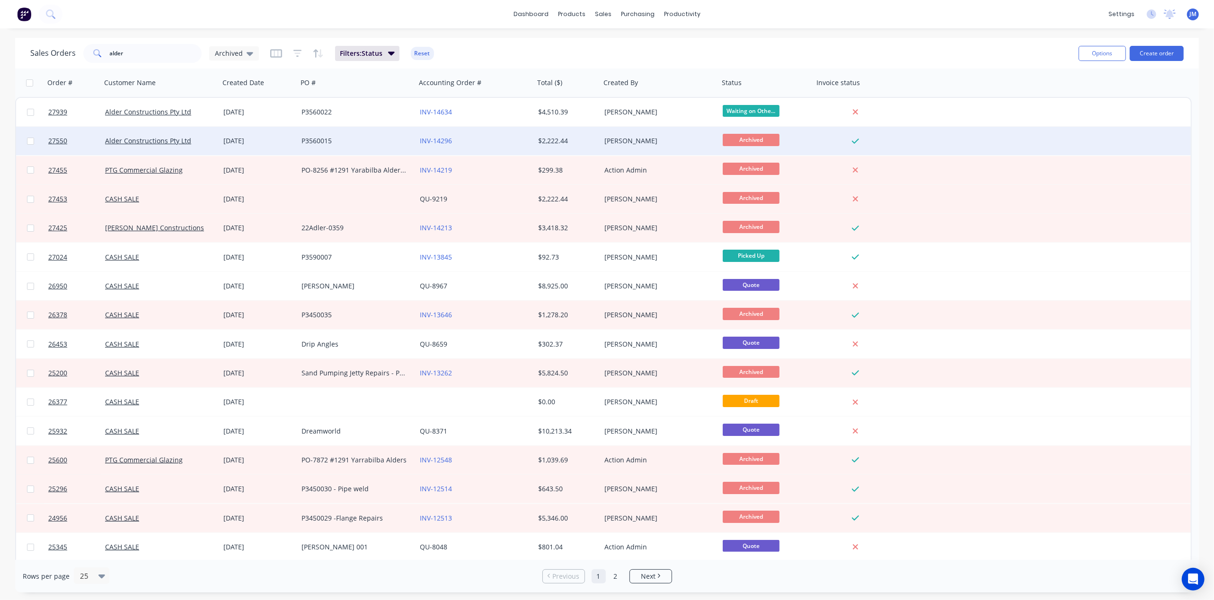
click at [568, 133] on div "$2,222.44" at bounding box center [567, 141] width 66 height 28
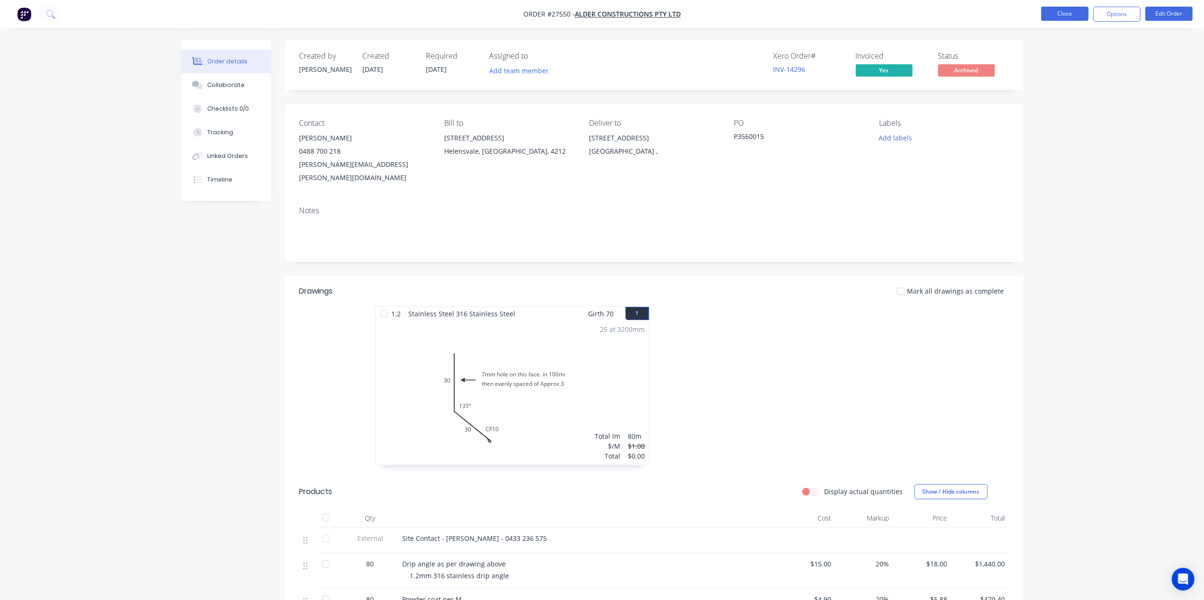
click at [1085, 14] on button "Close" at bounding box center [1064, 14] width 47 height 14
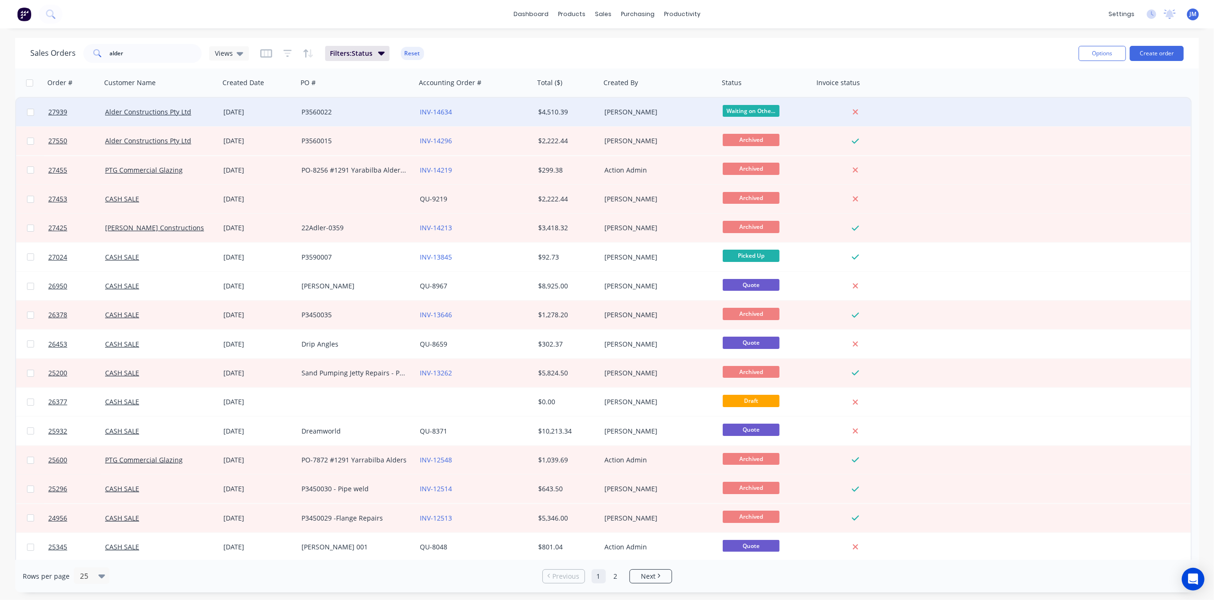
click at [262, 99] on div "[DATE]" at bounding box center [259, 112] width 78 height 28
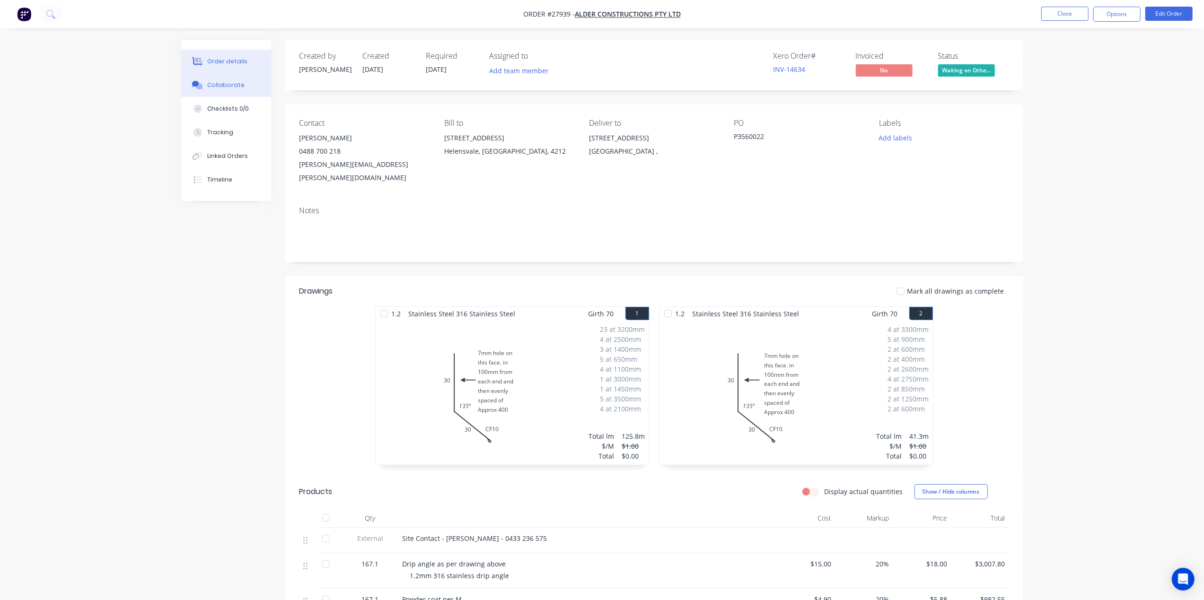
click at [220, 83] on div "Collaborate" at bounding box center [225, 85] width 37 height 9
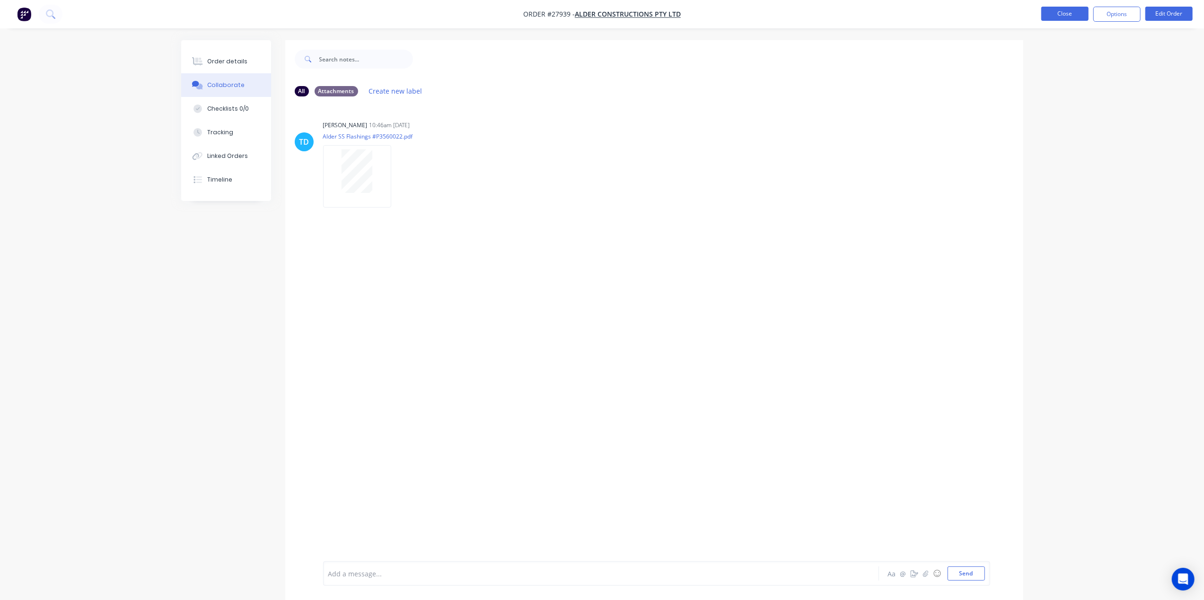
click at [1072, 12] on button "Close" at bounding box center [1064, 14] width 47 height 14
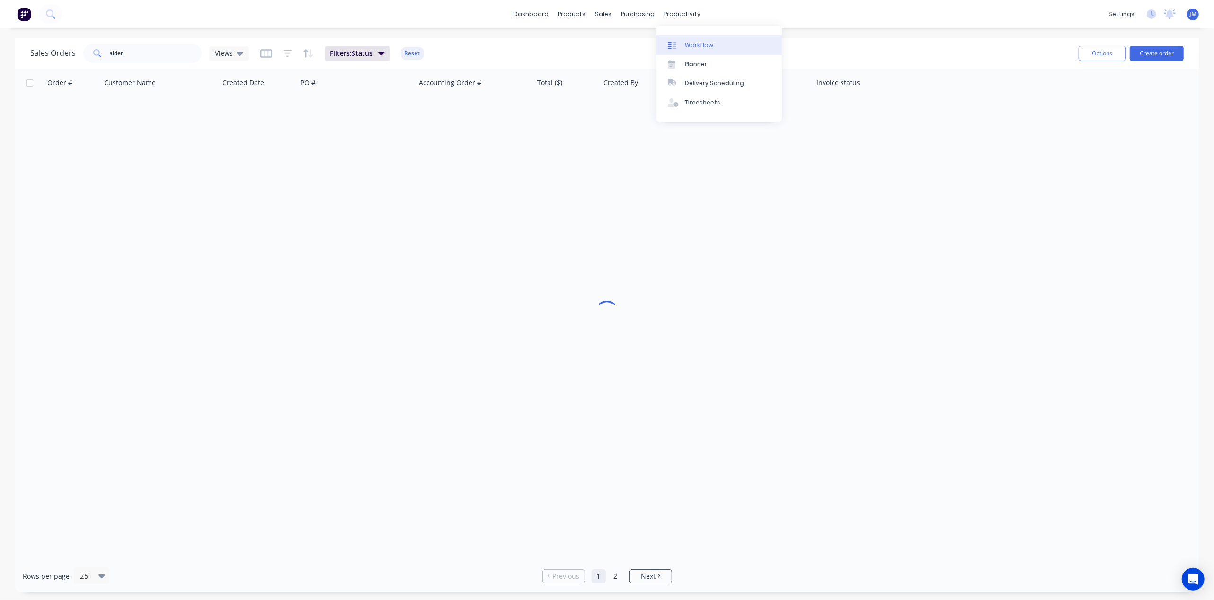
click at [688, 39] on link "Workflow" at bounding box center [718, 44] width 125 height 19
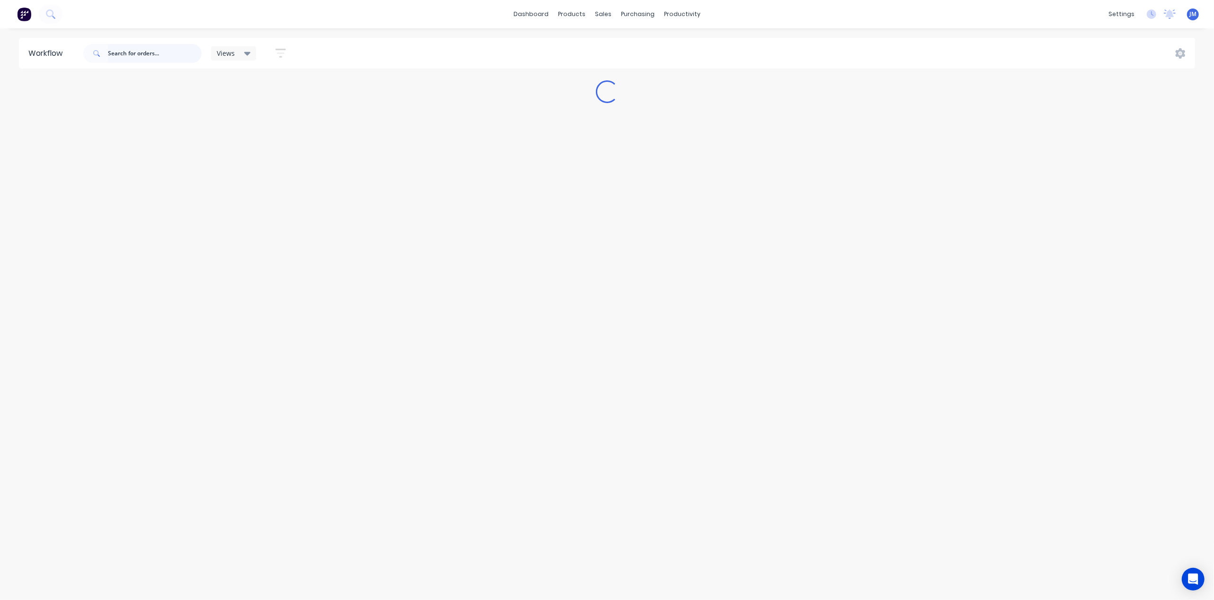
drag, startPoint x: 141, startPoint y: 53, endPoint x: 145, endPoint y: 60, distance: 7.9
click at [141, 52] on input "text" at bounding box center [155, 53] width 94 height 19
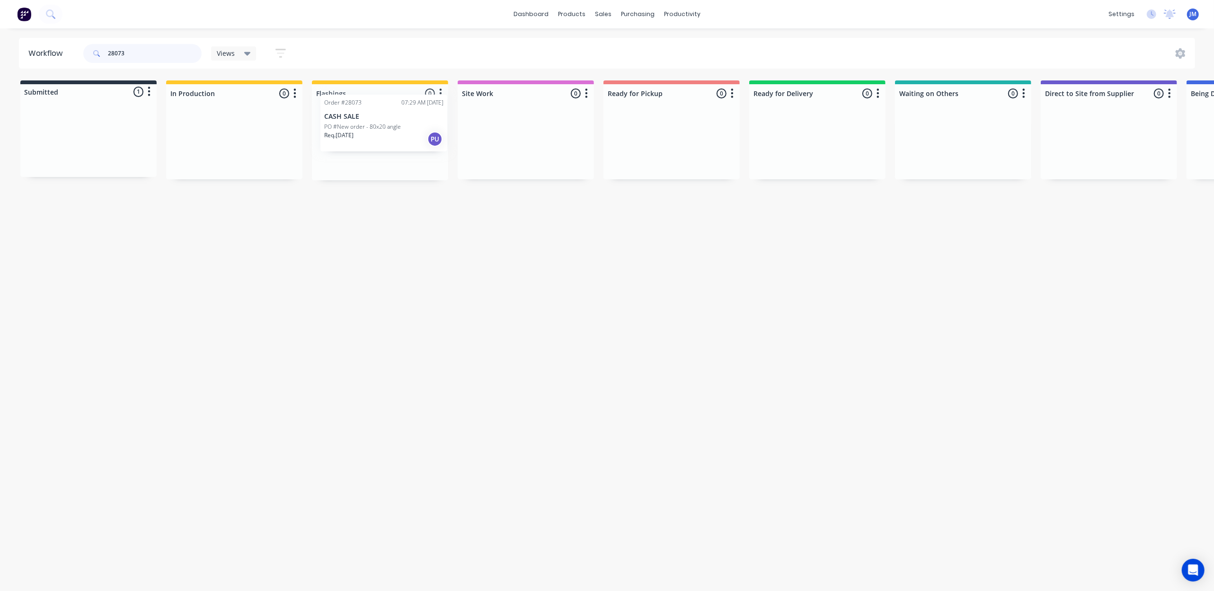
drag, startPoint x: 97, startPoint y: 139, endPoint x: 396, endPoint y: 121, distance: 300.0
click at [396, 121] on div "Submitted 1 Status colour #273444 hex #273444 Save Cancel Summaries Total order…" at bounding box center [850, 130] width 1715 height 100
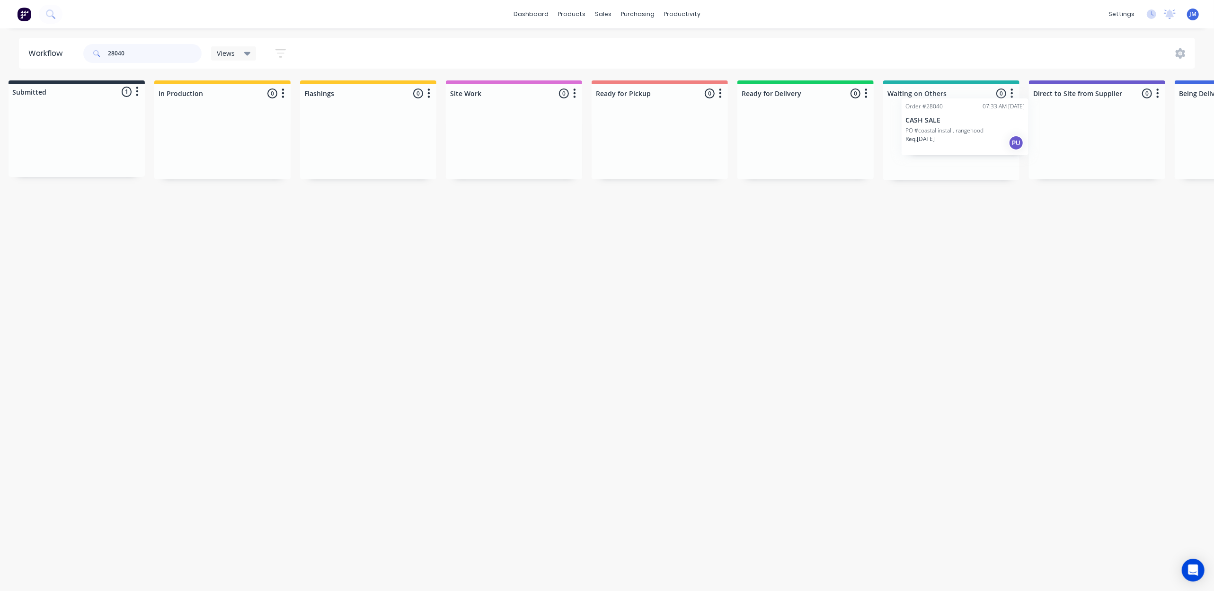
scroll to position [0, 28]
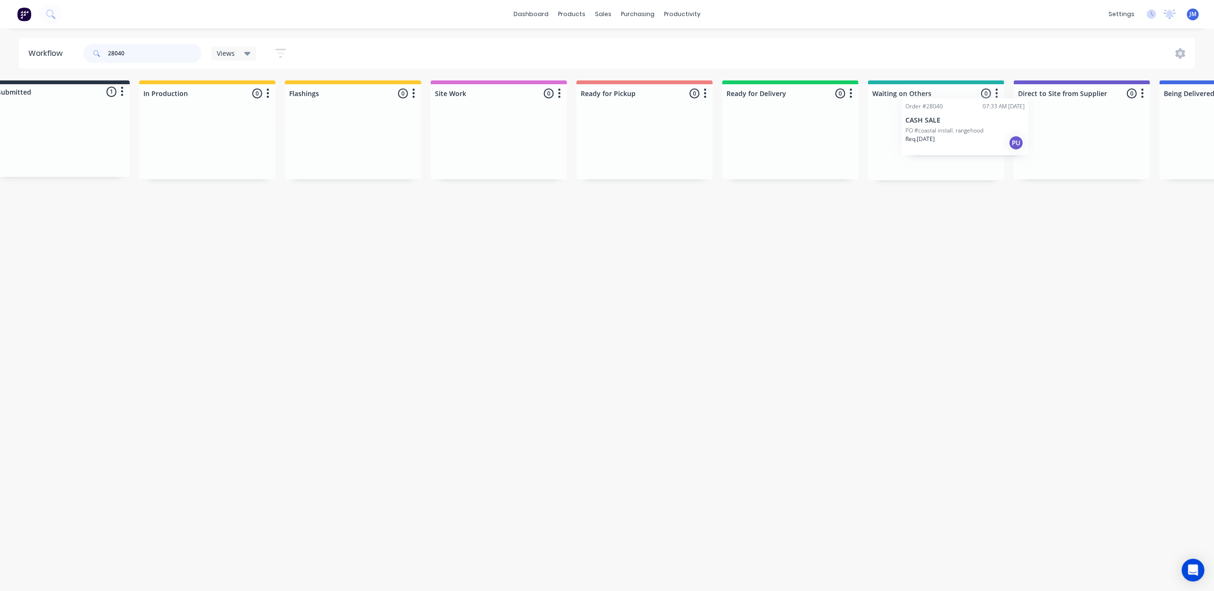
drag, startPoint x: 62, startPoint y: 159, endPoint x: 933, endPoint y: 148, distance: 872.0
click at [937, 146] on div "Submitted 1 Status colour #273444 hex #273444 Save Cancel Summaries Total order…" at bounding box center [823, 130] width 1715 height 100
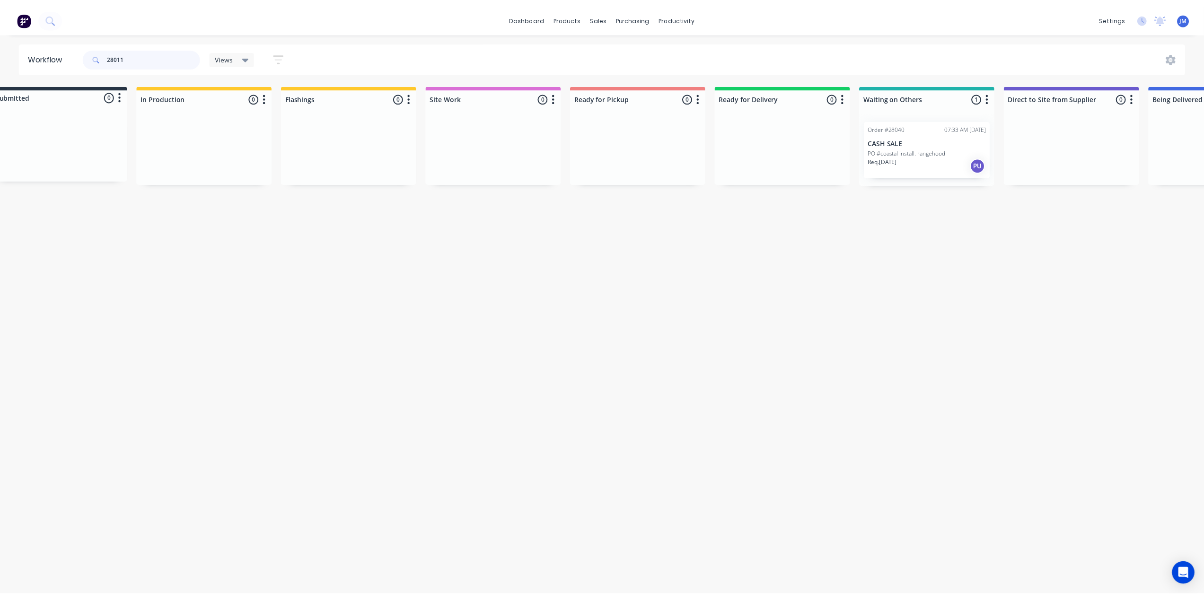
scroll to position [0, 0]
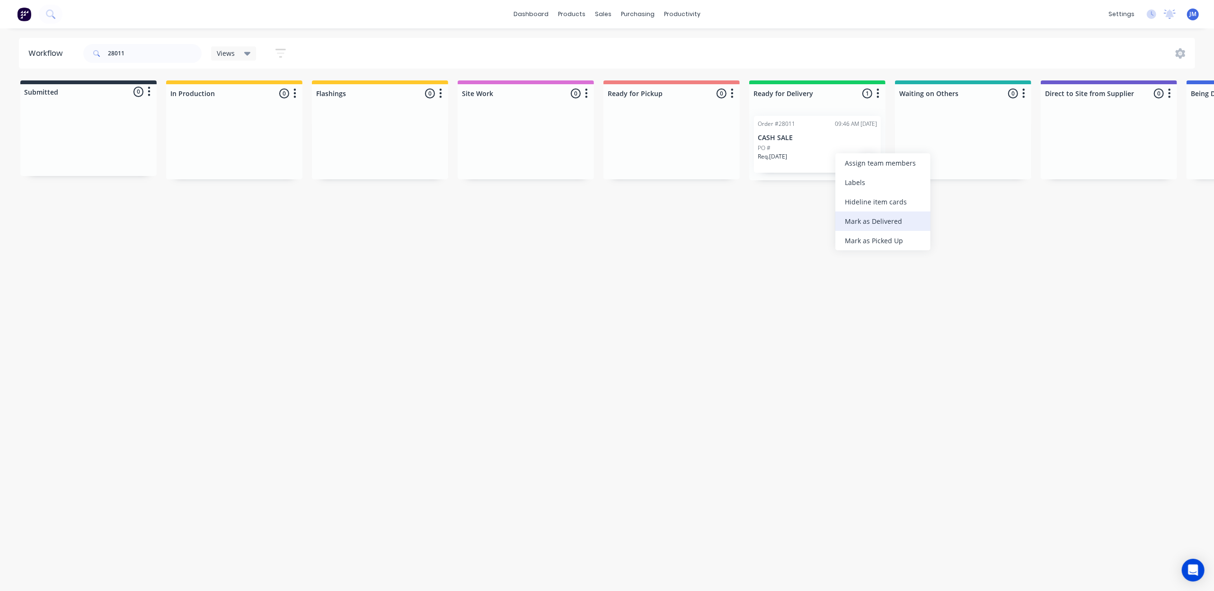
click at [869, 220] on div "Mark as Delivered" at bounding box center [882, 220] width 95 height 19
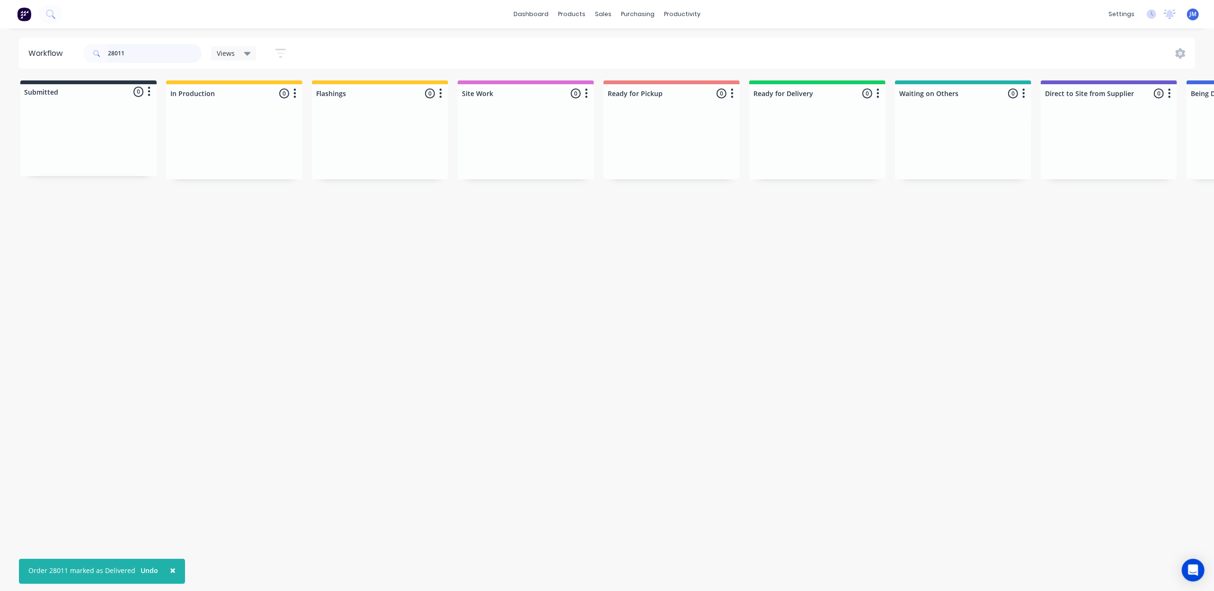
click at [144, 53] on input "28011" at bounding box center [155, 53] width 94 height 19
type input "2"
drag, startPoint x: 678, startPoint y: 156, endPoint x: 684, endPoint y: 157, distance: 5.8
drag, startPoint x: 684, startPoint y: 157, endPoint x: 694, endPoint y: 157, distance: 9.5
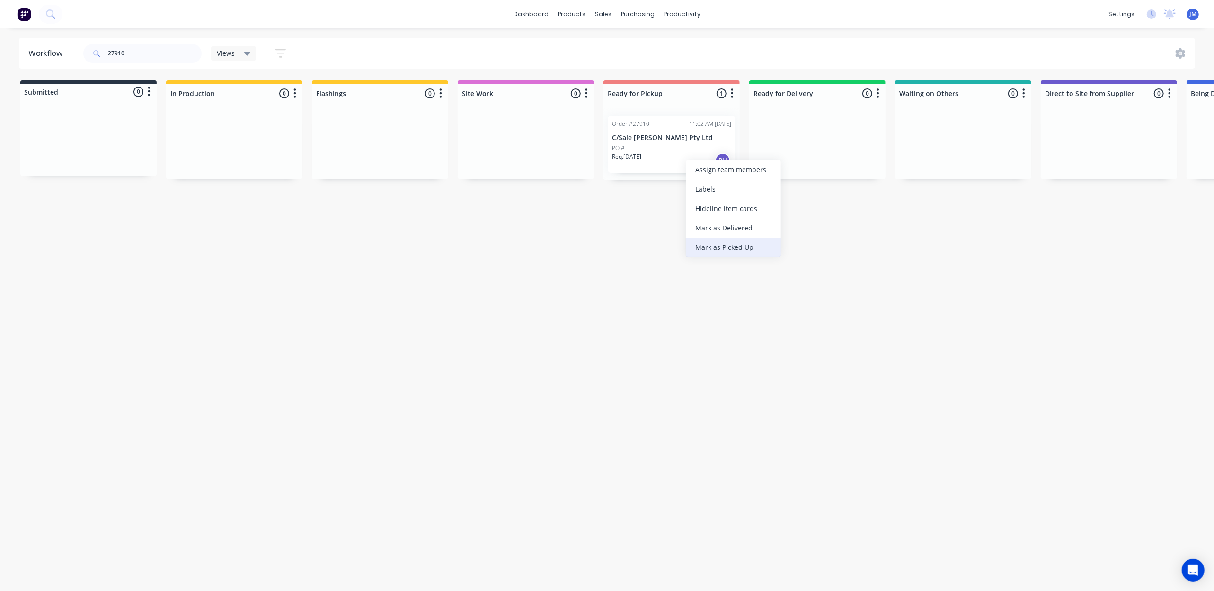
click at [739, 245] on div "Mark as Picked Up" at bounding box center [733, 247] width 95 height 19
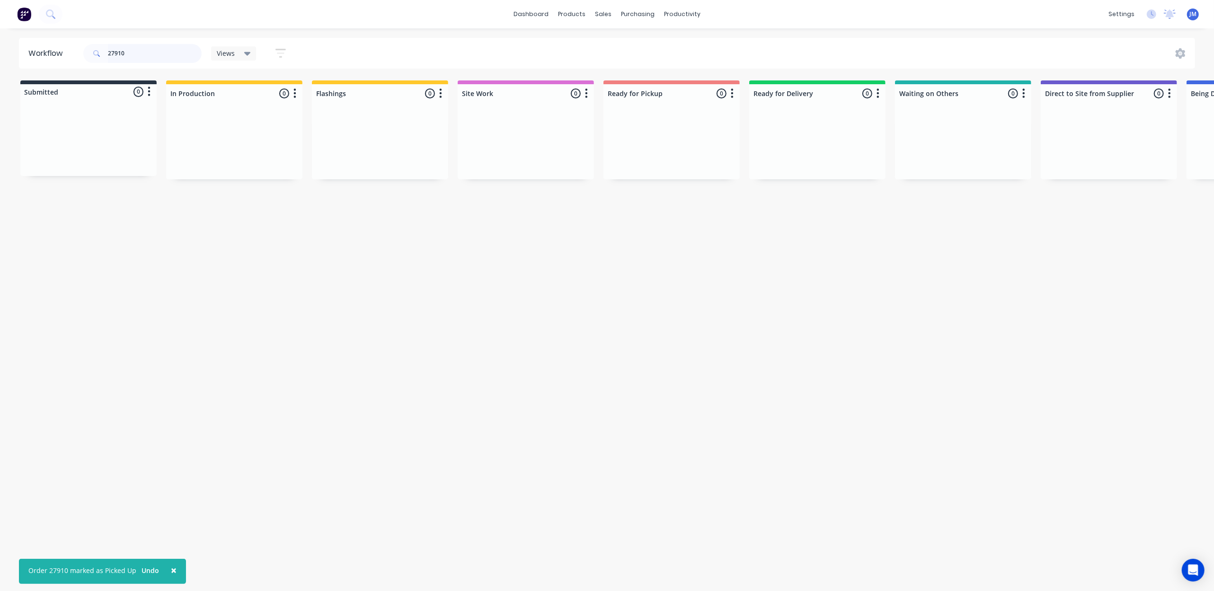
click at [147, 55] on input "27910" at bounding box center [155, 53] width 94 height 19
type input "2"
drag, startPoint x: 744, startPoint y: 151, endPoint x: 690, endPoint y: 156, distance: 54.6
click at [692, 156] on div "Submitted 0 Status colour #273444 hex #273444 Save Cancel Summaries Total order…" at bounding box center [850, 130] width 1715 height 100
drag, startPoint x: 519, startPoint y: 83, endPoint x: 665, endPoint y: 114, distance: 149.9
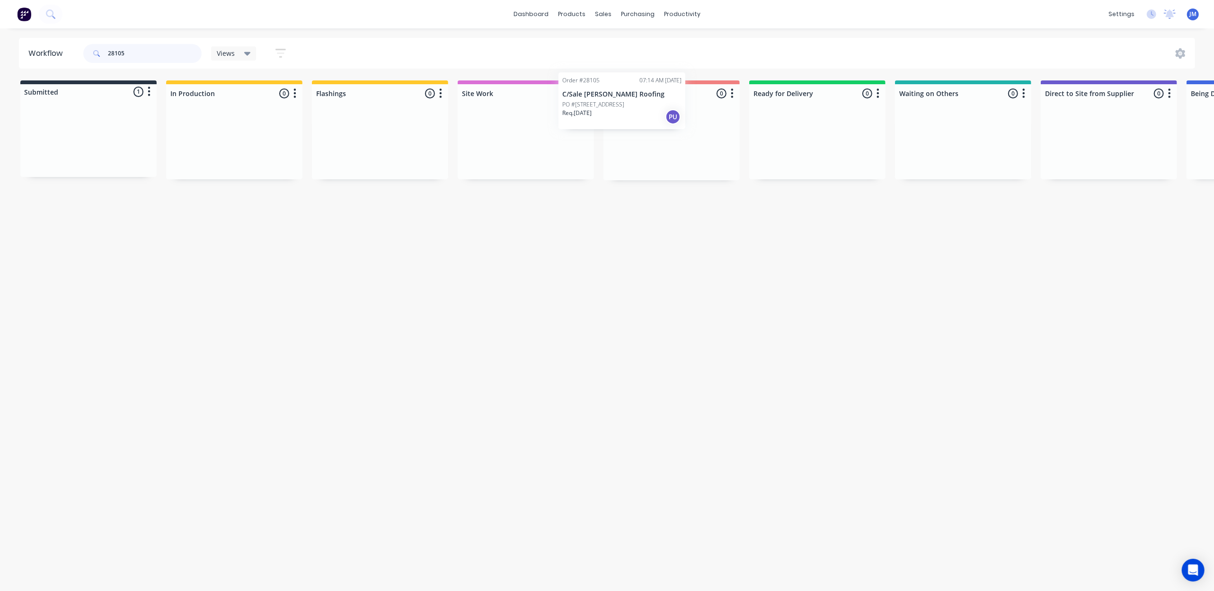
click at [665, 114] on div "Submitted 1 Status colour #273444 hex #273444 Save Cancel Summaries Total order…" at bounding box center [850, 130] width 1715 height 100
drag, startPoint x: 388, startPoint y: 130, endPoint x: 619, endPoint y: 104, distance: 231.8
click at [613, 108] on div "Submitted 0 Status colour #273444 hex #273444 Save Cancel Summaries Total order…" at bounding box center [850, 130] width 1715 height 100
type input "2"
drag, startPoint x: 623, startPoint y: 156, endPoint x: 628, endPoint y: 163, distance: 9.1
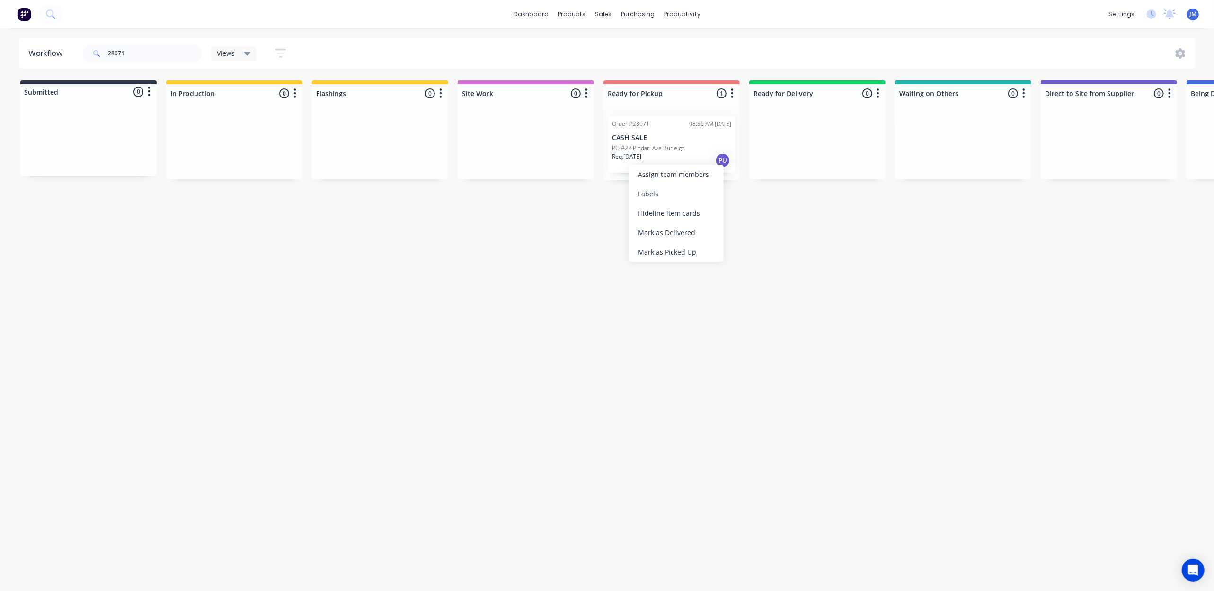
click at [645, 253] on div "Mark as Picked Up" at bounding box center [675, 251] width 95 height 19
click at [130, 52] on input "28071" at bounding box center [155, 53] width 94 height 19
type input "2"
type input "skilled"
click at [630, 46] on div "Sales Orders" at bounding box center [638, 45] width 39 height 9
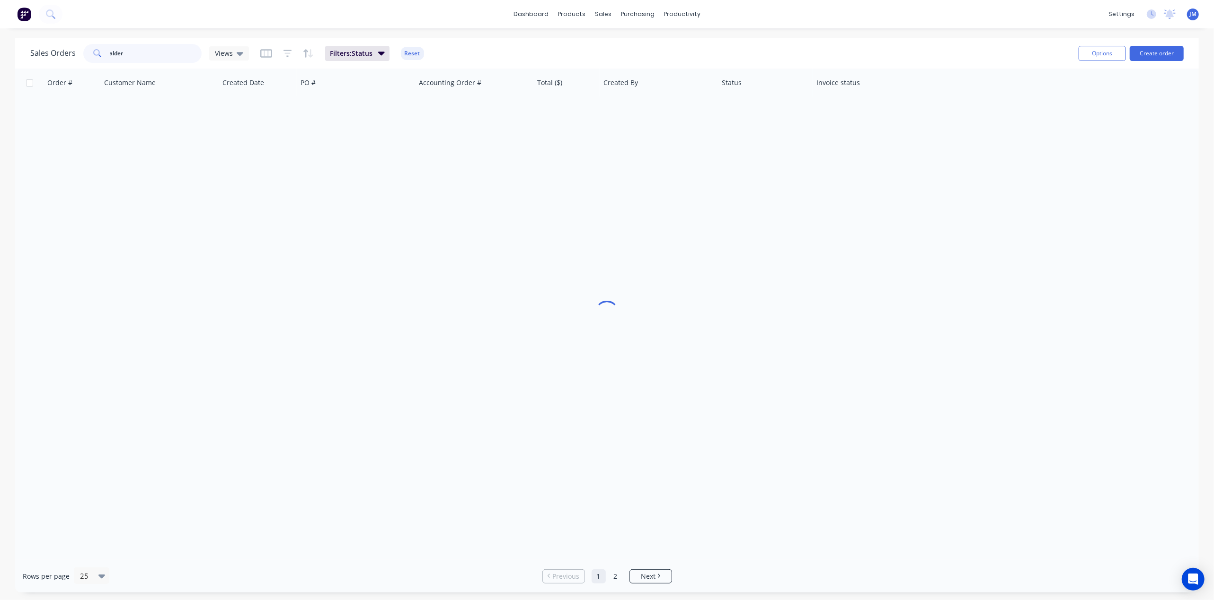
drag, startPoint x: 132, startPoint y: 52, endPoint x: 159, endPoint y: 55, distance: 26.6
click at [133, 52] on input "alder" at bounding box center [156, 53] width 92 height 19
type input "a"
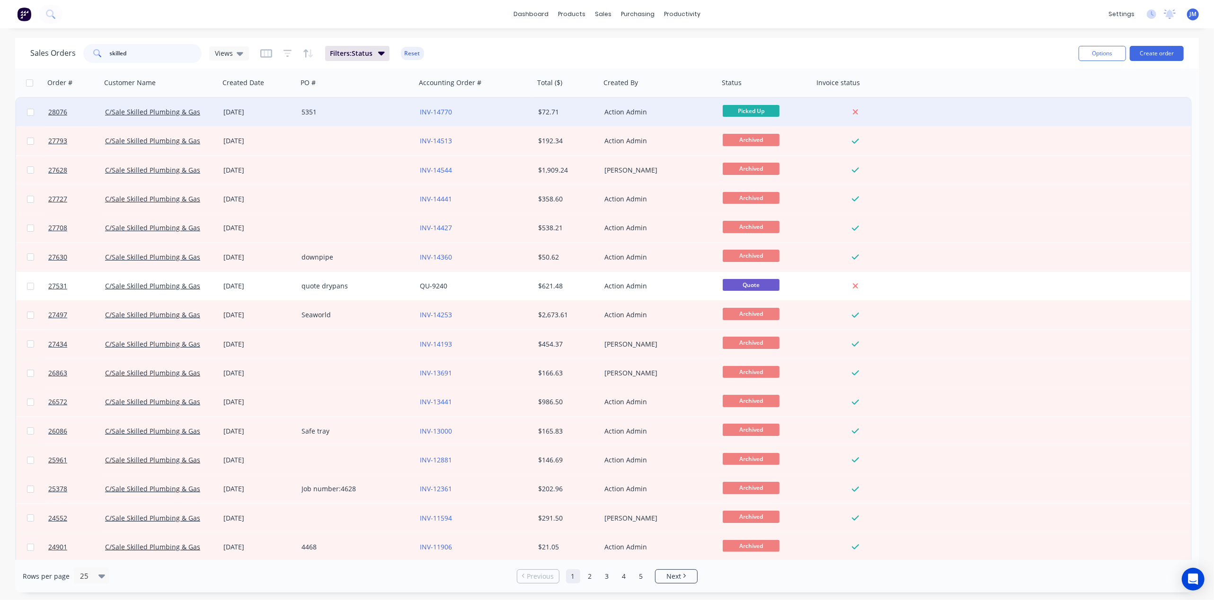
type input "skilled"
click at [202, 103] on div "C/Sale Skilled Plumbing & Gas" at bounding box center [160, 112] width 118 height 28
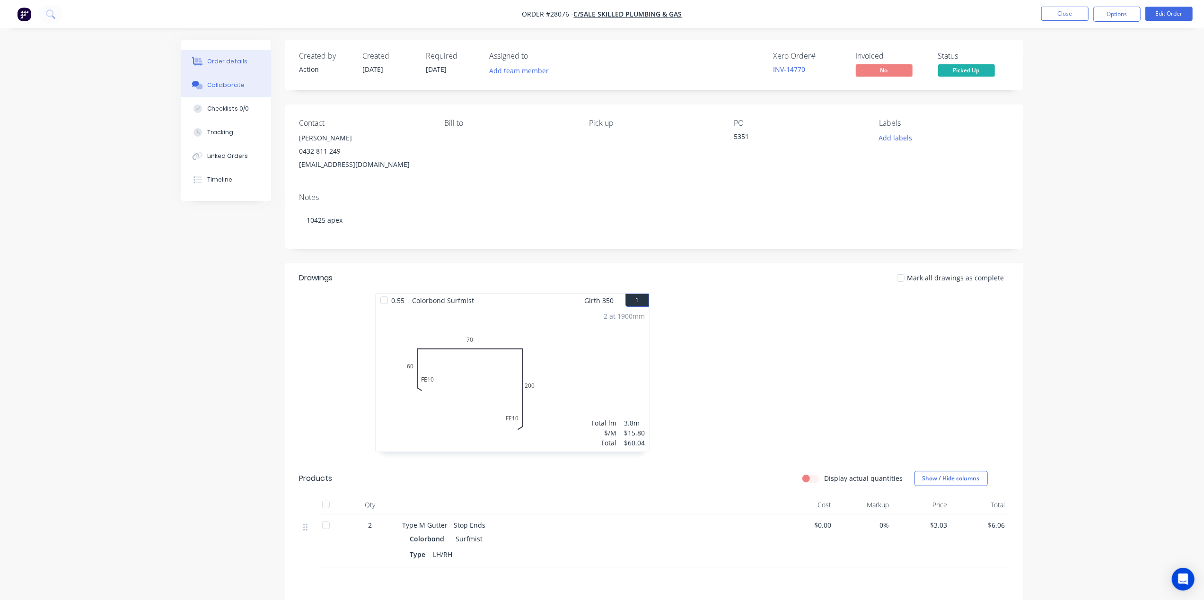
click at [235, 85] on div "Collaborate" at bounding box center [225, 85] width 37 height 9
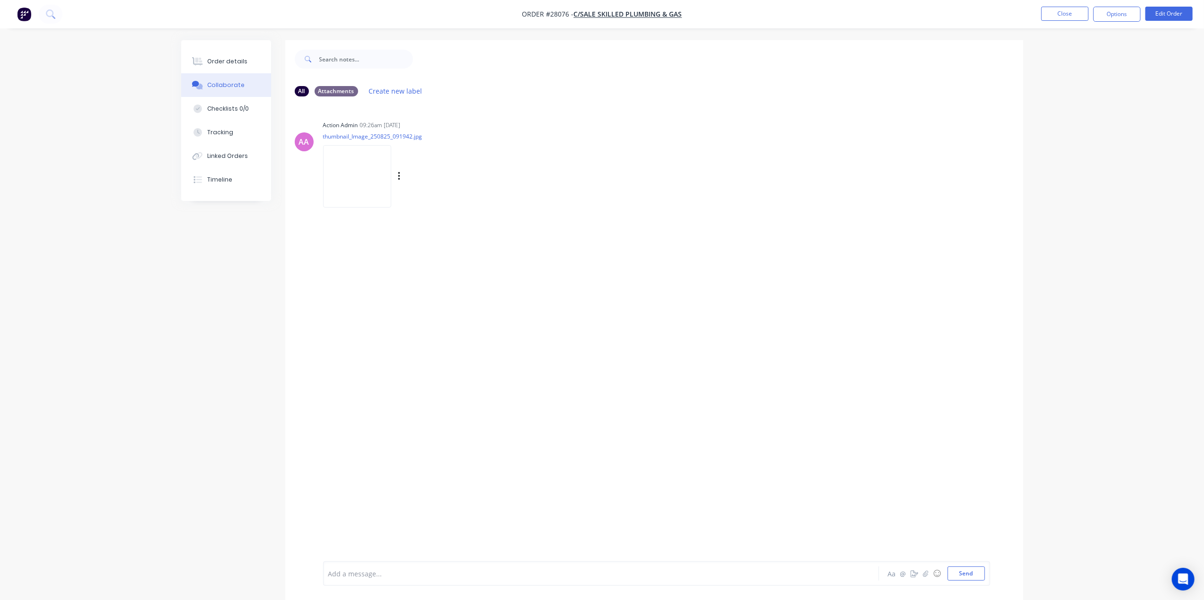
click at [393, 169] on div at bounding box center [359, 176] width 72 height 62
drag, startPoint x: 203, startPoint y: 53, endPoint x: 209, endPoint y: 60, distance: 8.4
click at [204, 53] on button "Order details" at bounding box center [226, 62] width 90 height 24
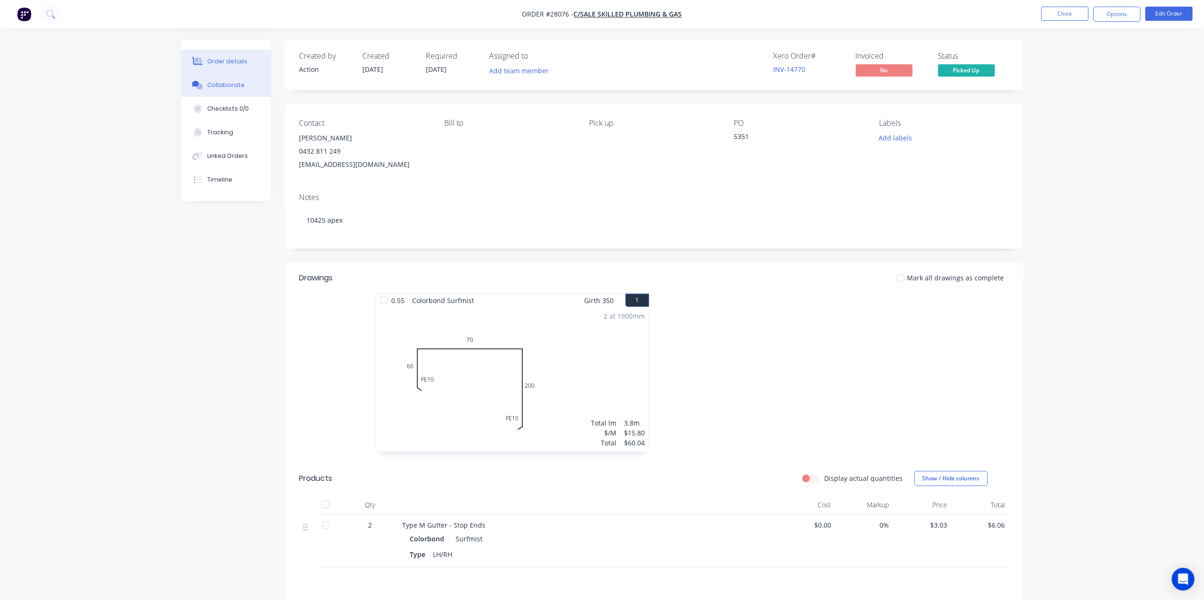
click at [210, 82] on div "Collaborate" at bounding box center [225, 85] width 37 height 9
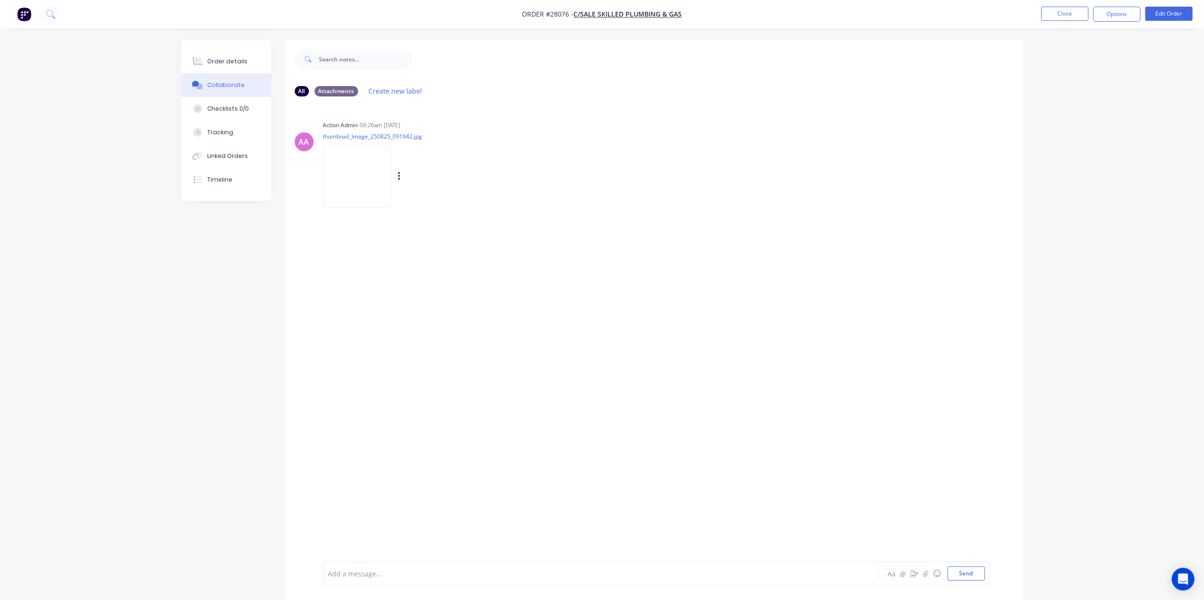
click at [362, 166] on img at bounding box center [357, 176] width 68 height 62
